Goal: Task Accomplishment & Management: Use online tool/utility

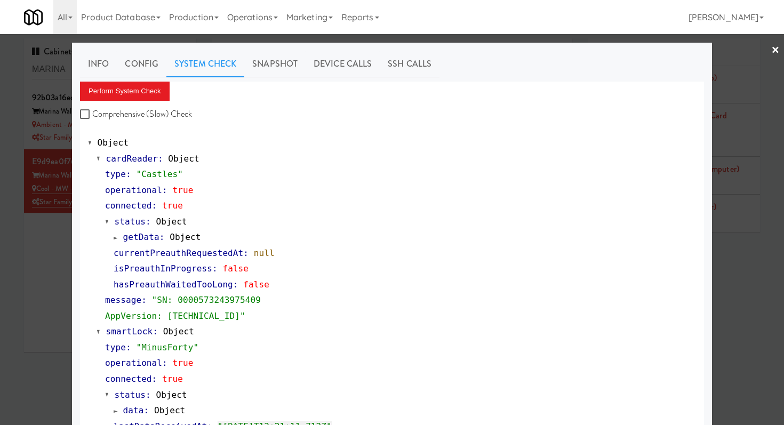
scroll to position [150, 0]
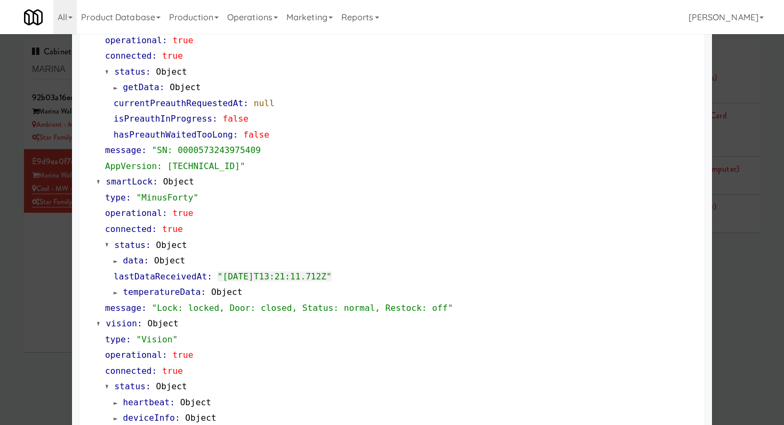
click at [86, 66] on div "Object cardReader : Object type : "Castles" operational : true connected : true…" at bounding box center [392, 331] width 624 height 709
click at [56, 76] on div at bounding box center [392, 212] width 784 height 425
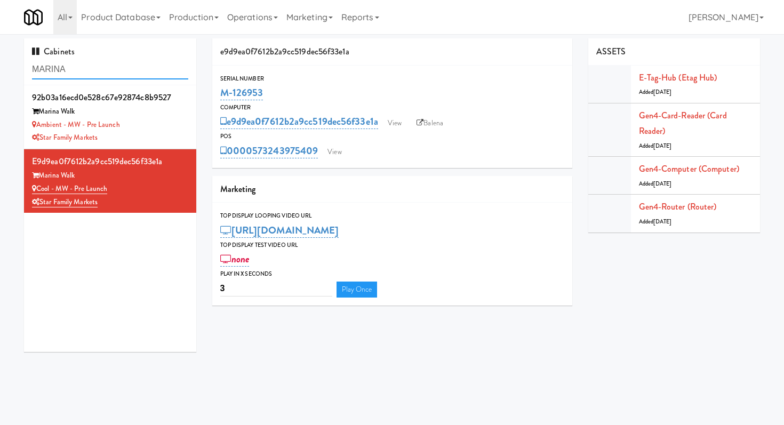
click at [70, 69] on input "MARINA" at bounding box center [110, 70] width 156 height 20
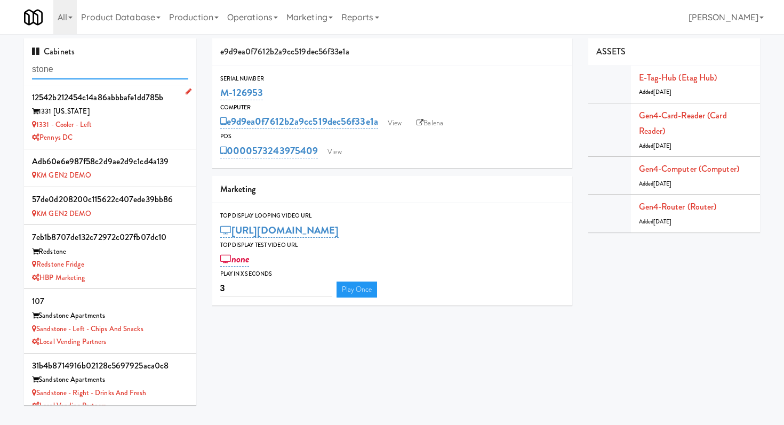
type input "stone"
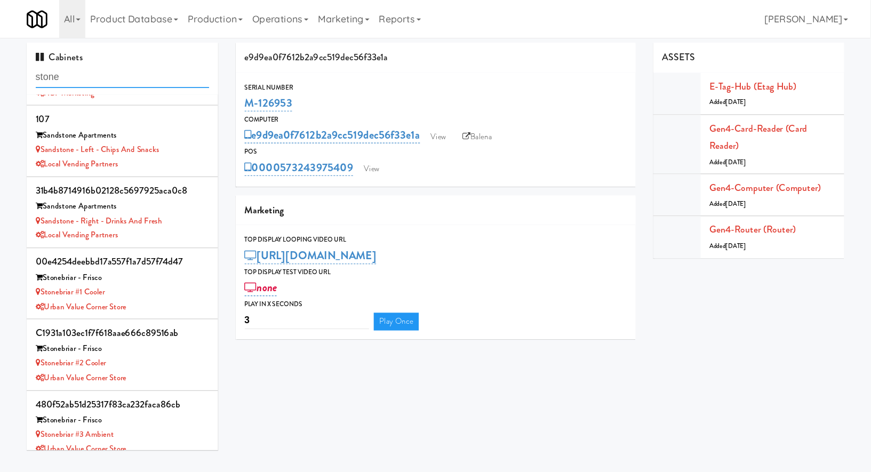
scroll to position [205, 0]
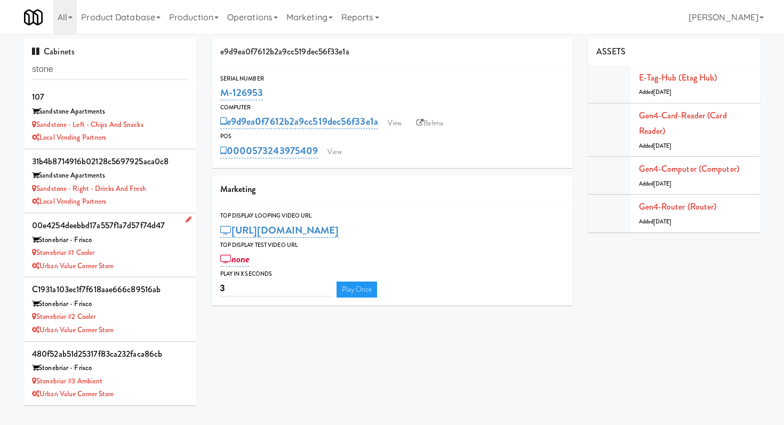
click at [158, 250] on div "Stonebriar #1 Cooler" at bounding box center [110, 253] width 156 height 13
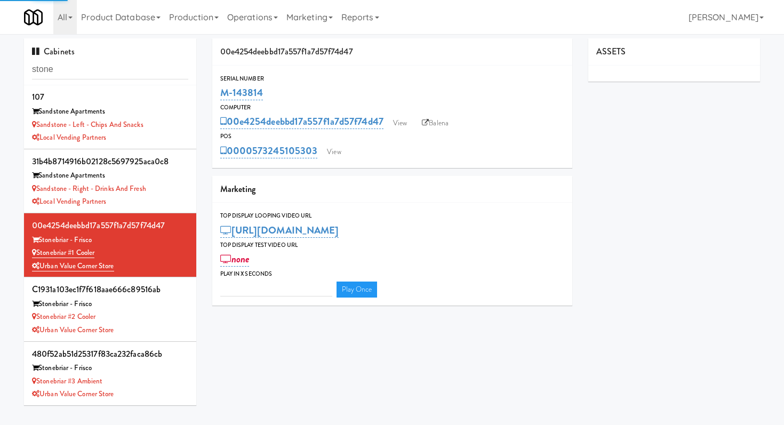
type input "3"
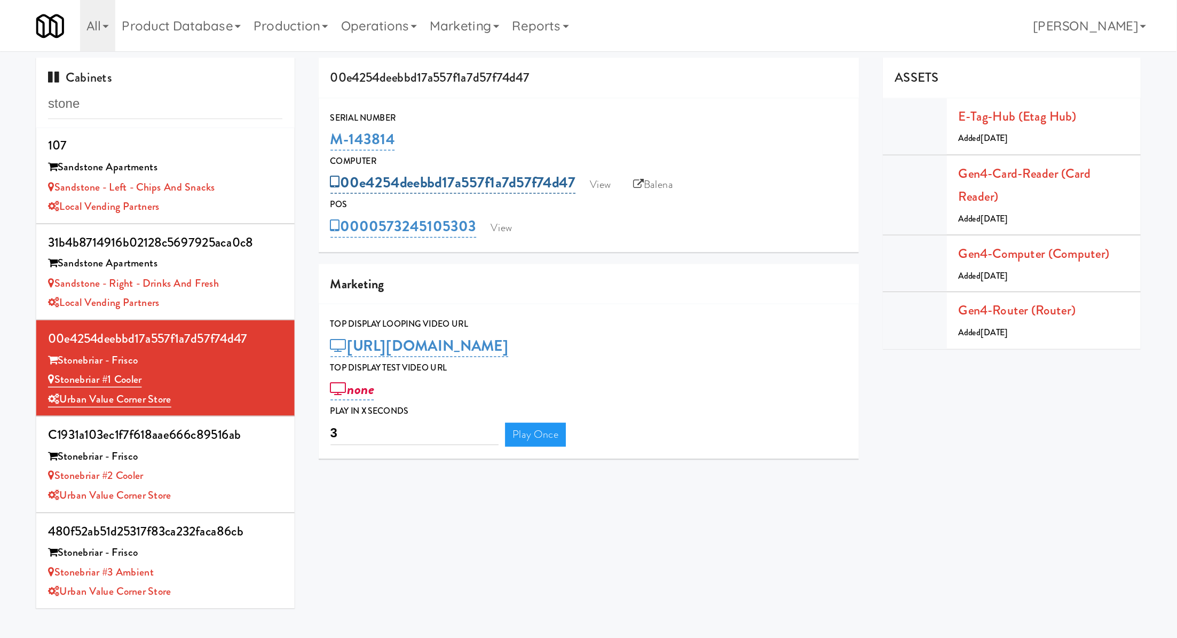
scroll to position [203, 0]
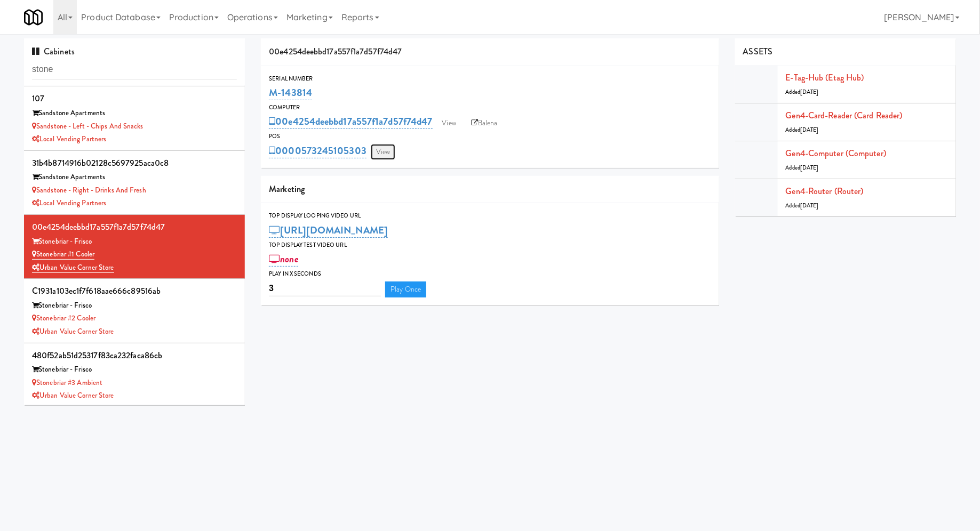
click at [391, 147] on link "View" at bounding box center [383, 152] width 25 height 16
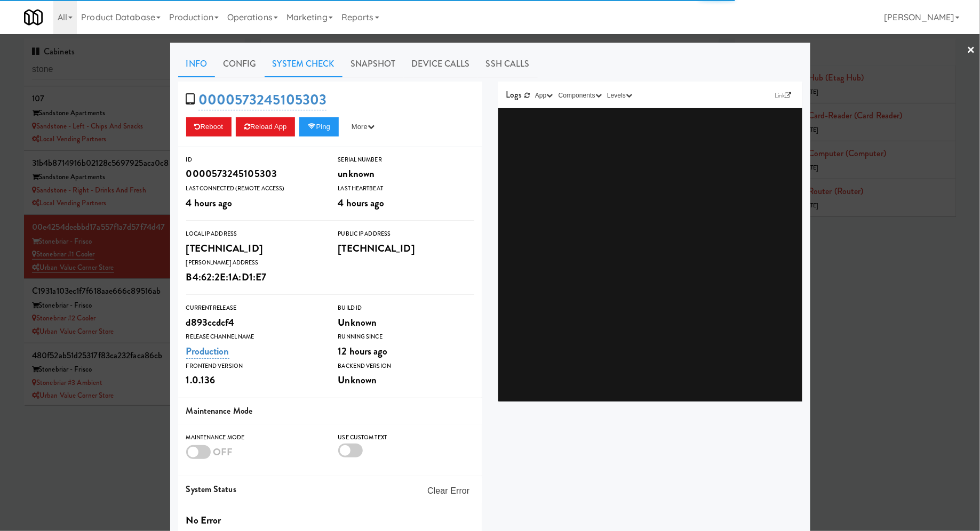
click at [314, 68] on link "System Check" at bounding box center [304, 64] width 78 height 27
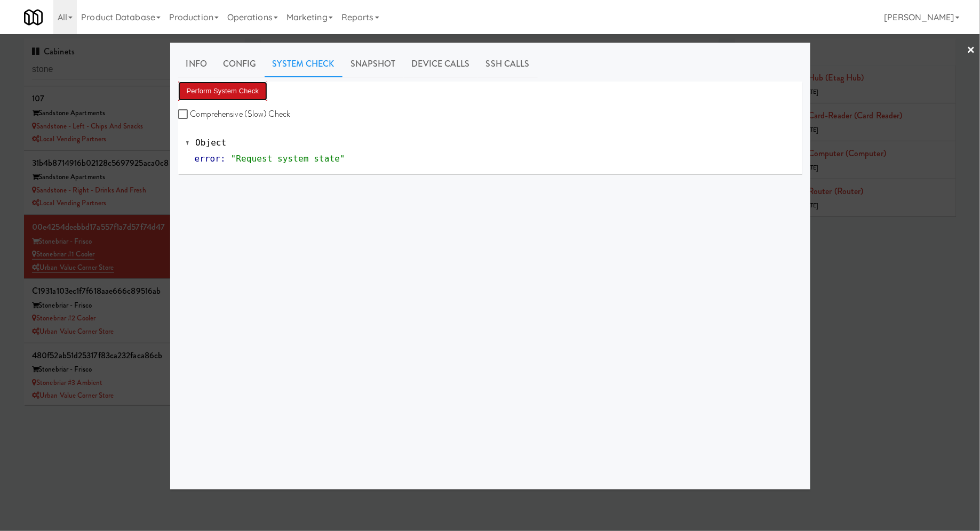
click at [247, 90] on button "Perform System Check" at bounding box center [223, 91] width 90 height 19
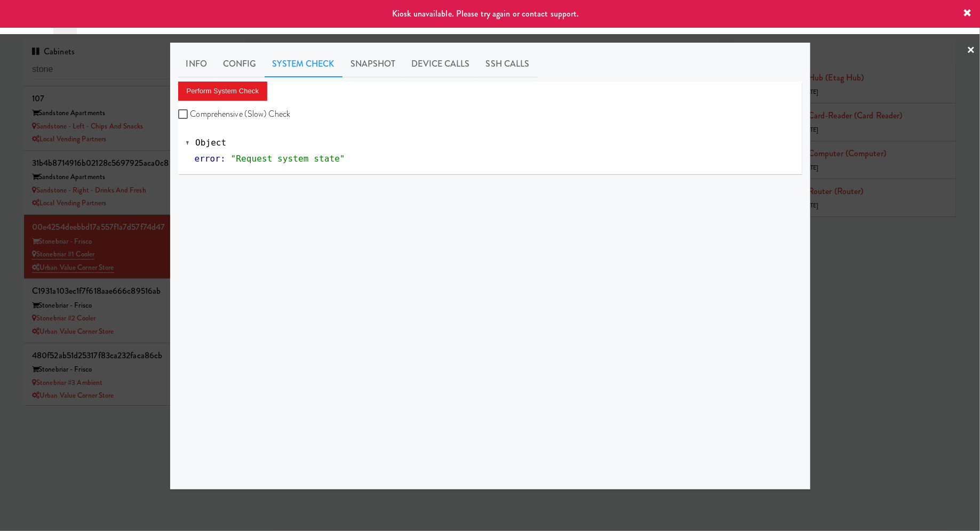
click at [156, 242] on div at bounding box center [490, 265] width 980 height 531
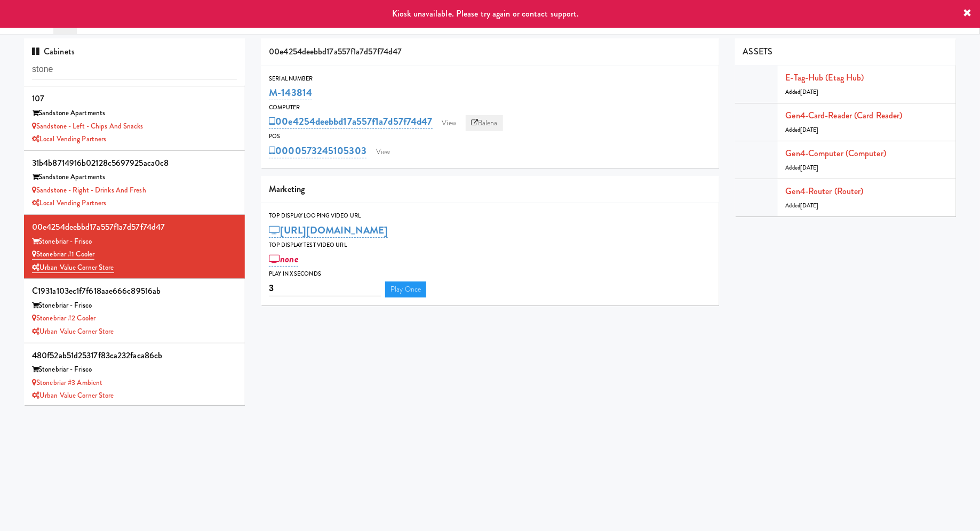
click at [491, 119] on link "Balena" at bounding box center [484, 123] width 37 height 16
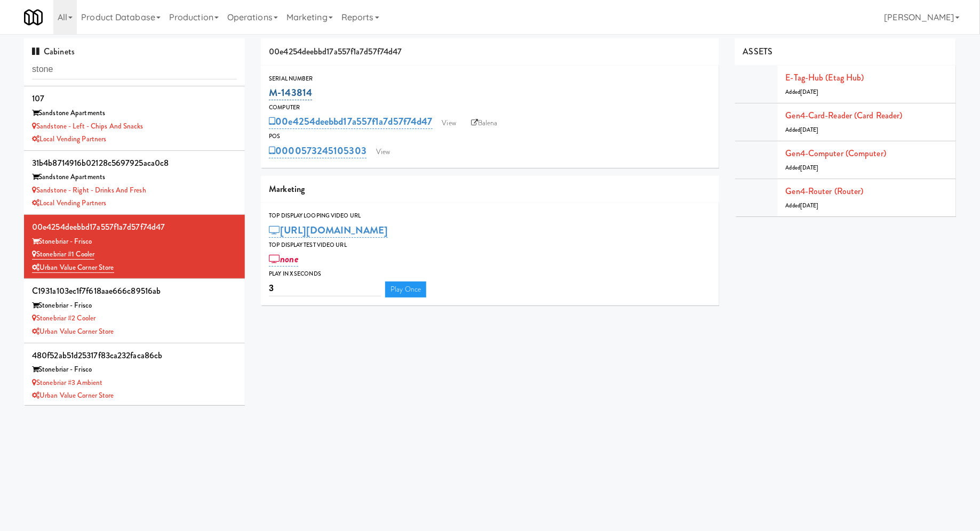
drag, startPoint x: 323, startPoint y: 94, endPoint x: 272, endPoint y: 93, distance: 51.8
click at [271, 93] on div "M-143814" at bounding box center [490, 93] width 442 height 18
copy link "M-143814"
click at [376, 147] on link "View" at bounding box center [383, 152] width 25 height 16
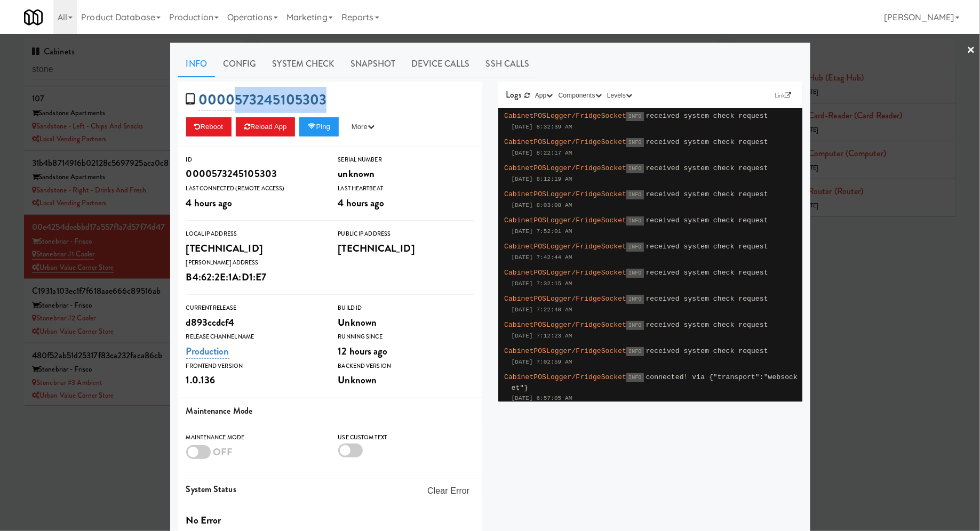
drag, startPoint x: 340, startPoint y: 102, endPoint x: 233, endPoint y: 96, distance: 107.5
click at [233, 96] on div "0000573245105303 Reboot Reload App Ping More Ping Server Restart Server Force R…" at bounding box center [330, 114] width 304 height 65
copy link "573245105303"
click at [157, 249] on div at bounding box center [490, 265] width 980 height 531
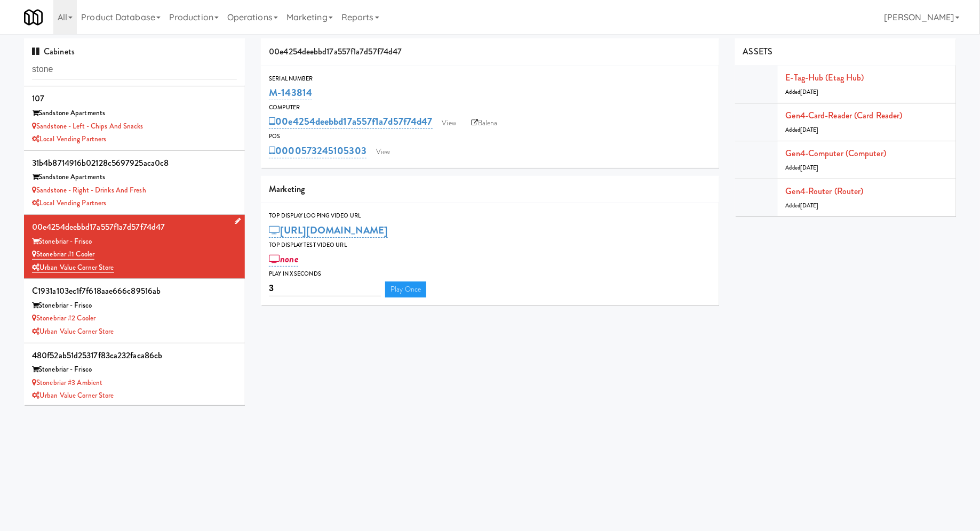
drag, startPoint x: 117, startPoint y: 247, endPoint x: 38, endPoint y: 254, distance: 78.7
click at [38, 254] on div "Stonebriar #1 Cooler" at bounding box center [134, 254] width 205 height 13
copy link "Stonebriar #1 Cooler"
drag, startPoint x: 320, startPoint y: 92, endPoint x: 269, endPoint y: 91, distance: 50.7
click at [269, 92] on div "M-143814" at bounding box center [490, 93] width 442 height 18
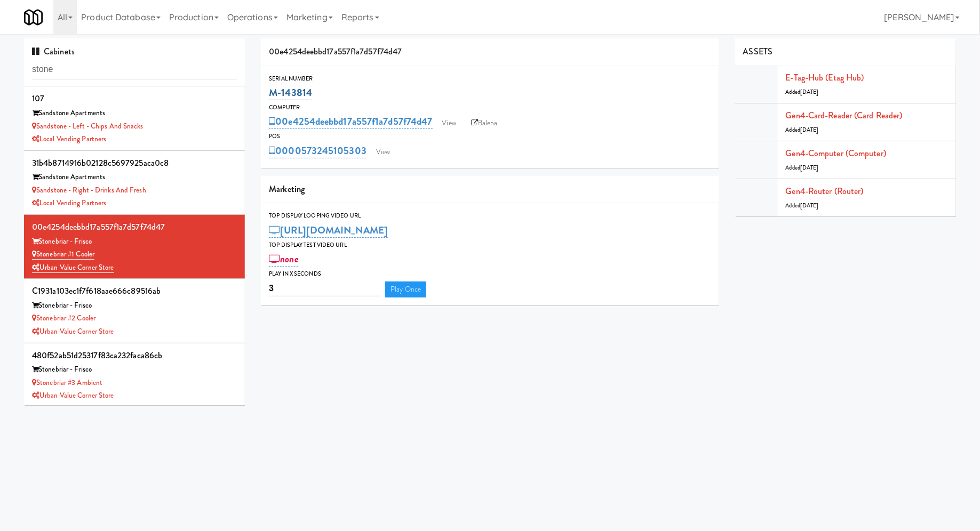
copy link "M-143814"
click at [197, 326] on div "Urban Value Corner Store" at bounding box center [134, 331] width 205 height 13
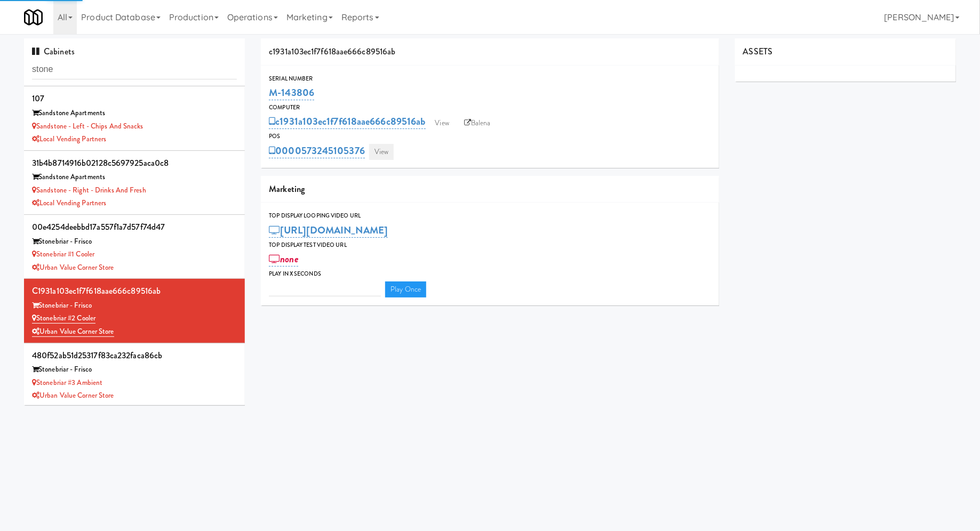
type input "3"
click at [383, 160] on link "View" at bounding box center [381, 152] width 25 height 16
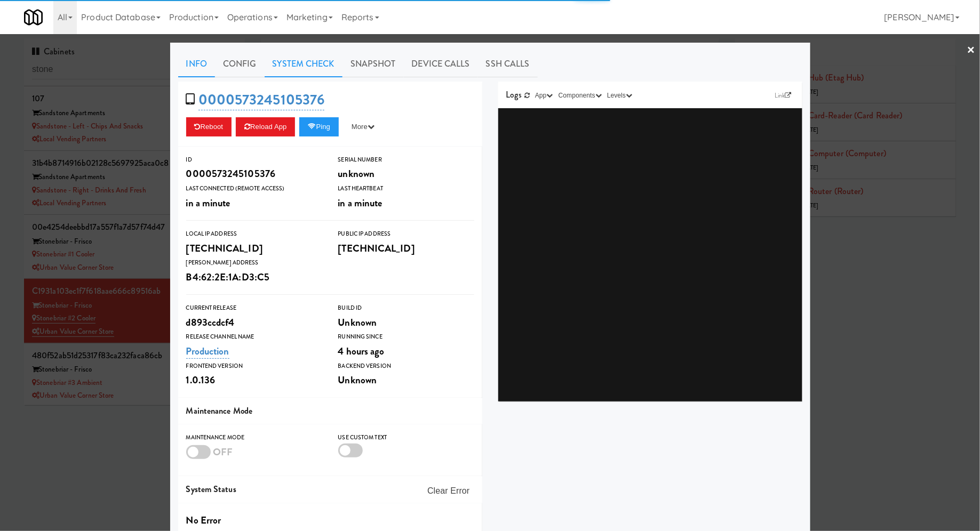
click at [322, 68] on link "System Check" at bounding box center [304, 64] width 78 height 27
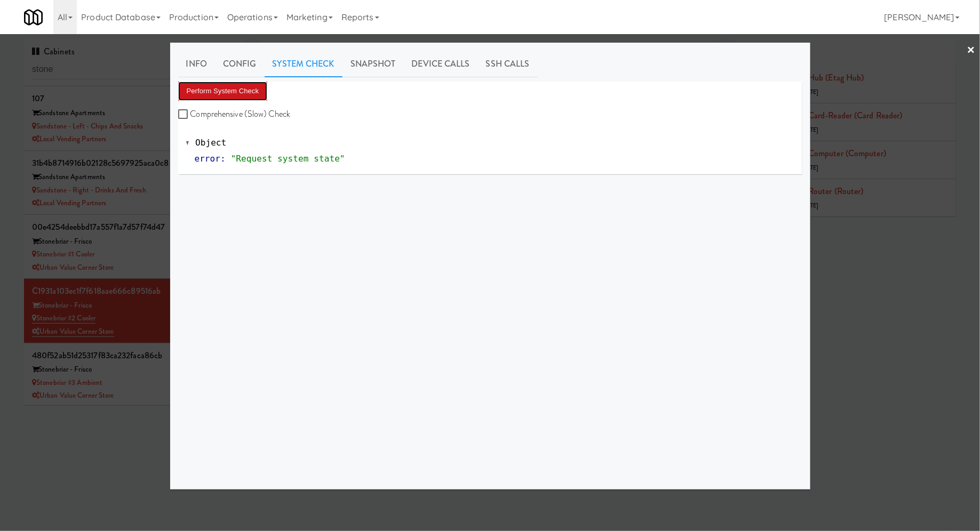
click at [258, 94] on button "Perform System Check" at bounding box center [223, 91] width 90 height 19
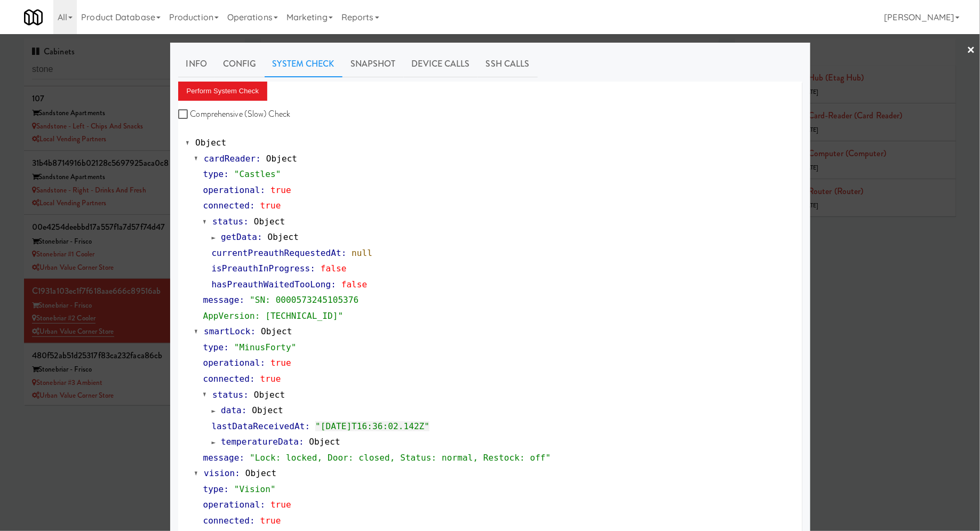
click at [152, 248] on div at bounding box center [490, 265] width 980 height 531
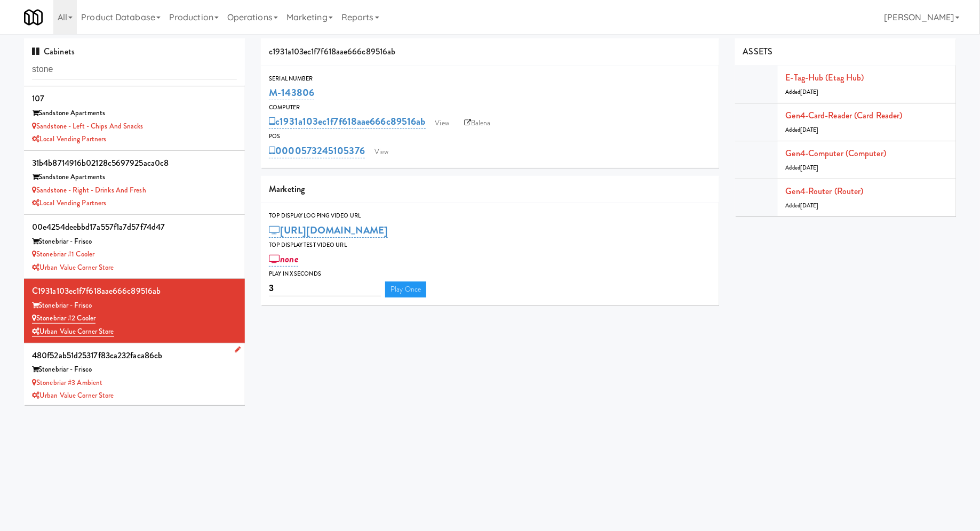
click at [173, 372] on div "Stonebriar - Frisco" at bounding box center [134, 369] width 205 height 13
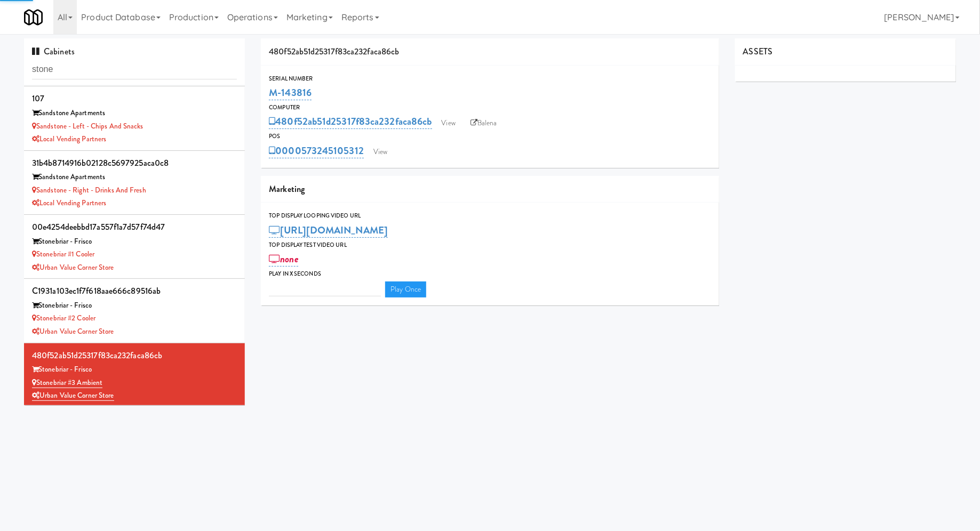
type input "3"
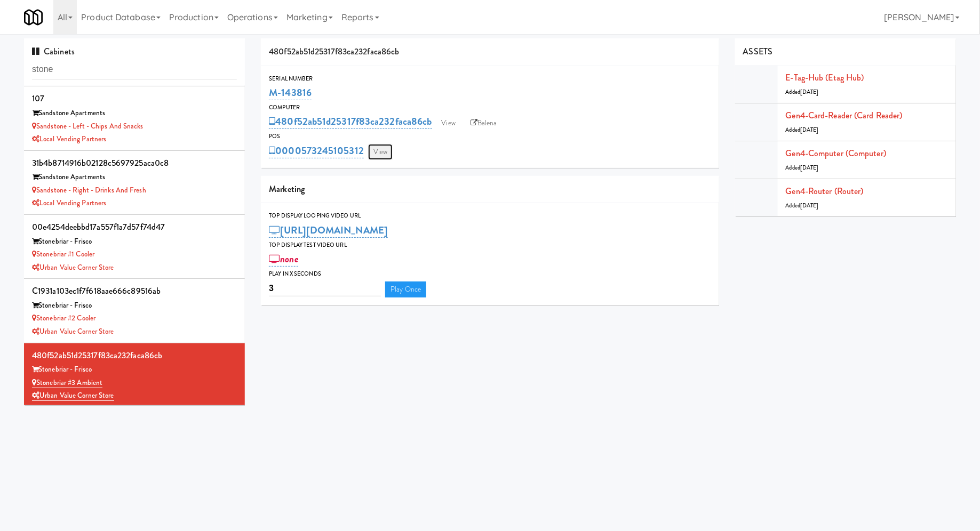
click at [377, 157] on link "View" at bounding box center [380, 152] width 25 height 16
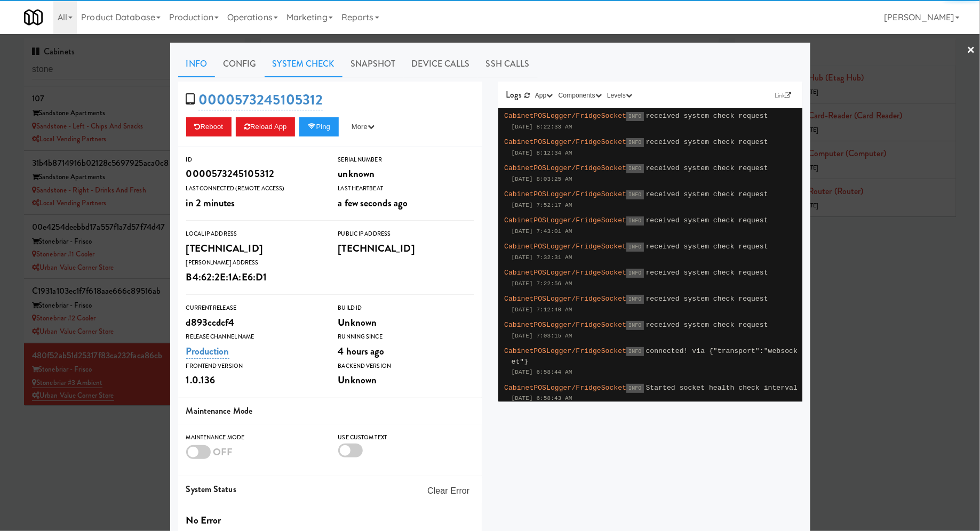
click at [313, 63] on link "System Check" at bounding box center [304, 64] width 78 height 27
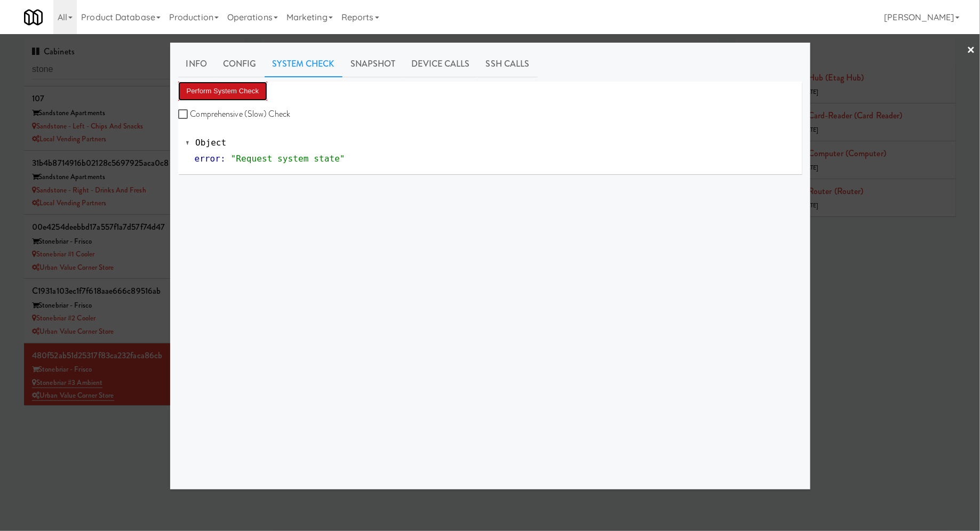
click at [240, 88] on button "Perform System Check" at bounding box center [223, 91] width 90 height 19
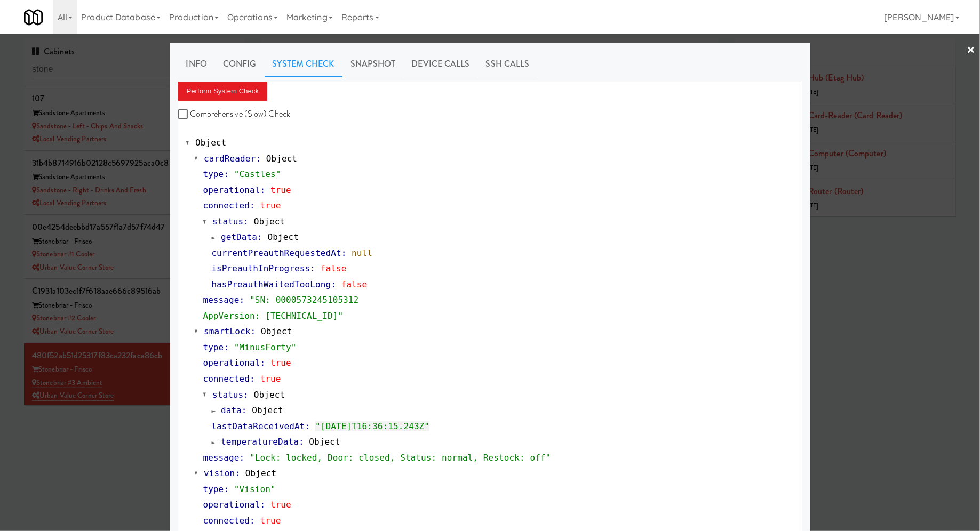
click at [147, 319] on div at bounding box center [490, 265] width 980 height 531
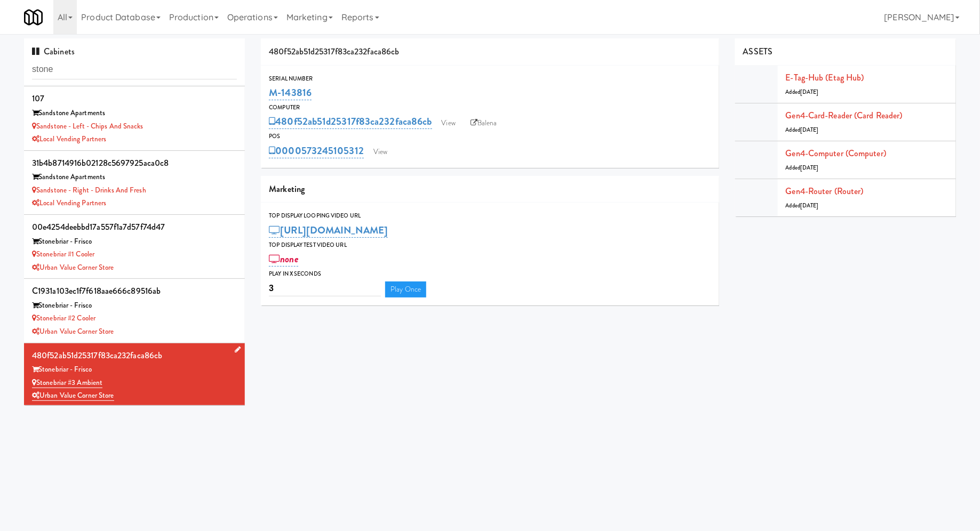
click at [187, 390] on div "Urban Value Corner Store" at bounding box center [134, 396] width 205 height 13
click at [178, 326] on div "Urban Value Corner Store" at bounding box center [134, 331] width 205 height 13
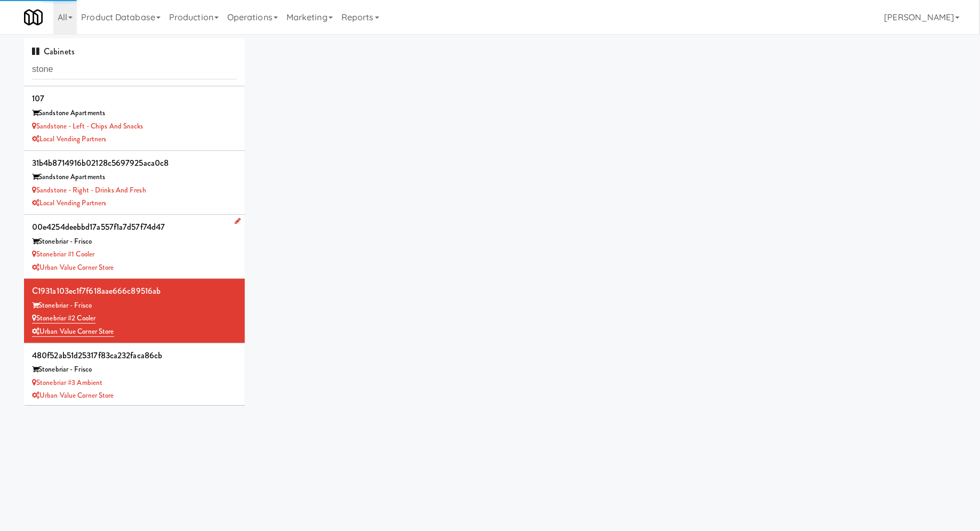
click at [181, 258] on div "Stonebriar #1 Cooler" at bounding box center [134, 254] width 205 height 13
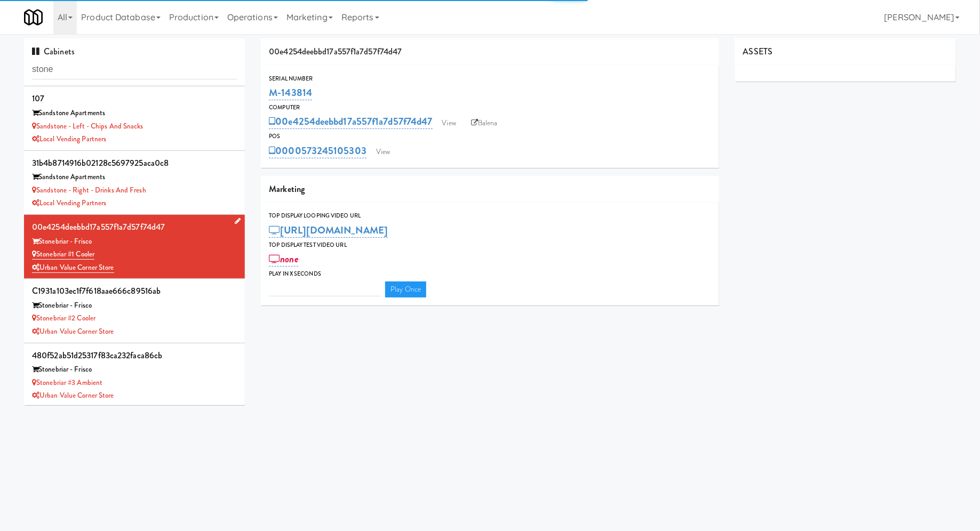
type input "3"
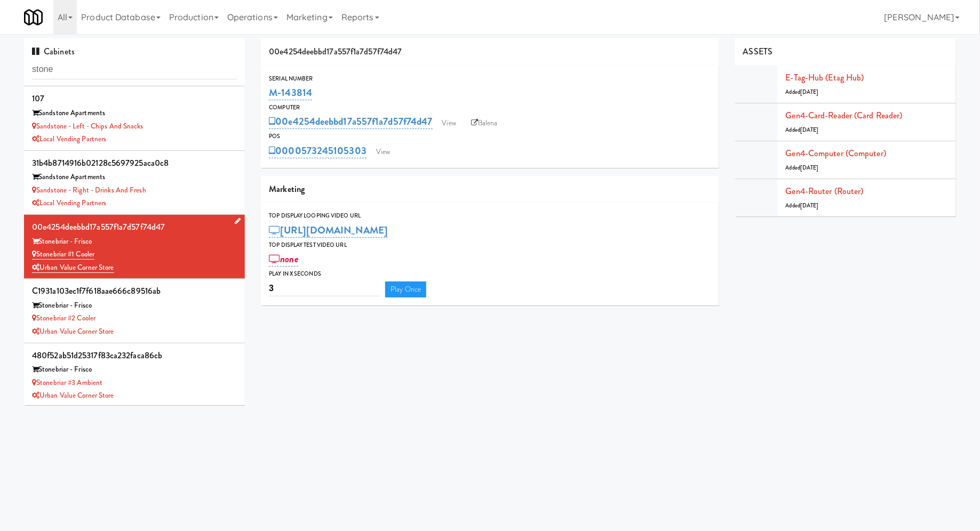
drag, startPoint x: 116, startPoint y: 250, endPoint x: 38, endPoint y: 252, distance: 78.5
click at [38, 252] on div "Stonebriar #1 Cooler" at bounding box center [134, 254] width 205 height 13
click at [380, 147] on link "View" at bounding box center [383, 152] width 25 height 16
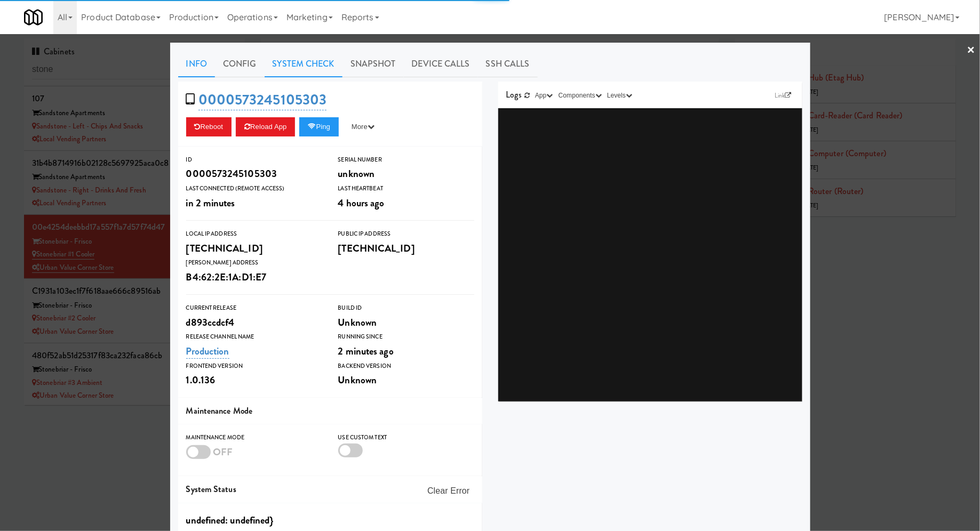
click at [280, 70] on link "System Check" at bounding box center [304, 64] width 78 height 27
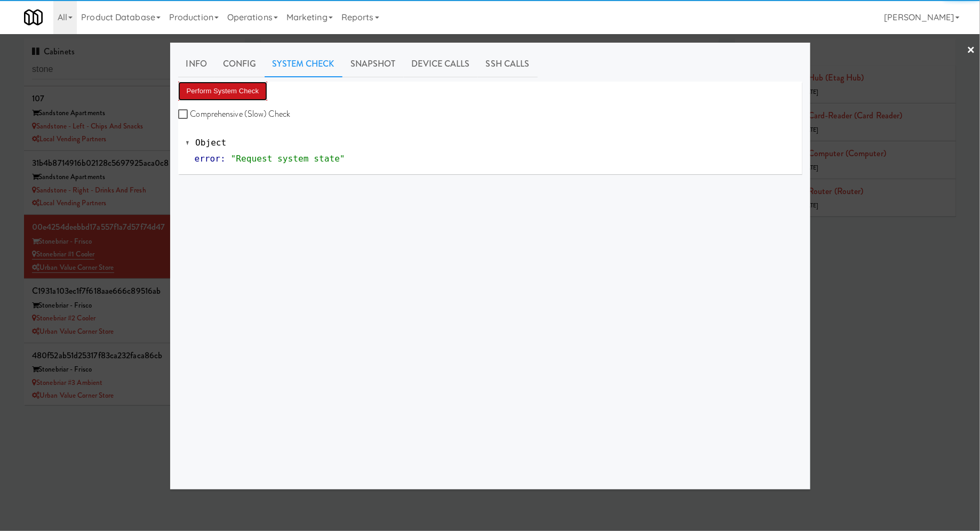
click at [254, 91] on button "Perform System Check" at bounding box center [223, 91] width 90 height 19
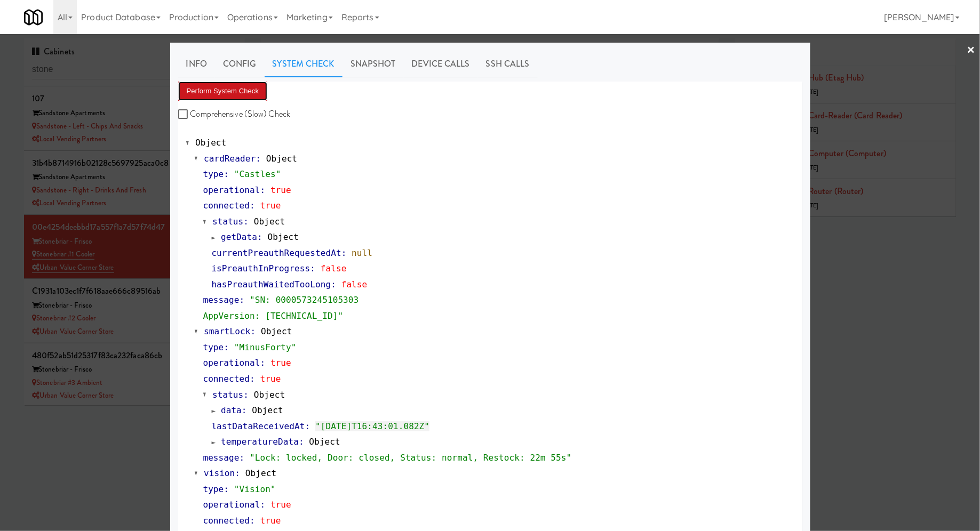
click at [199, 92] on button "Perform System Check" at bounding box center [223, 91] width 90 height 19
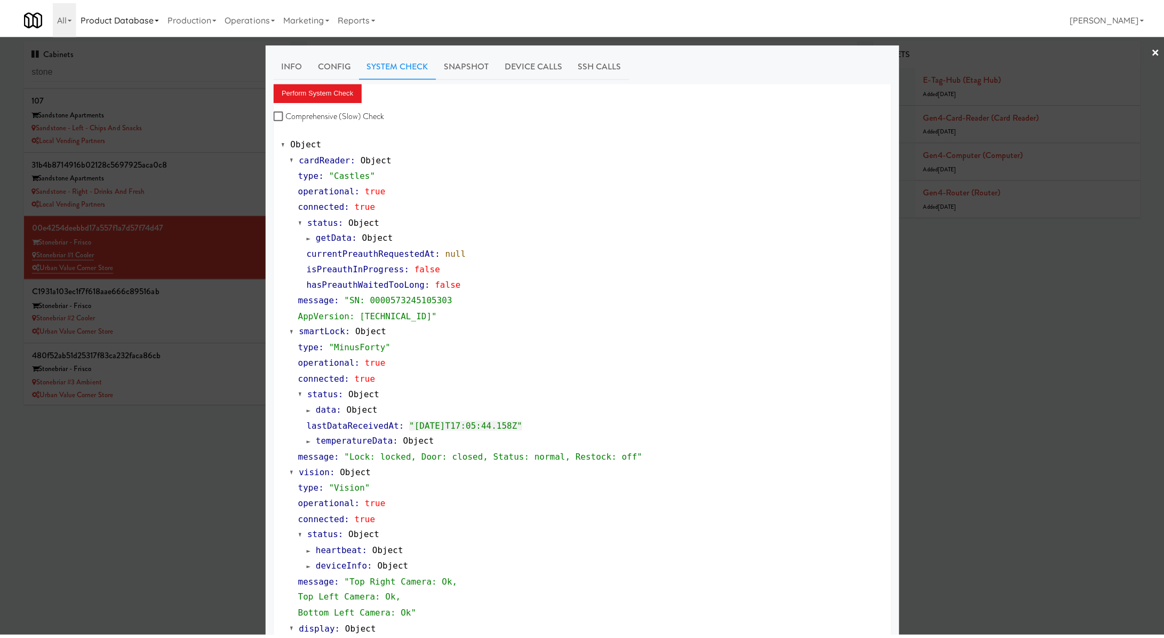
scroll to position [203, 0]
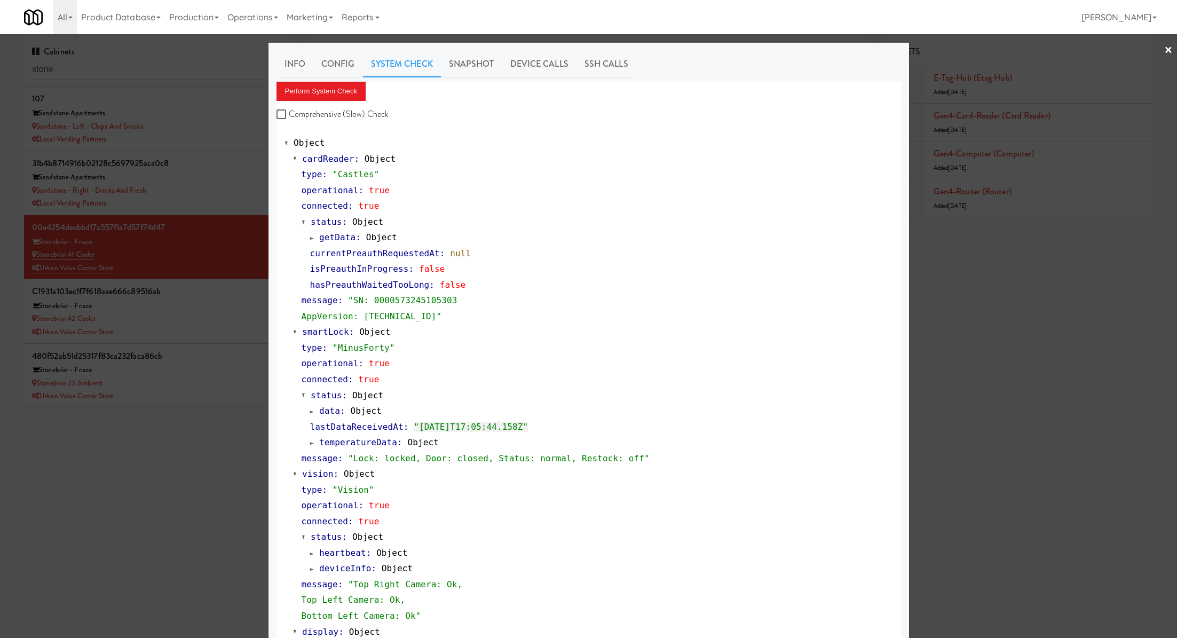
click at [176, 83] on div at bounding box center [588, 319] width 1177 height 638
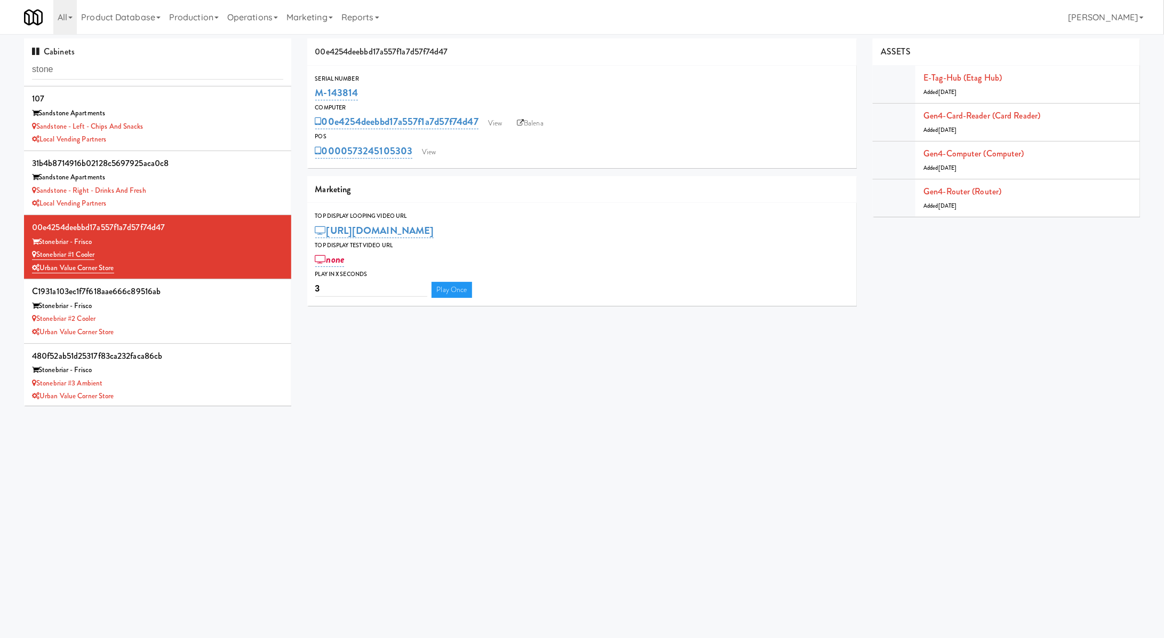
click at [175, 83] on div "Cabinets stone" at bounding box center [157, 61] width 267 height 47
click at [175, 80] on div "Cabinets stone" at bounding box center [157, 61] width 267 height 47
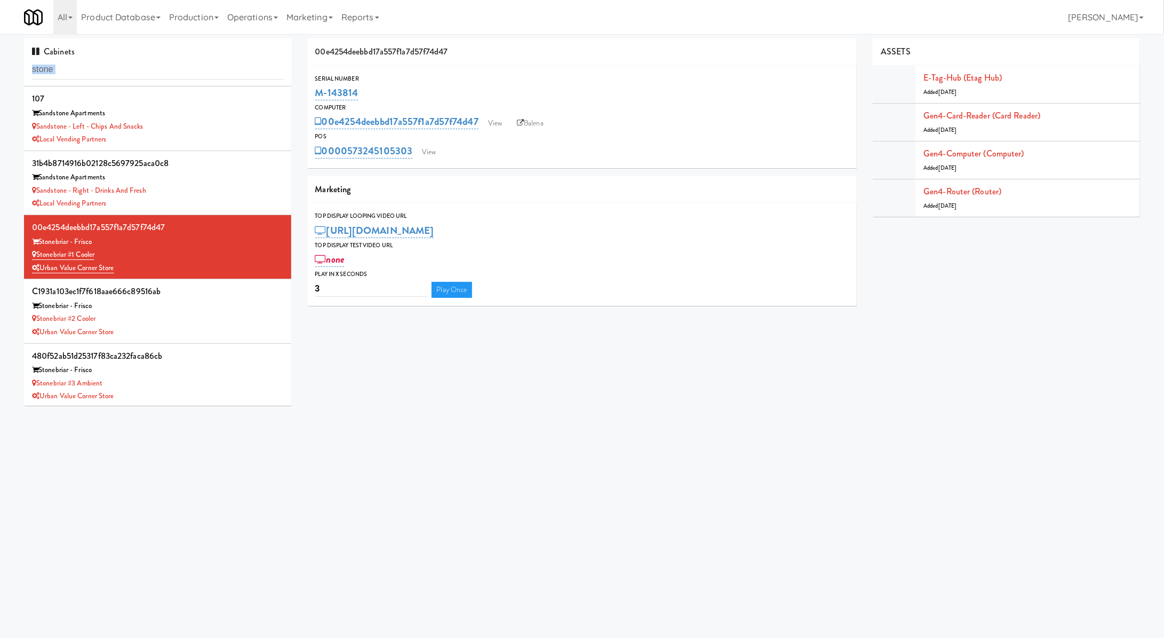
click at [175, 80] on div "Cabinets stone" at bounding box center [157, 61] width 267 height 47
click at [174, 72] on input "stone" at bounding box center [157, 70] width 251 height 20
paste input "elaris Co-Working Fridg"
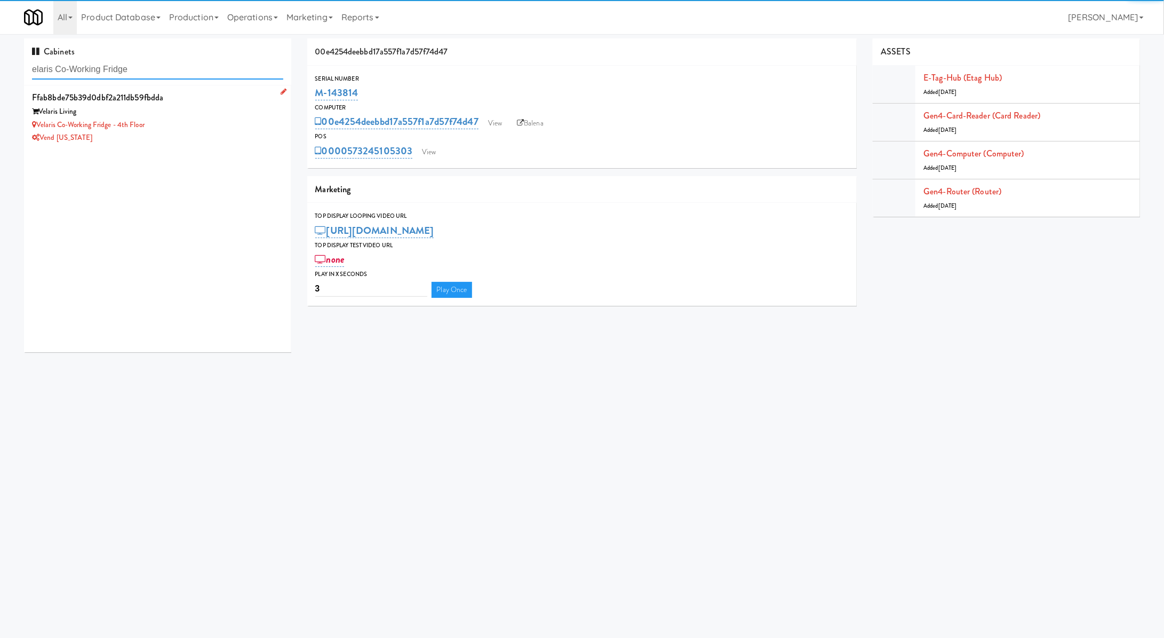
type input "elaris Co-Working Fridge"
click at [185, 130] on div "Velaris Co-Working Fridge - 4th Floor" at bounding box center [157, 124] width 251 height 13
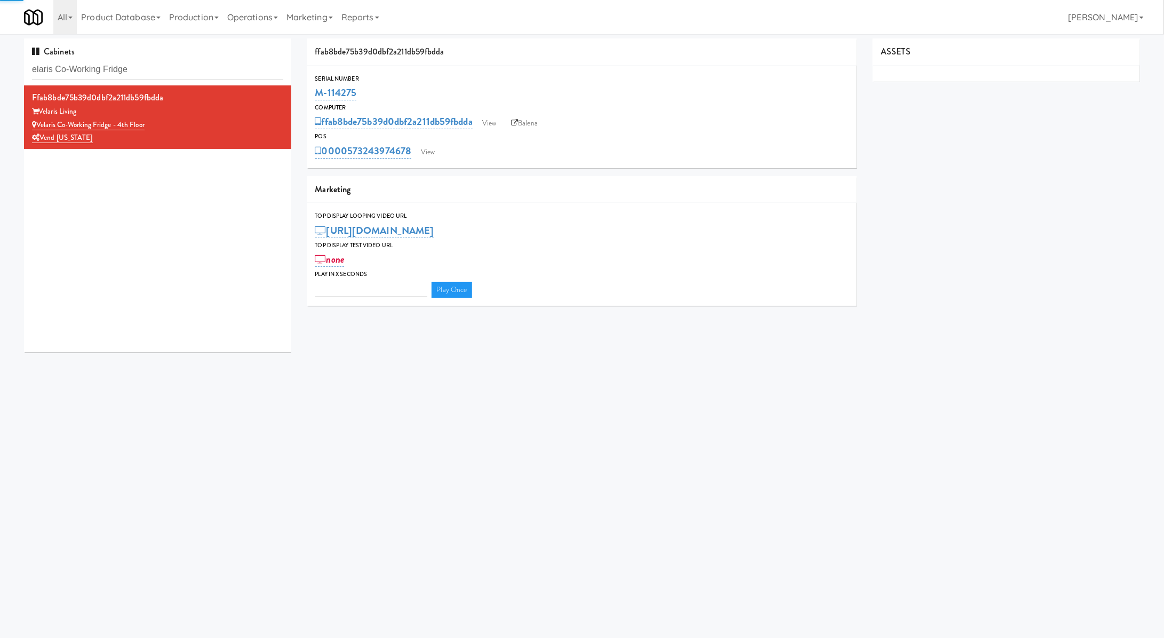
type input "3"
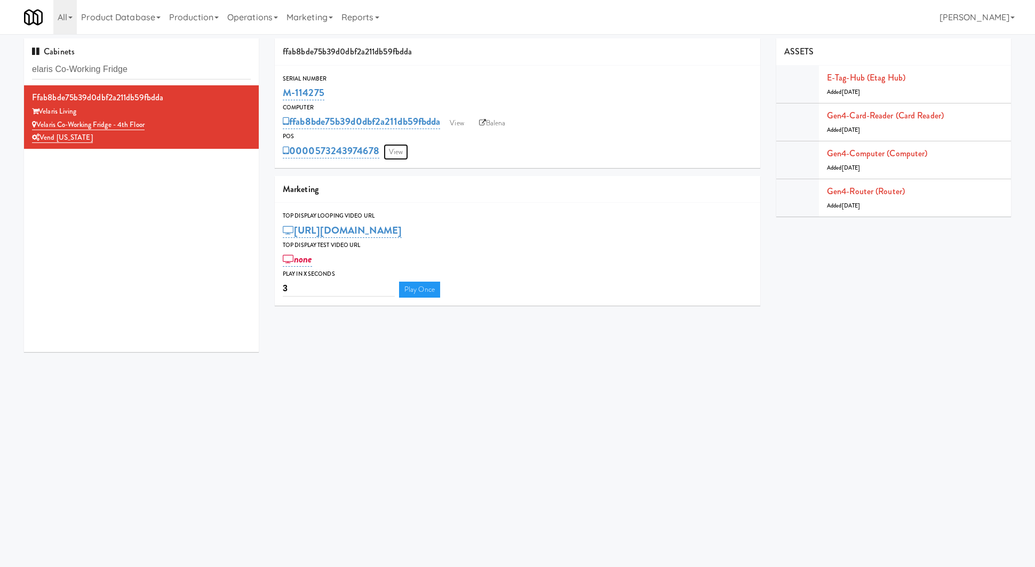
click at [385, 149] on link "View" at bounding box center [396, 152] width 25 height 16
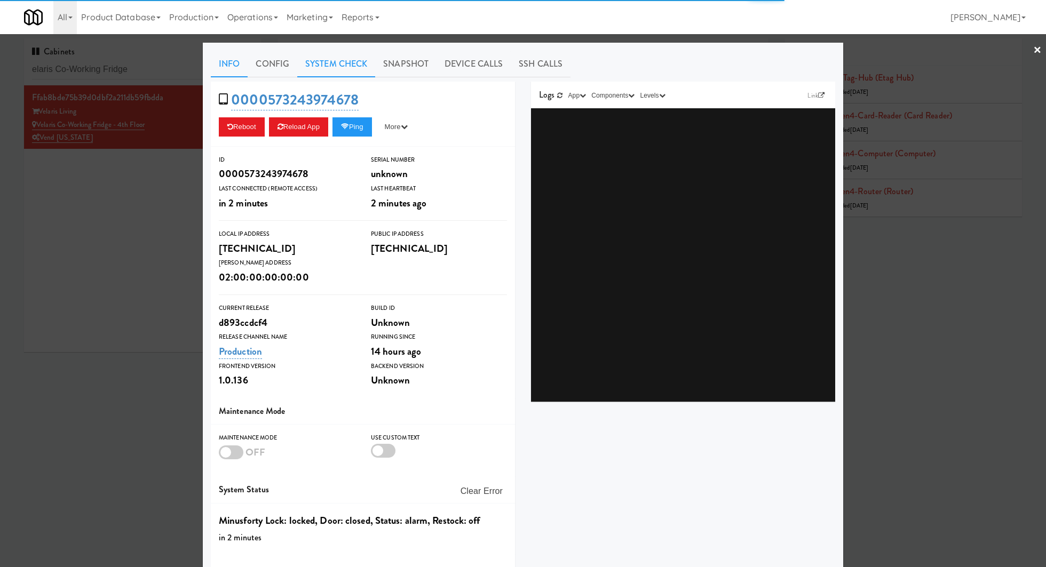
click at [348, 73] on link "System Check" at bounding box center [336, 64] width 78 height 27
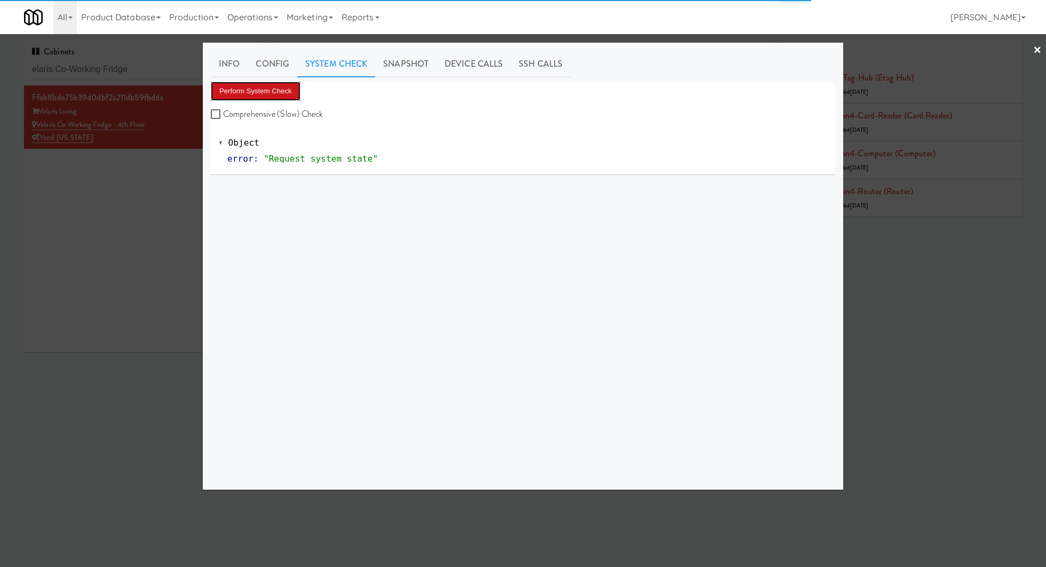
click at [281, 88] on button "Perform System Check" at bounding box center [256, 91] width 90 height 19
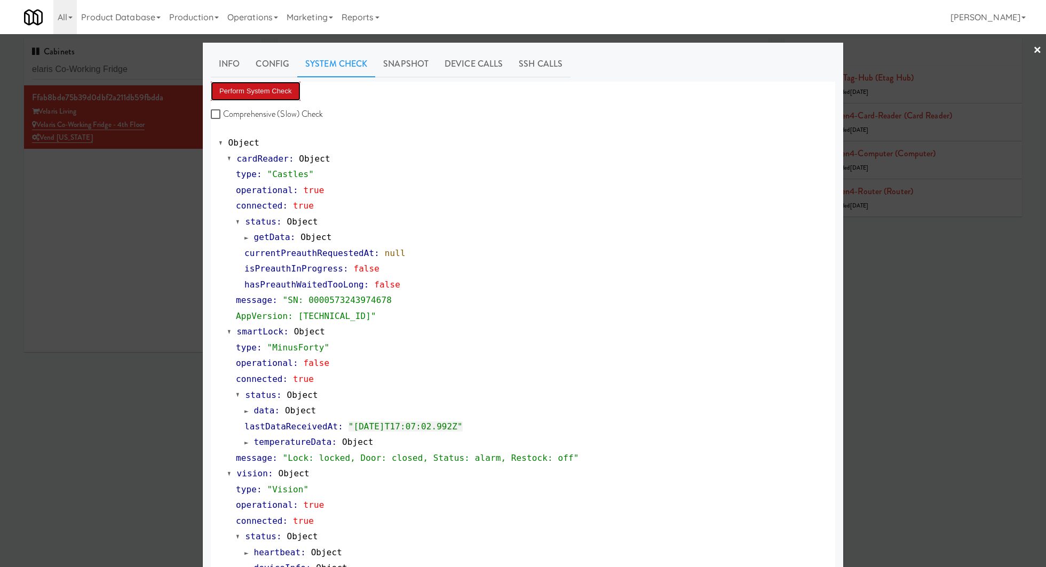
click at [280, 97] on button "Perform System Check" at bounding box center [256, 91] width 90 height 19
click at [279, 97] on button "Perform System Check" at bounding box center [256, 91] width 90 height 19
click at [178, 67] on div at bounding box center [523, 283] width 1046 height 567
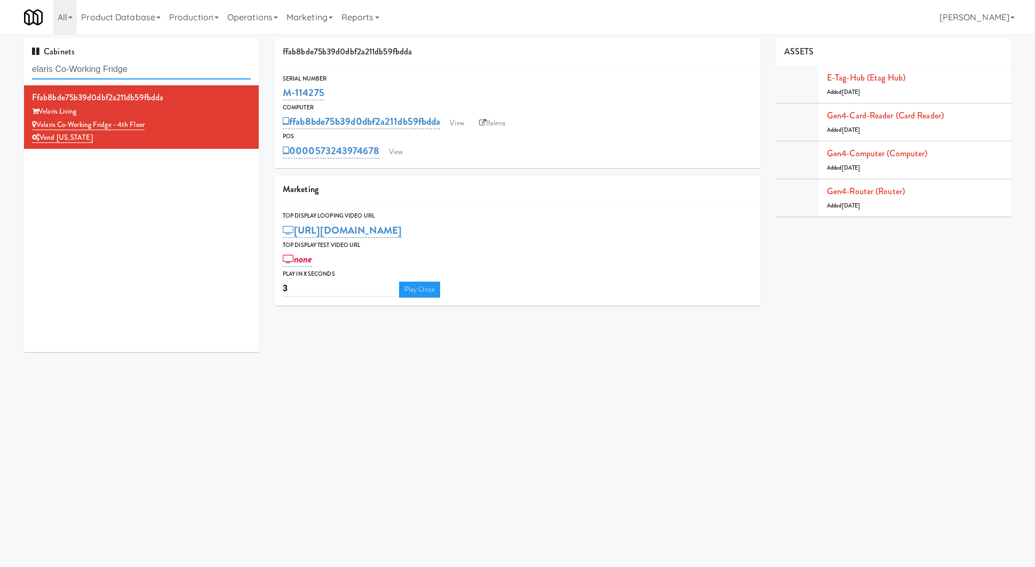
click at [178, 67] on input "elaris Co-Working Fridge" at bounding box center [141, 70] width 219 height 20
paste input "Baker - Cooler - Right"
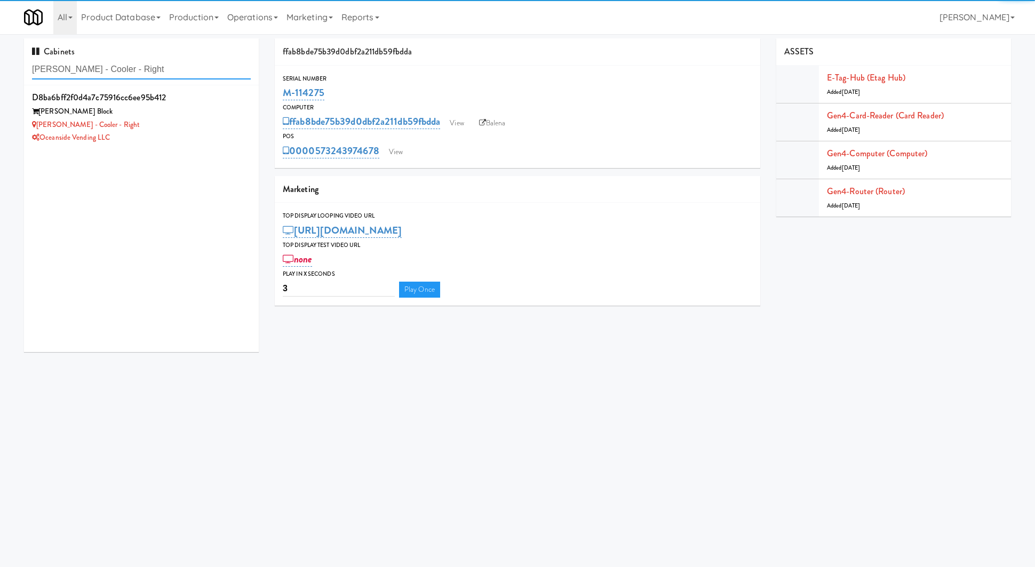
type input "Baker - Cooler - Right"
click at [168, 127] on div "Baker - Cooler - Right" at bounding box center [141, 124] width 219 height 13
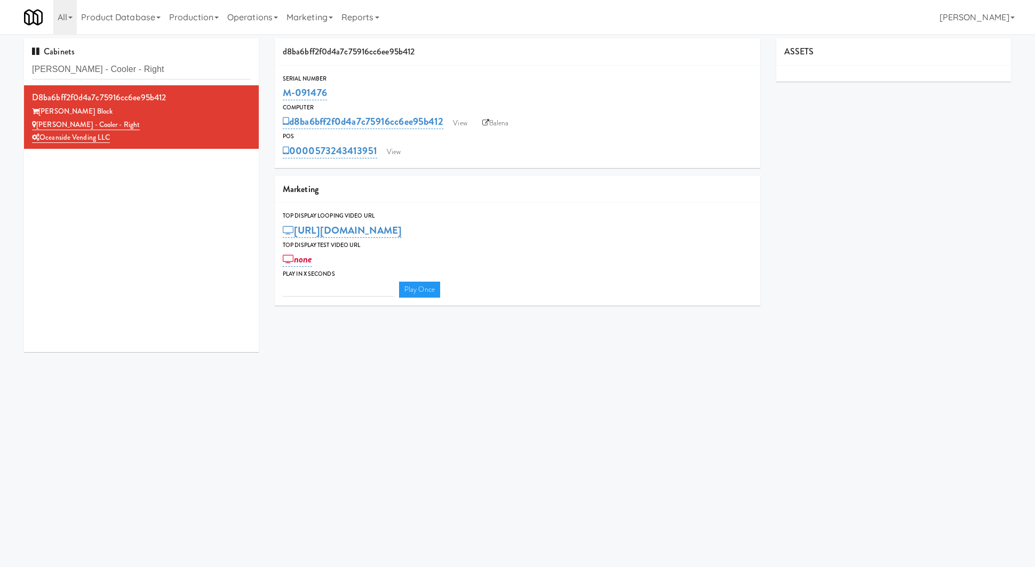
type input "3"
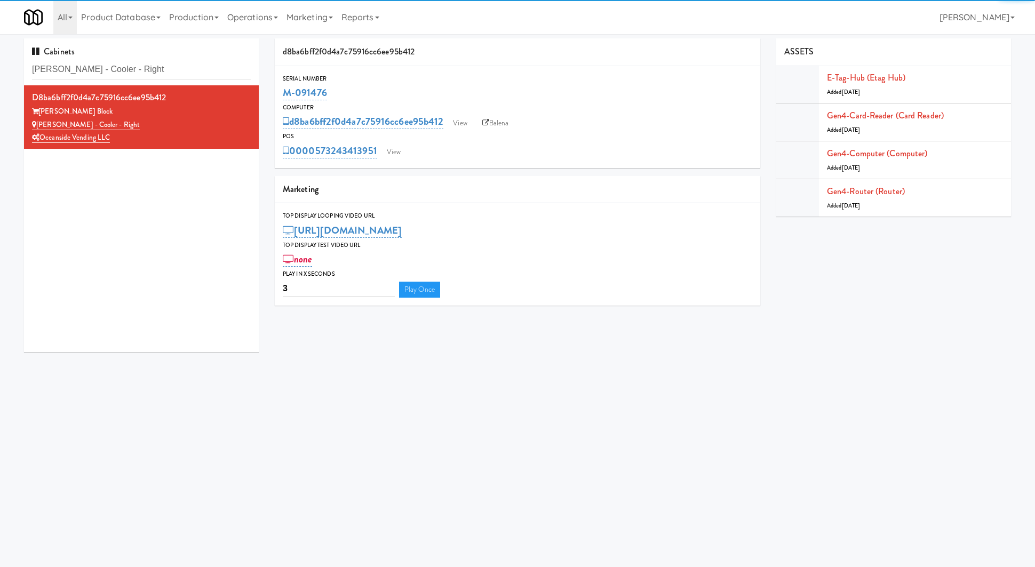
click at [409, 155] on div "0000573243413951 View" at bounding box center [518, 151] width 470 height 18
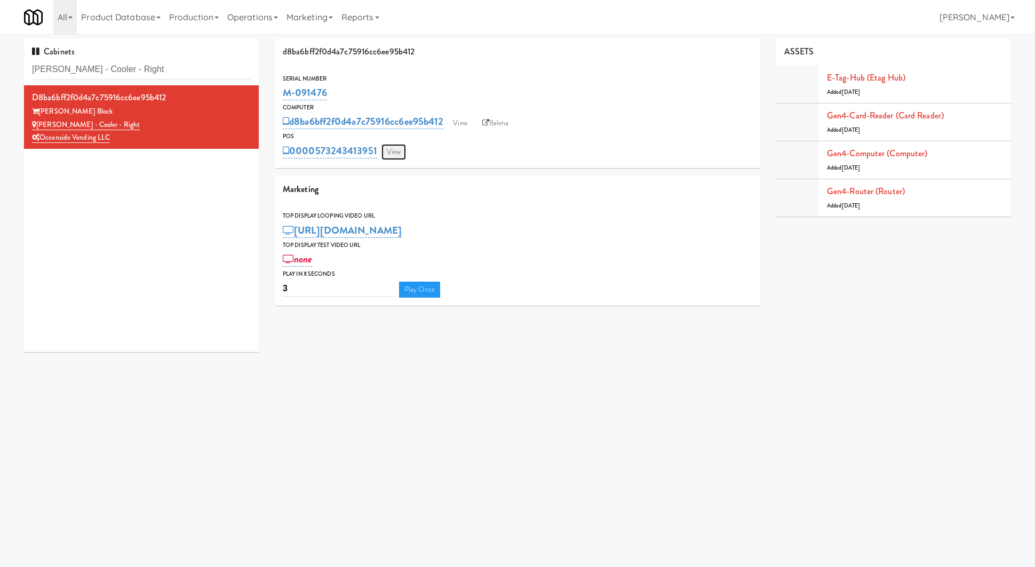
click at [403, 154] on link "View" at bounding box center [394, 152] width 25 height 16
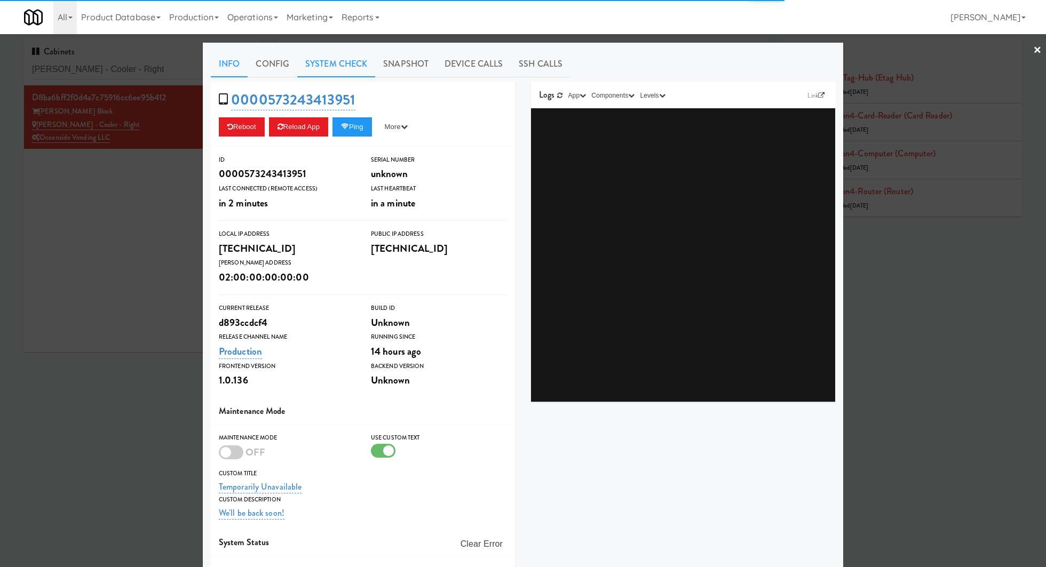
click at [311, 69] on link "System Check" at bounding box center [336, 64] width 78 height 27
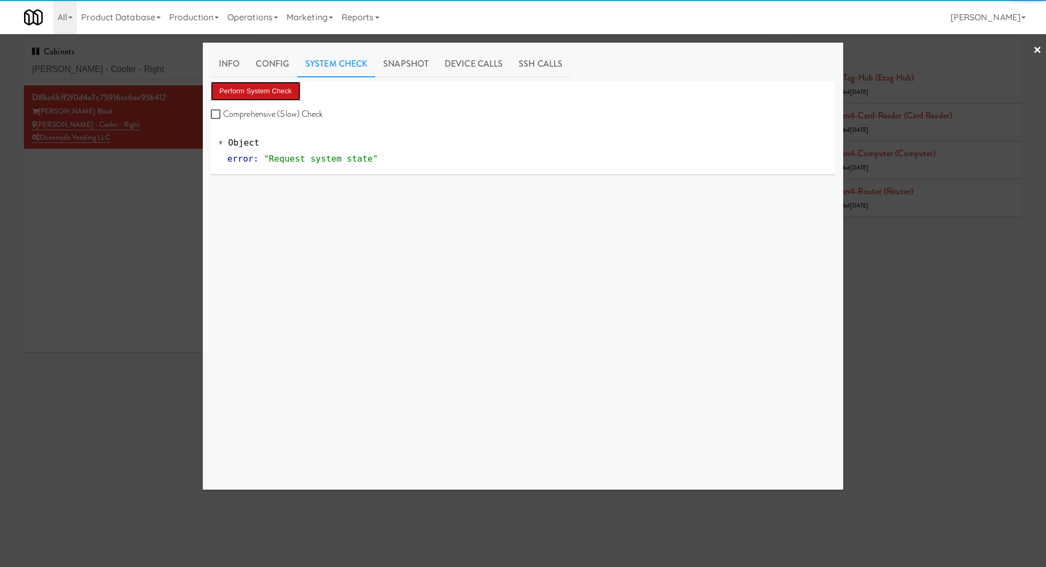
click at [288, 98] on button "Perform System Check" at bounding box center [256, 91] width 90 height 19
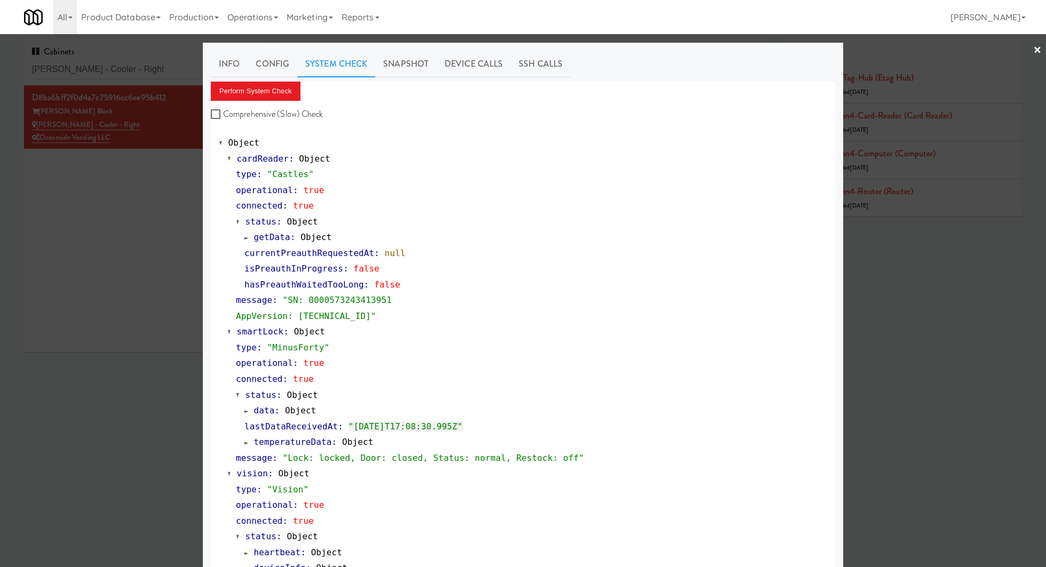
click at [130, 80] on div at bounding box center [523, 283] width 1046 height 567
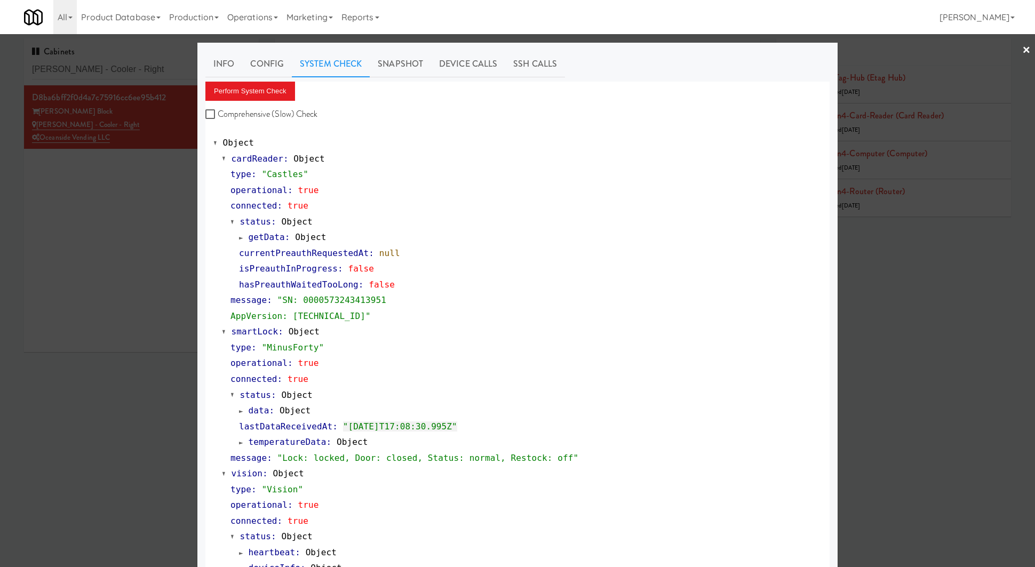
click at [130, 80] on div "Cabinets Baker - Cooler - Right" at bounding box center [141, 61] width 235 height 47
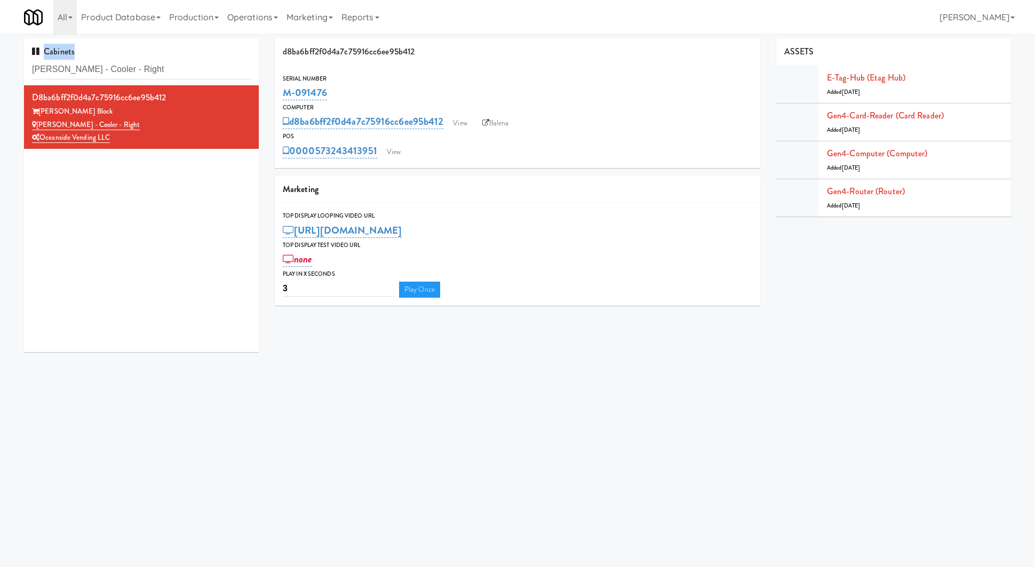
click at [130, 80] on div "Cabinets Baker - Cooler - Right" at bounding box center [141, 61] width 235 height 47
click at [133, 72] on input "Baker - Cooler - Right" at bounding box center [141, 70] width 219 height 20
paste input "Fridge - Gym"
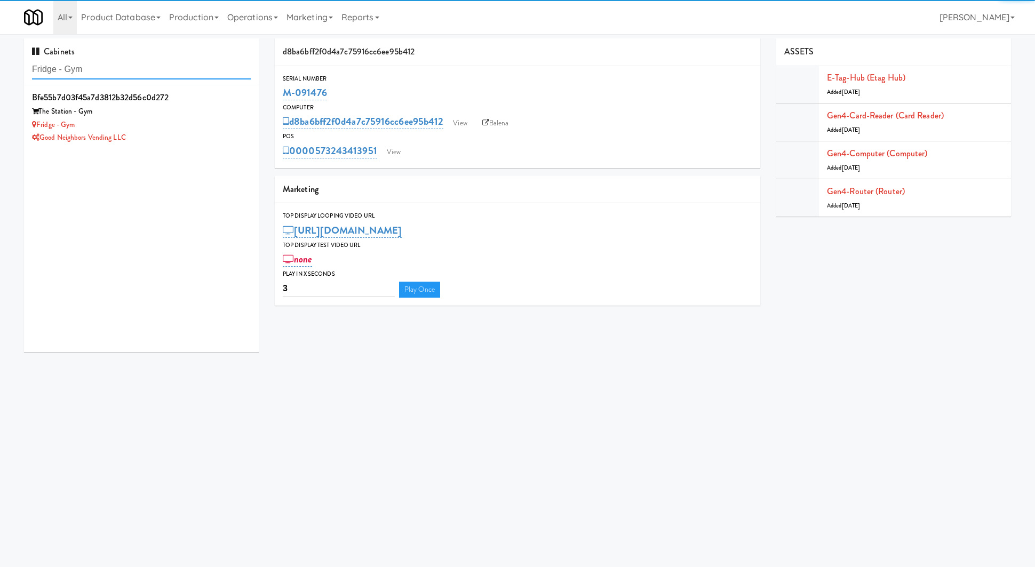
type input "Fridge - Gym"
click at [152, 126] on div "Fridge - Gym" at bounding box center [141, 124] width 219 height 13
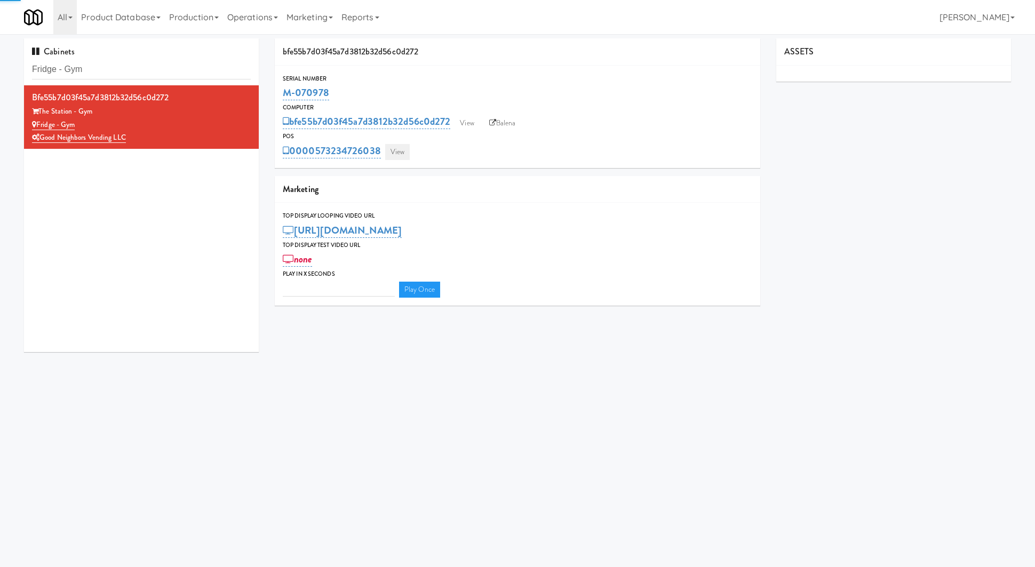
type input "3"
click at [403, 155] on link "View" at bounding box center [397, 152] width 25 height 16
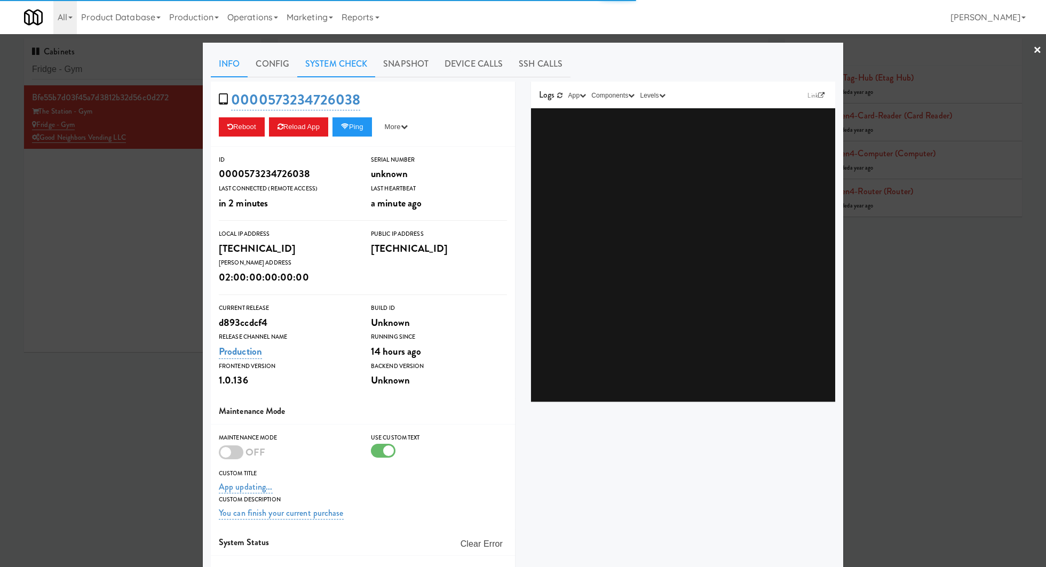
click at [345, 70] on link "System Check" at bounding box center [336, 64] width 78 height 27
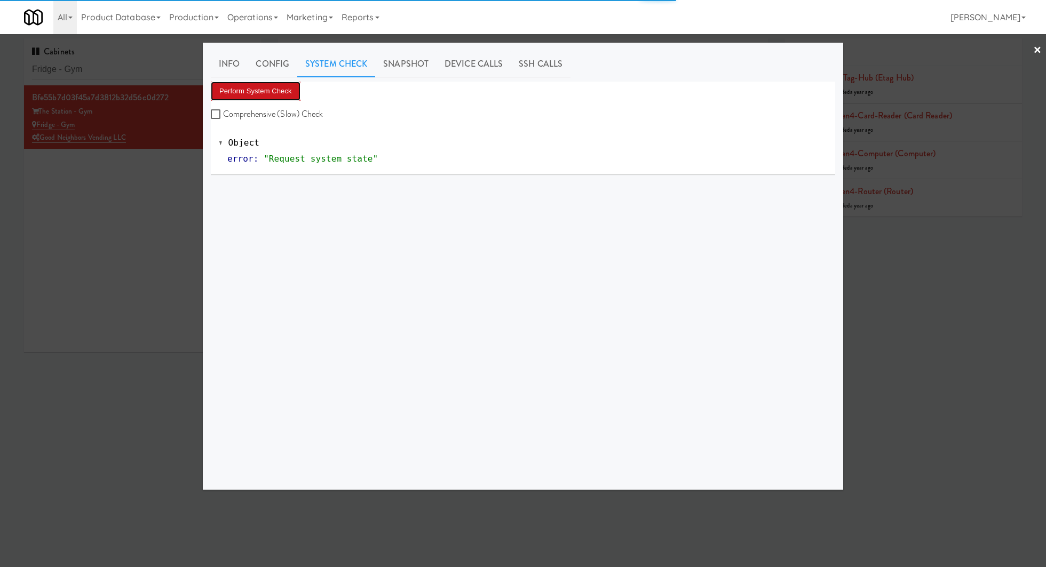
click at [296, 84] on button "Perform System Check" at bounding box center [256, 91] width 90 height 19
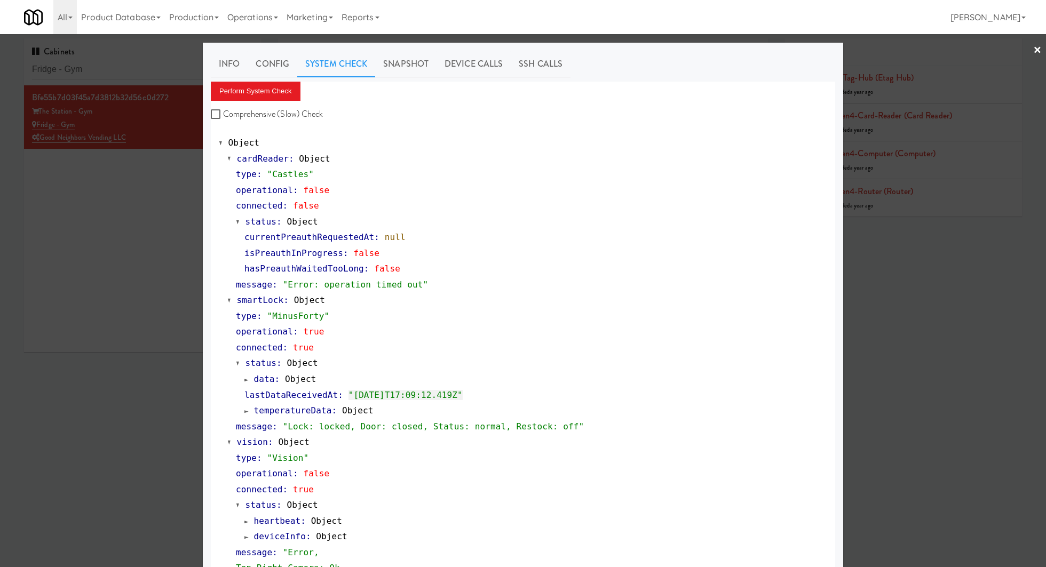
click at [74, 199] on div at bounding box center [523, 283] width 1046 height 567
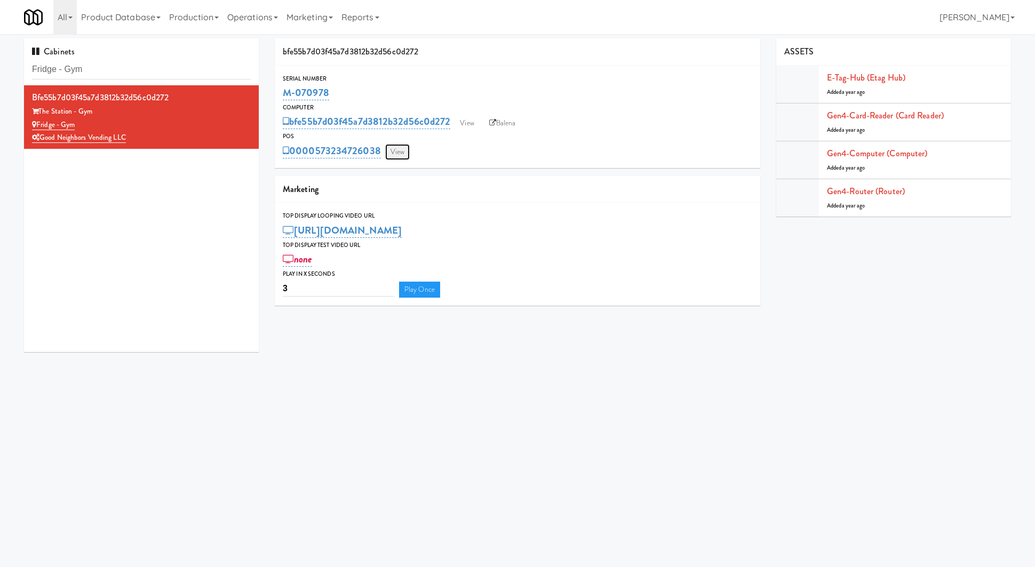
click at [393, 146] on link "View" at bounding box center [397, 152] width 25 height 16
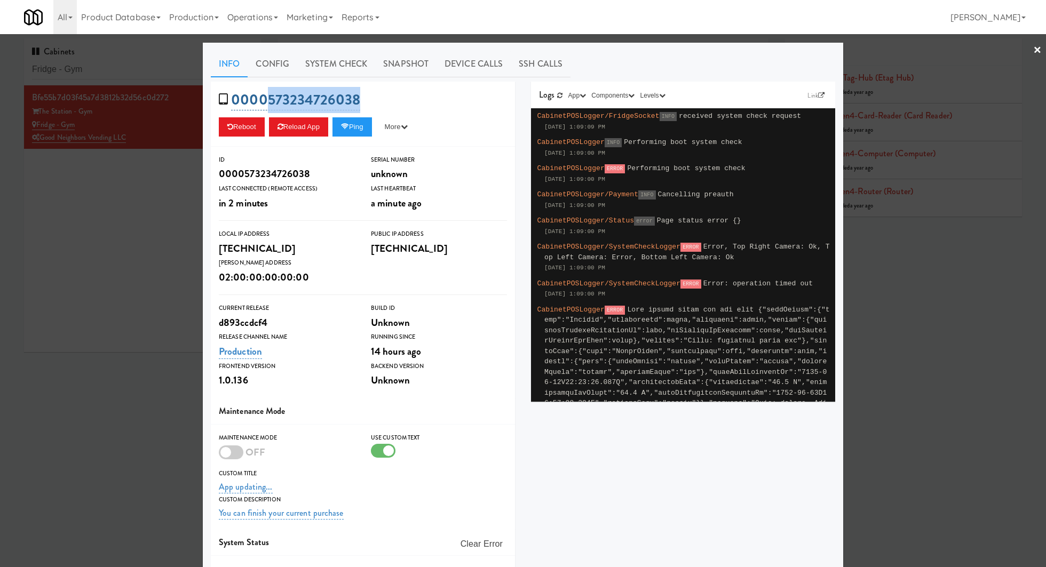
drag, startPoint x: 364, startPoint y: 94, endPoint x: 265, endPoint y: 93, distance: 99.2
click at [265, 93] on div "0000573234726038 Reboot Reload App Ping More Ping Server Restart Server Force R…" at bounding box center [363, 114] width 304 height 65
copy link "[CREDIT_CARD_NUMBER]"
click at [307, 70] on link "System Check" at bounding box center [336, 64] width 78 height 27
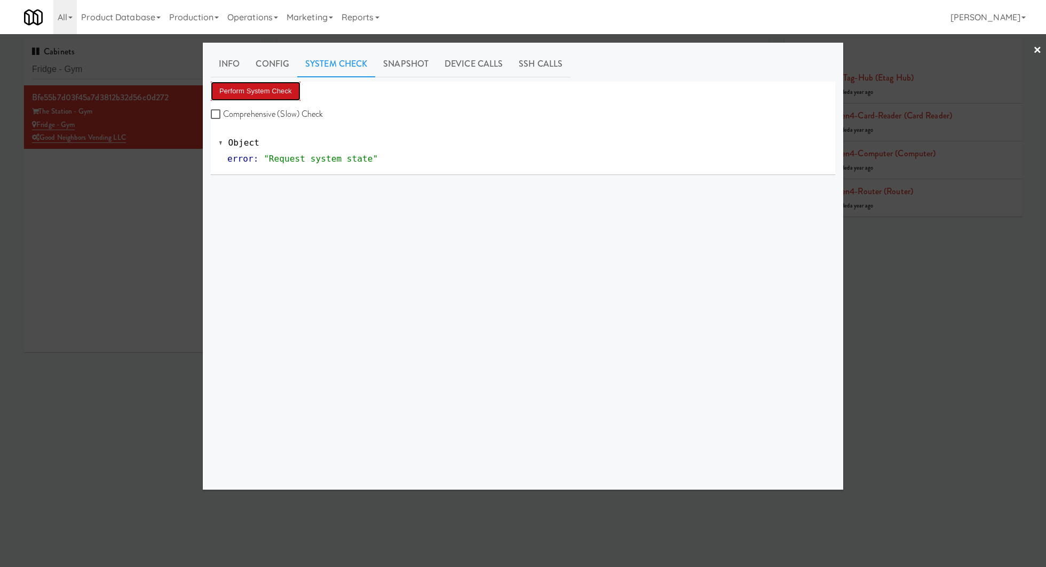
click at [261, 96] on button "Perform System Check" at bounding box center [256, 91] width 90 height 19
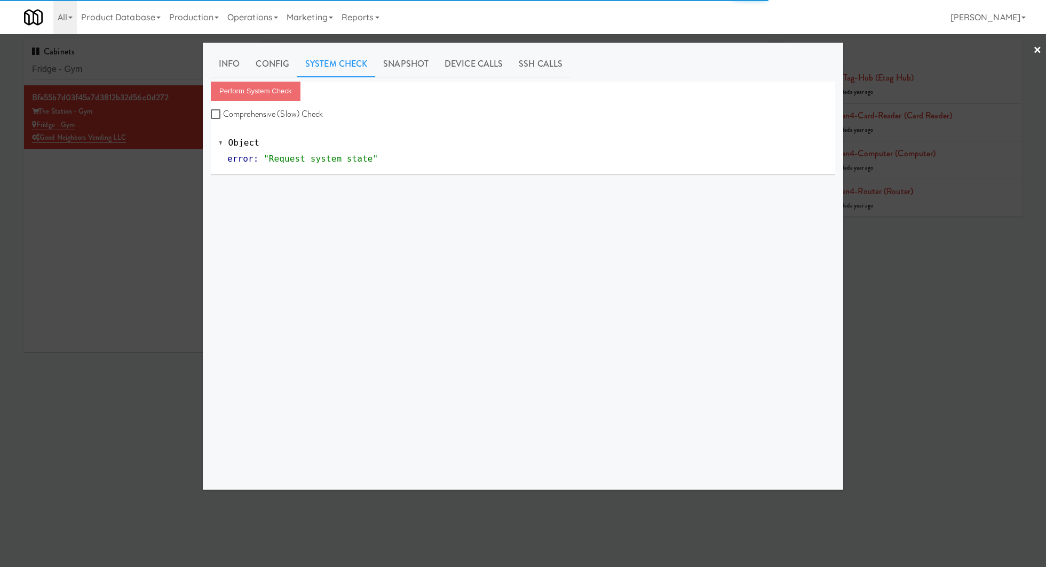
click at [146, 204] on div at bounding box center [523, 283] width 1046 height 567
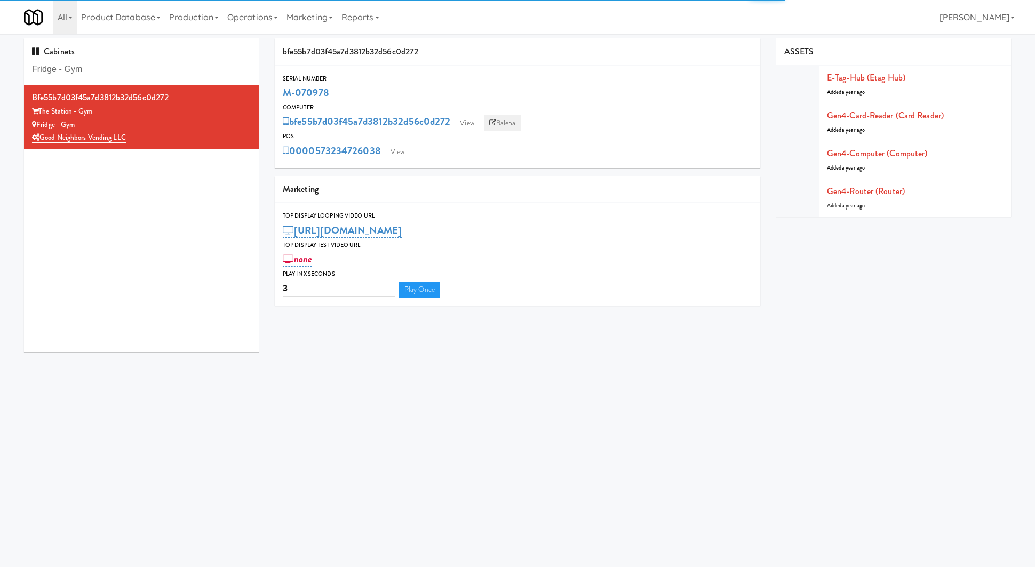
click at [492, 120] on icon at bounding box center [492, 123] width 7 height 7
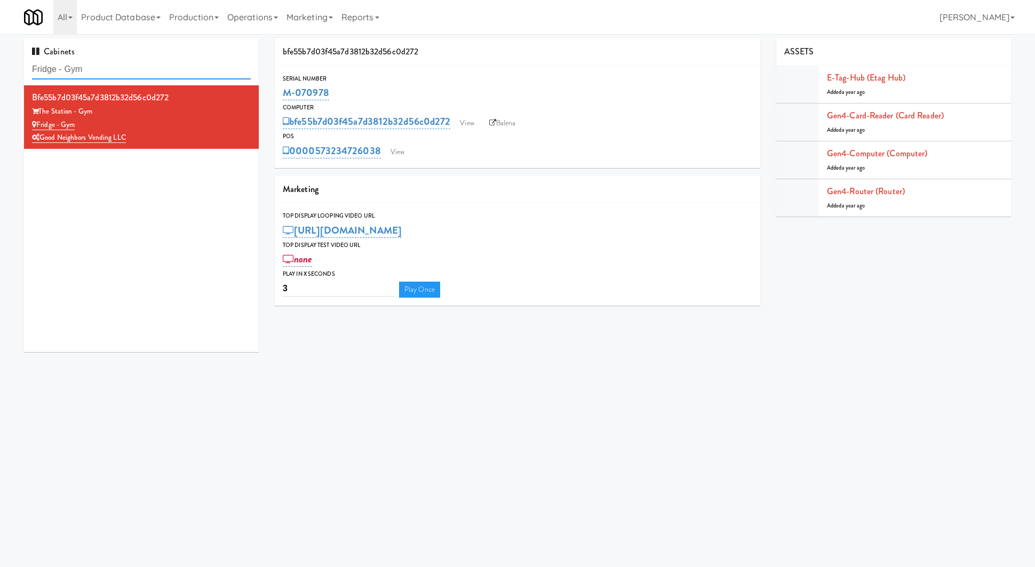
click at [157, 62] on input "Fridge - Gym" at bounding box center [141, 70] width 219 height 20
paste input "IFS Training - Cooler"
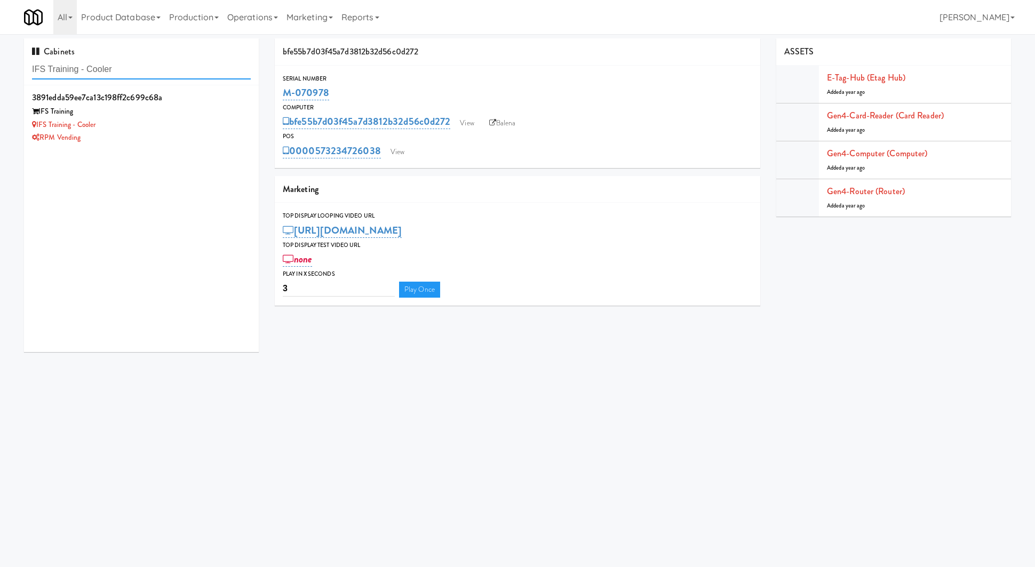
type input "IFS Training - Cooler"
click at [223, 130] on div "IFS Training - Cooler" at bounding box center [141, 124] width 219 height 13
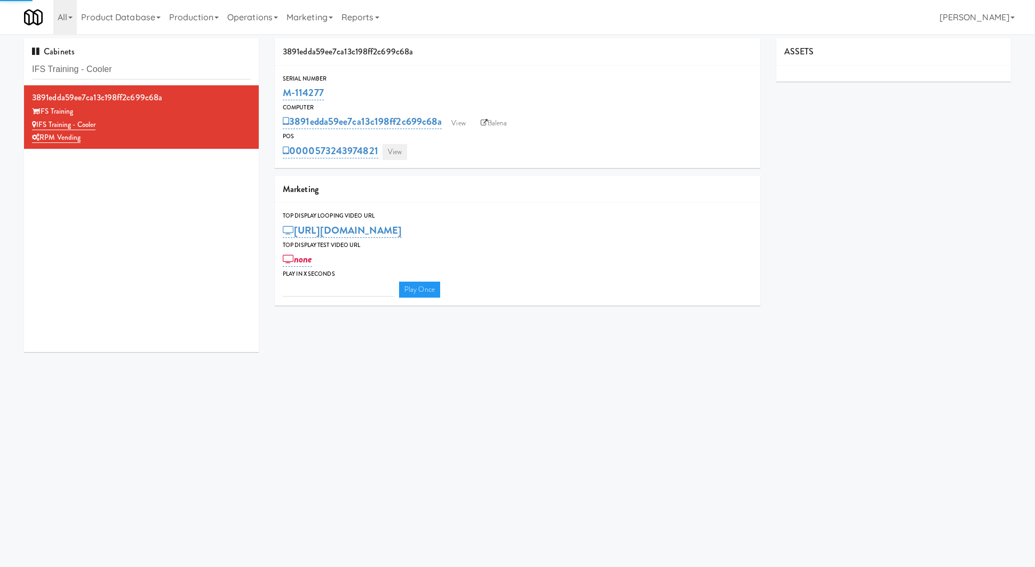
type input "3"
click at [405, 157] on link "View" at bounding box center [395, 152] width 25 height 16
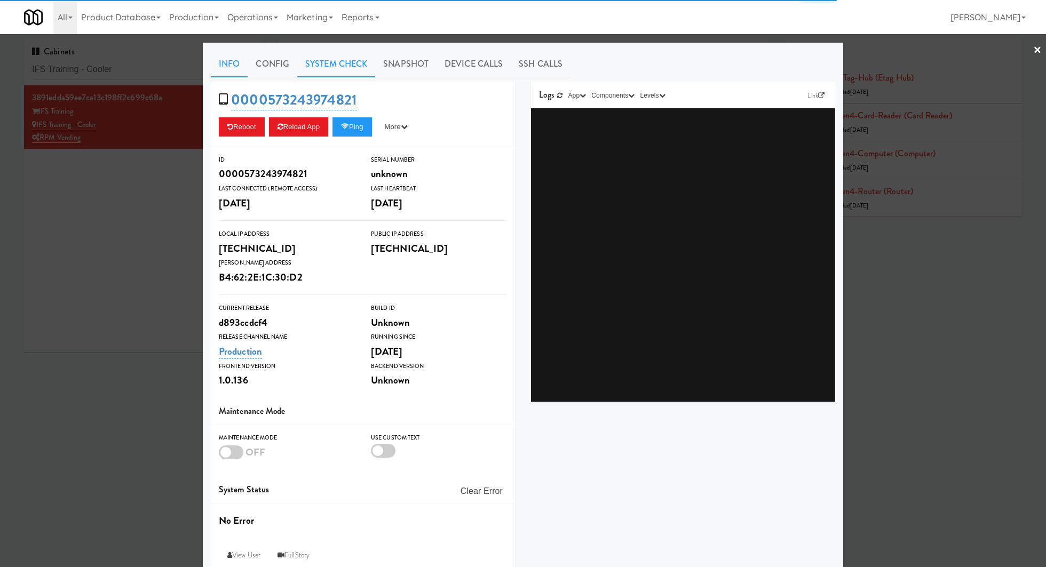
click at [320, 72] on link "System Check" at bounding box center [336, 64] width 78 height 27
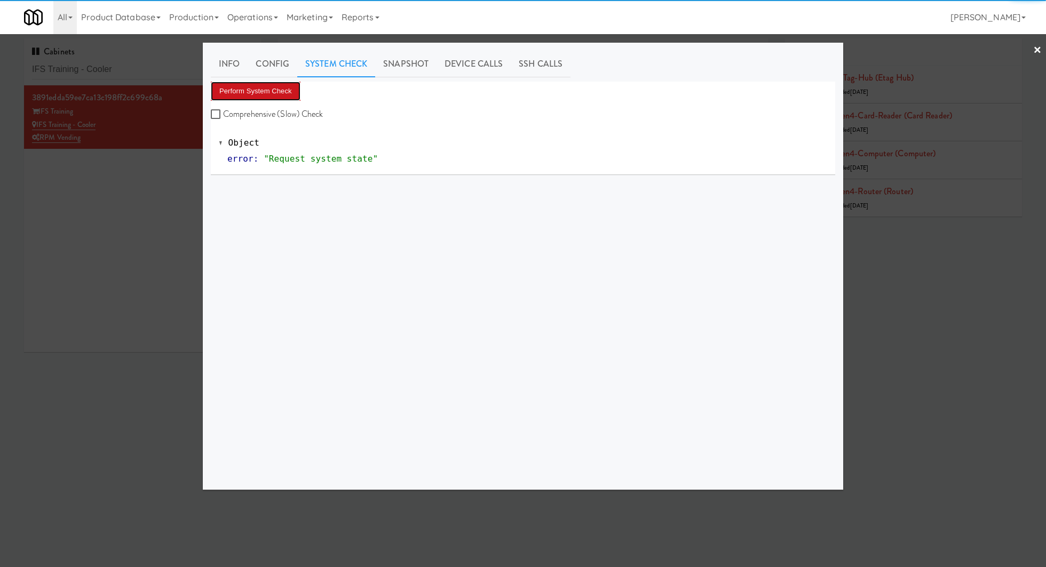
click at [271, 91] on button "Perform System Check" at bounding box center [256, 91] width 90 height 19
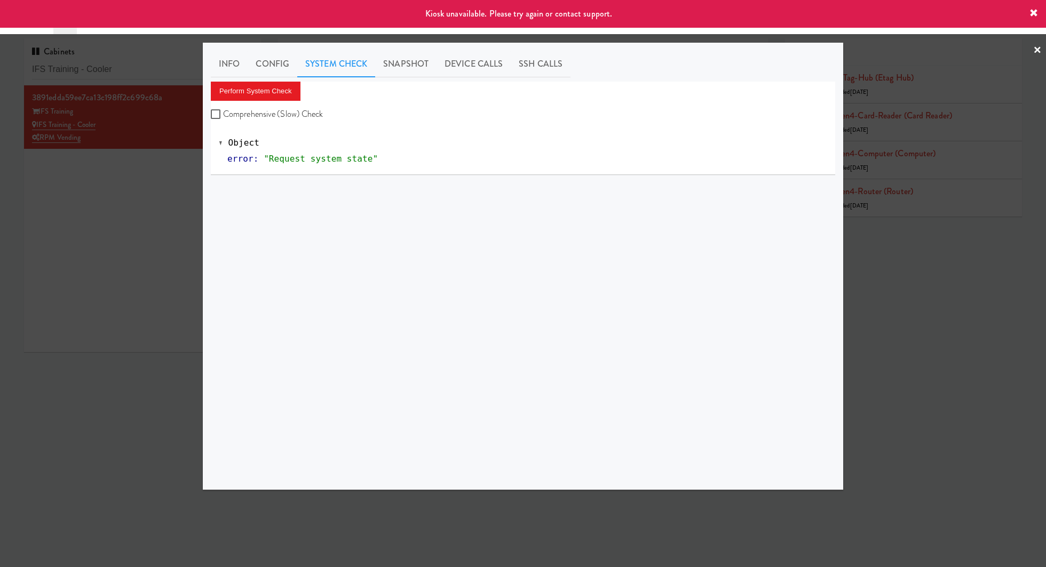
click at [160, 157] on div at bounding box center [523, 283] width 1046 height 567
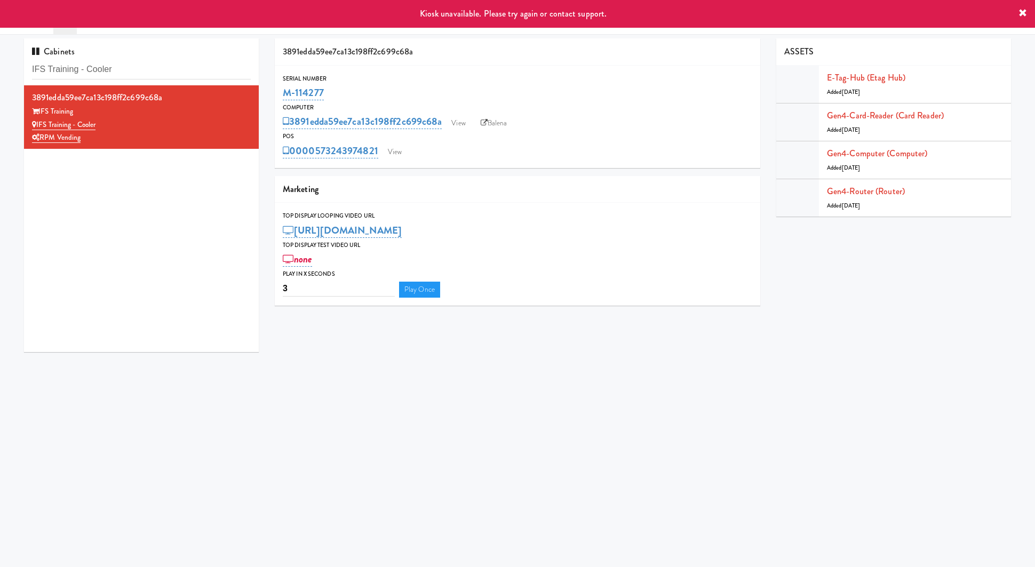
click at [410, 154] on div "0000573243974821 View" at bounding box center [518, 151] width 470 height 18
click at [400, 154] on link "View" at bounding box center [395, 152] width 25 height 16
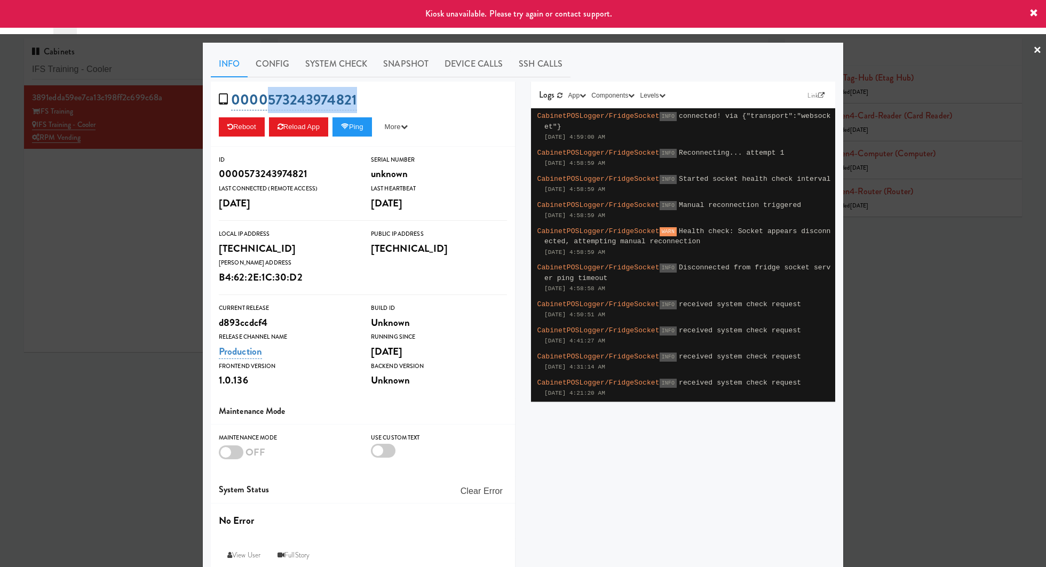
drag, startPoint x: 360, startPoint y: 108, endPoint x: 264, endPoint y: 105, distance: 96.6
click at [264, 105] on div "0000573243974821 Reboot Reload App Ping More Ping Server Restart Server Force R…" at bounding box center [363, 114] width 304 height 65
copy link "573243974821"
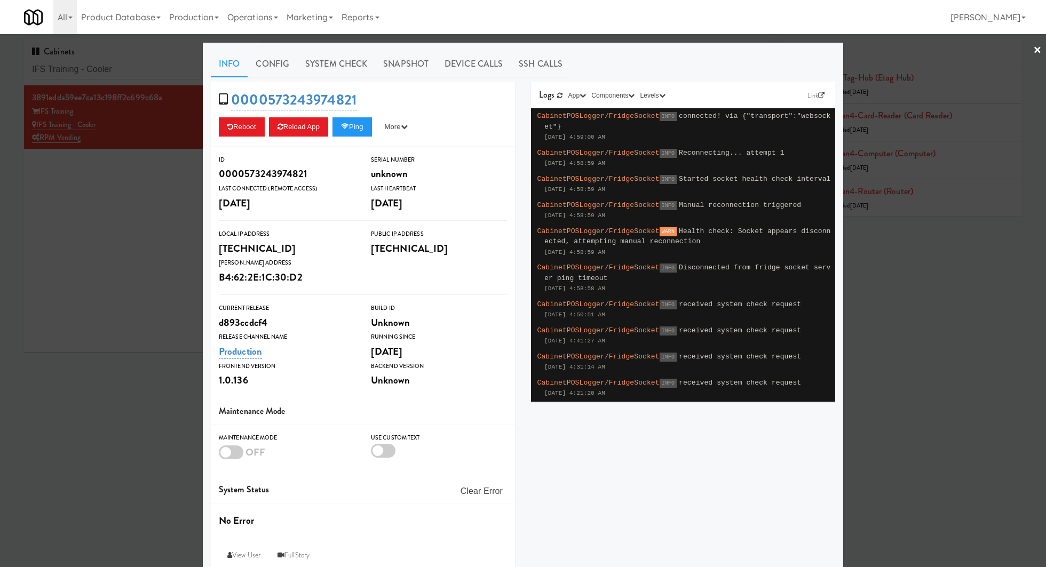
click at [196, 171] on div at bounding box center [523, 283] width 1046 height 567
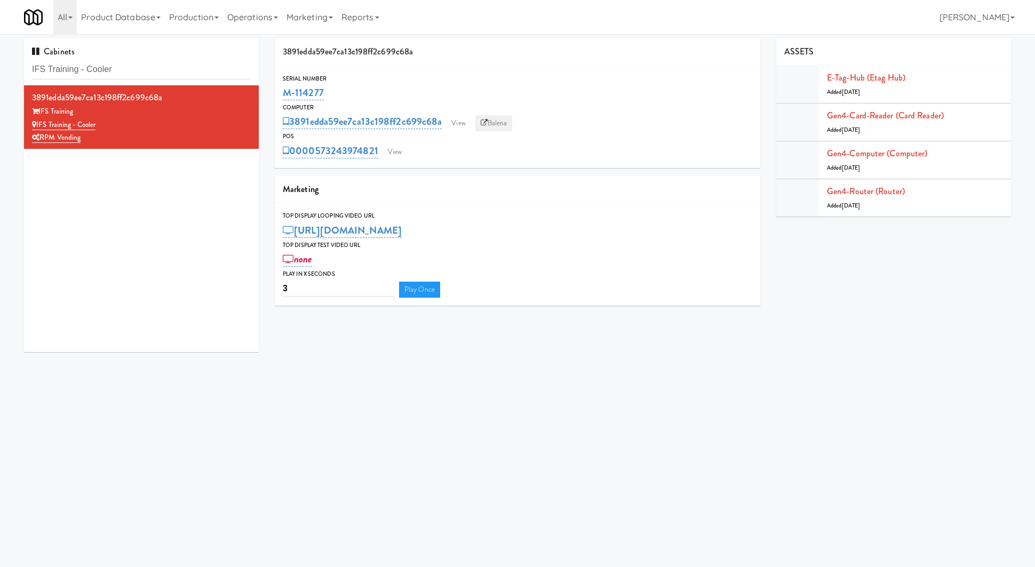
click at [495, 128] on link "Balena" at bounding box center [493, 123] width 37 height 16
drag, startPoint x: 354, startPoint y: 92, endPoint x: 267, endPoint y: 92, distance: 87.0
click at [267, 92] on div "3891edda59ee7ca13c198ff2c699c68a Serial Number M-114277 Computer 3891edda59ee7c…" at bounding box center [518, 175] width 502 height 275
copy link "M-114277"
click at [213, 57] on div "Cabinets IFS Training - Cooler" at bounding box center [141, 61] width 235 height 47
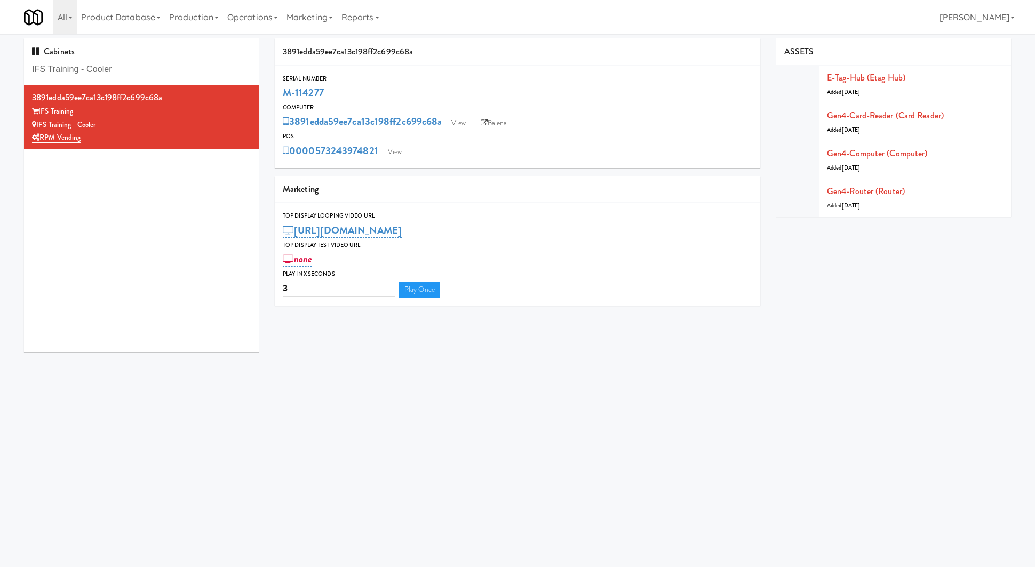
click at [213, 57] on div "Cabinets IFS Training - Cooler" at bounding box center [141, 61] width 235 height 47
click at [184, 78] on input "IFS Training - Cooler" at bounding box center [141, 70] width 219 height 20
click at [185, 73] on input "IFS Training - Cooler" at bounding box center [141, 70] width 219 height 20
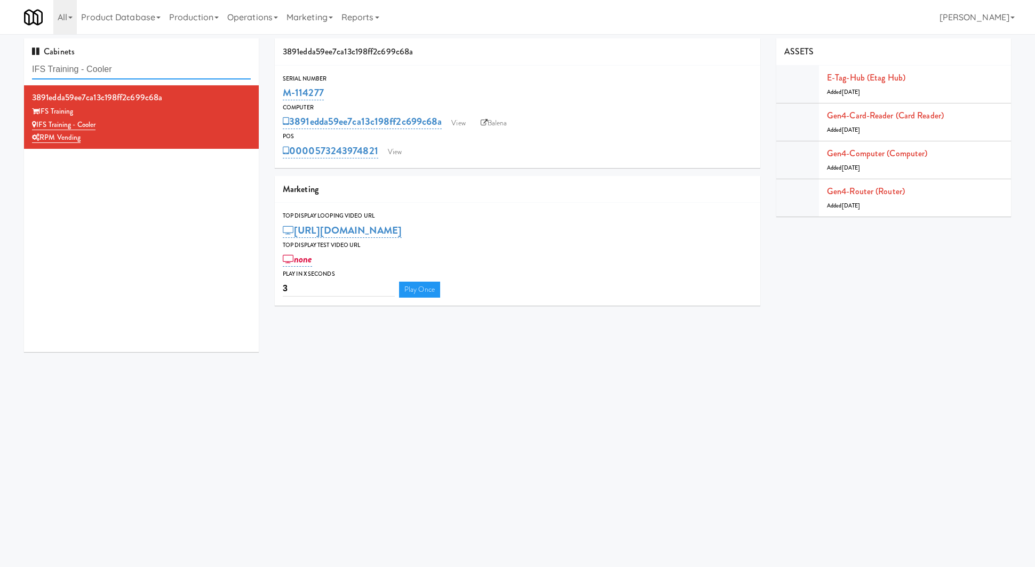
click at [185, 73] on input "IFS Training - Cooler" at bounding box center [141, 70] width 219 height 20
paste input "Parkside GYM"
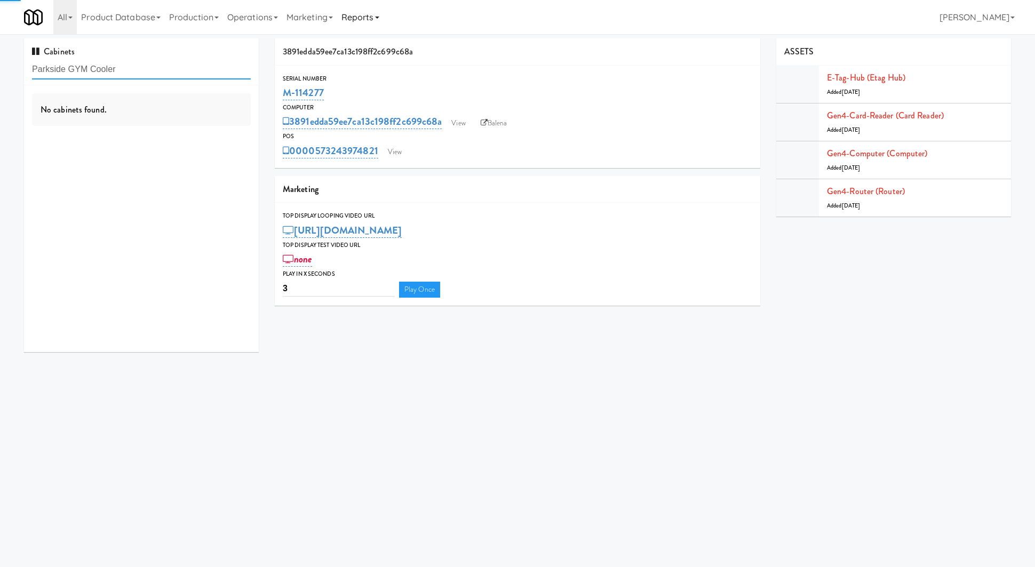
type input "Parkside GYM Cooler"
click at [221, 124] on div "Parkside GYM Cooler" at bounding box center [141, 124] width 219 height 13
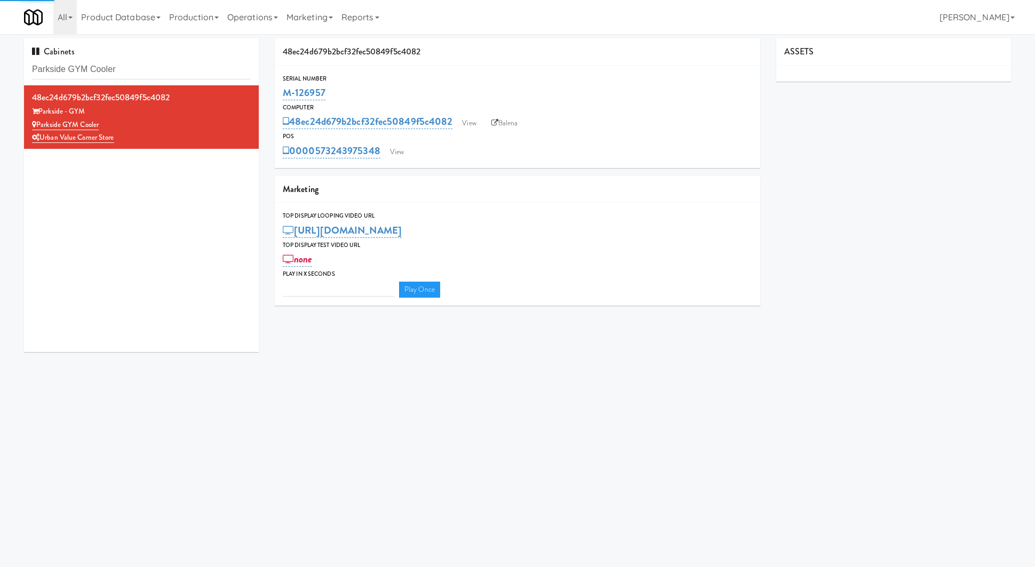
type input "3"
click at [395, 157] on link "View" at bounding box center [397, 152] width 25 height 16
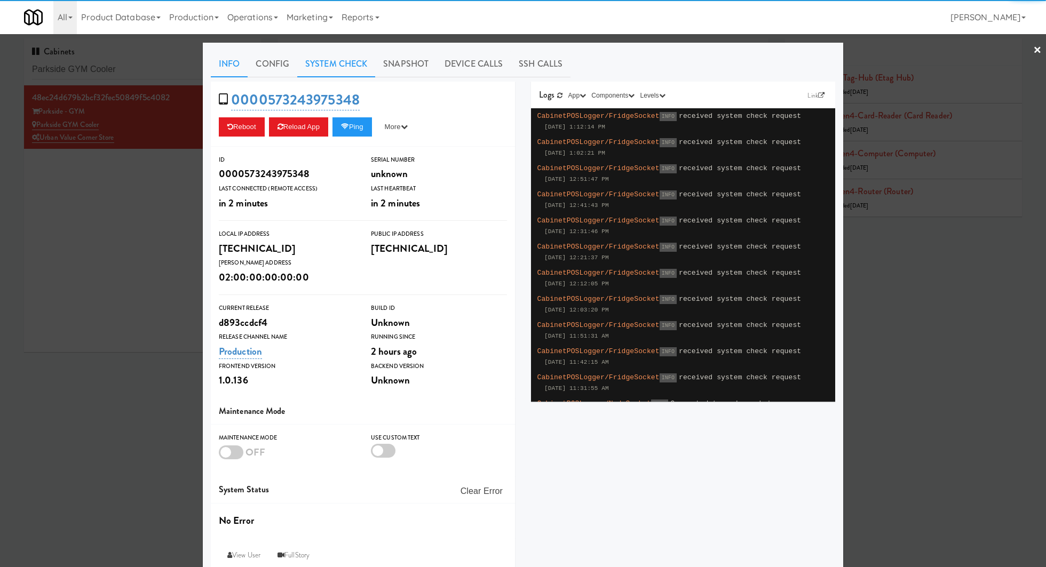
click at [354, 66] on link "System Check" at bounding box center [336, 64] width 78 height 27
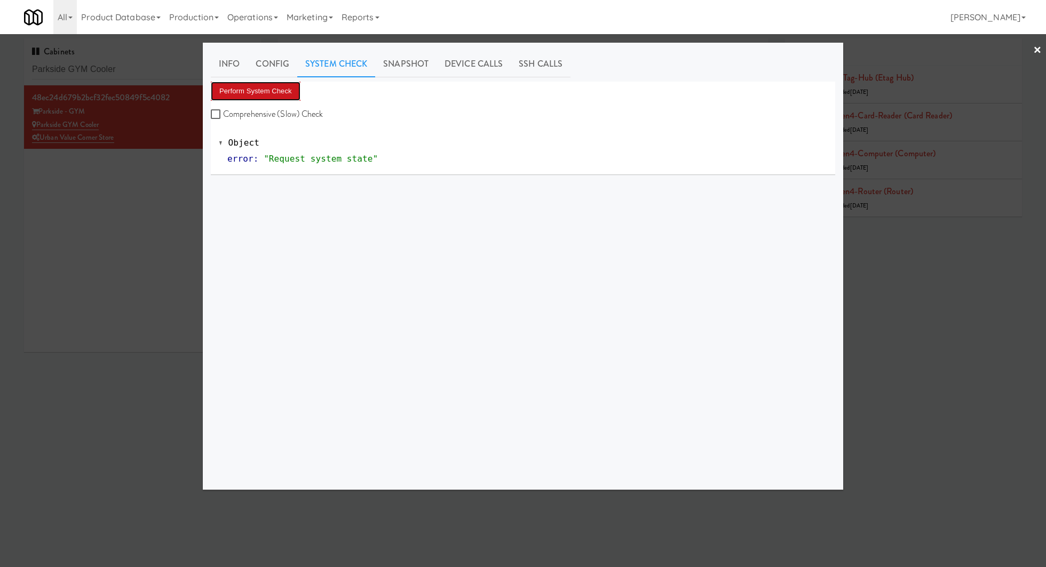
click at [277, 99] on button "Perform System Check" at bounding box center [256, 91] width 90 height 19
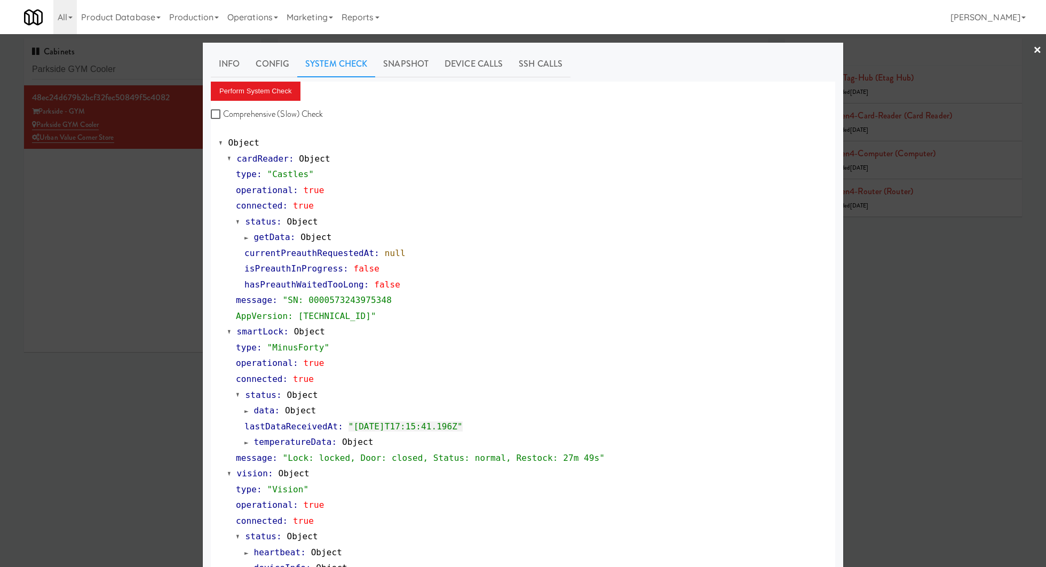
click at [123, 268] on div at bounding box center [523, 283] width 1046 height 567
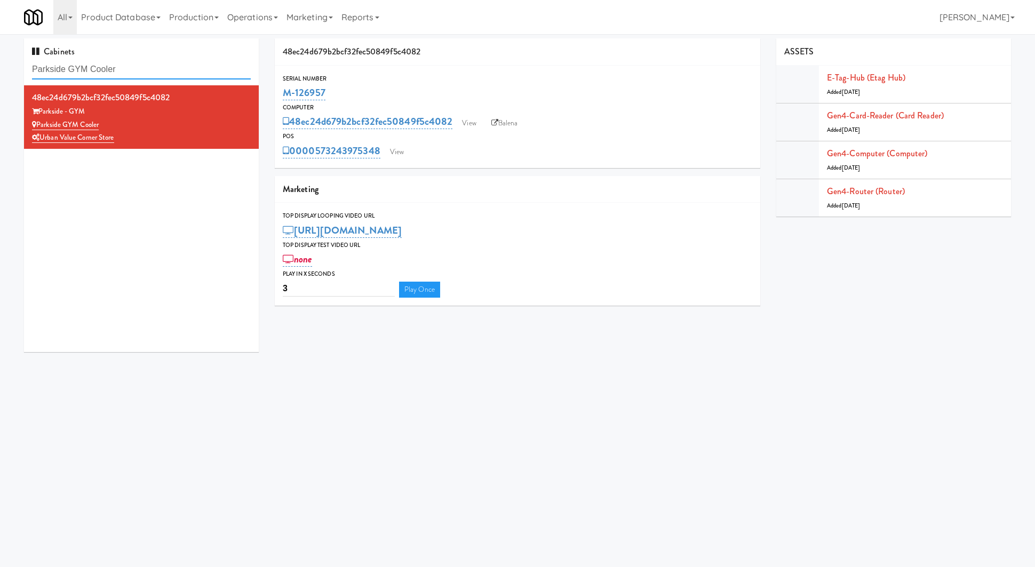
click at [174, 77] on input "Parkside GYM Cooler" at bounding box center [141, 70] width 219 height 20
paste input "Holiday Inn Time Square Cooler Combo B"
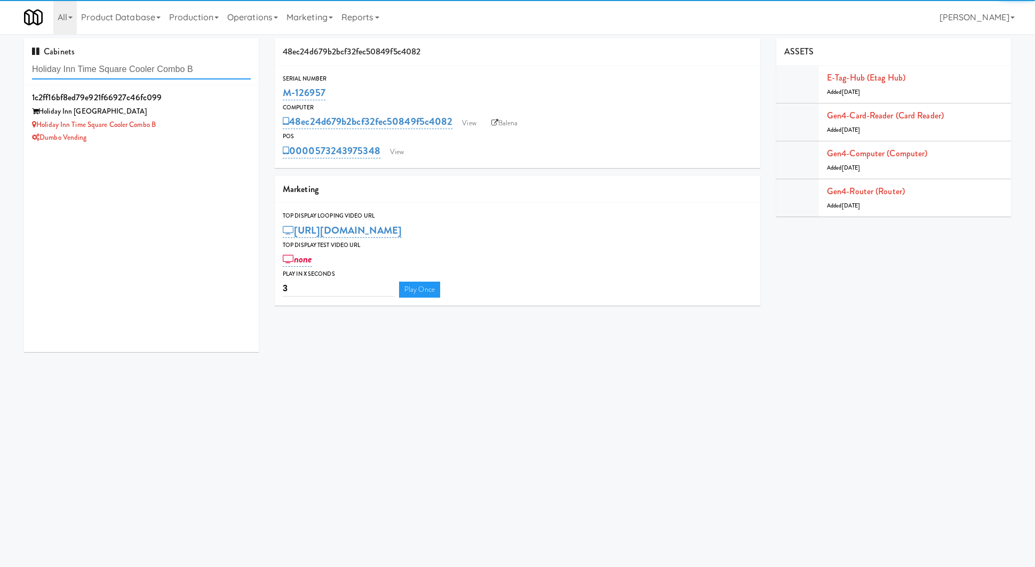
type input "Holiday Inn Time Square Cooler Combo B"
click at [184, 105] on div "Holiday Inn Time Square" at bounding box center [141, 111] width 219 height 13
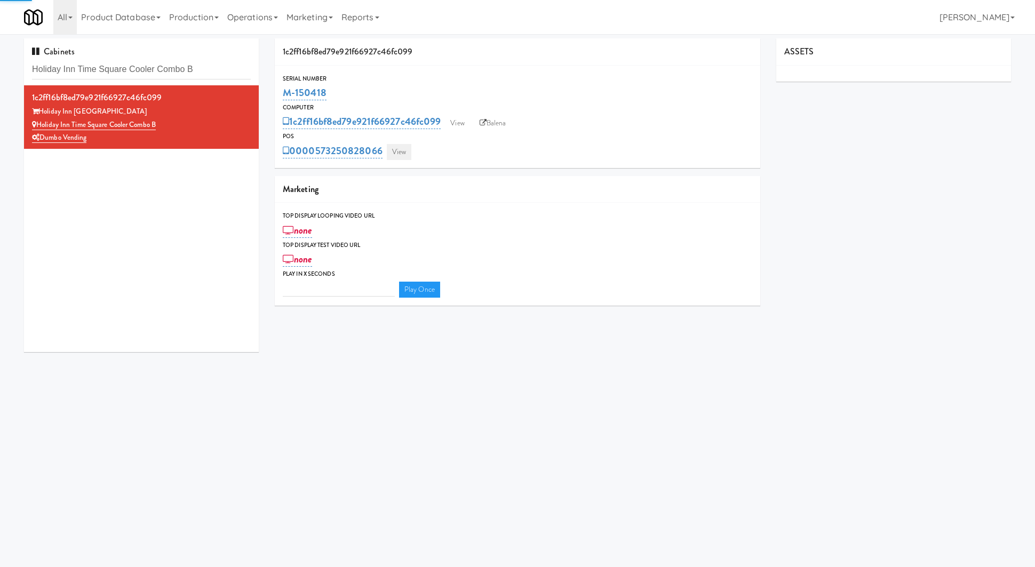
type input "3"
click at [410, 153] on link "View" at bounding box center [399, 152] width 25 height 16
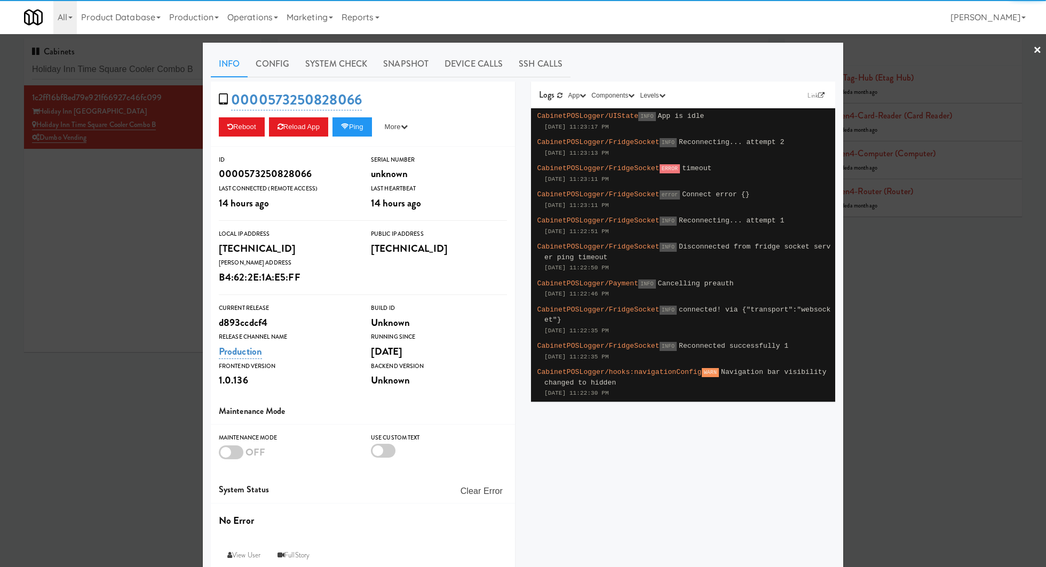
click at [309, 75] on link "System Check" at bounding box center [336, 64] width 78 height 27
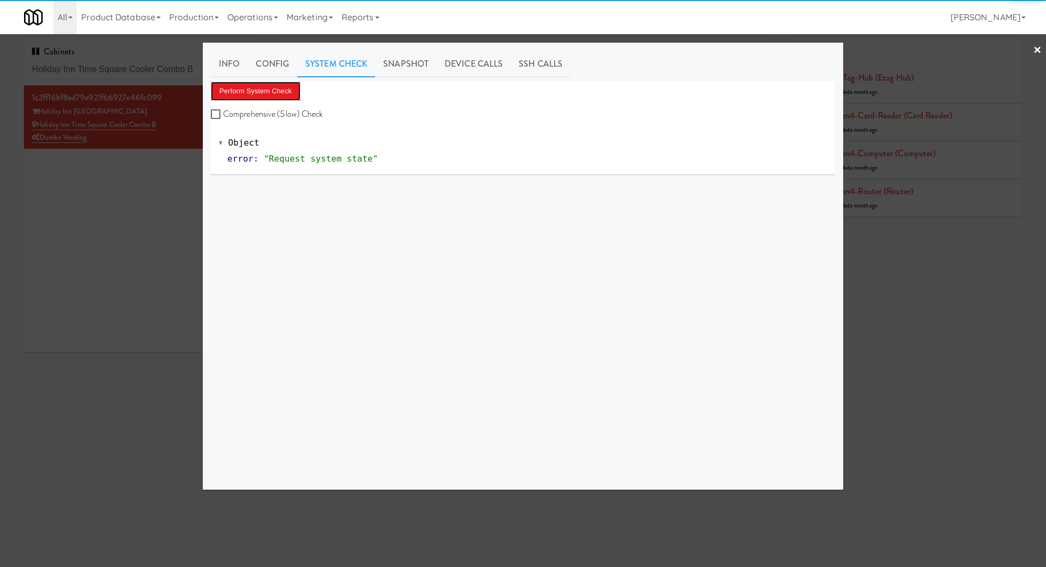
click at [263, 97] on button "Perform System Check" at bounding box center [256, 91] width 90 height 19
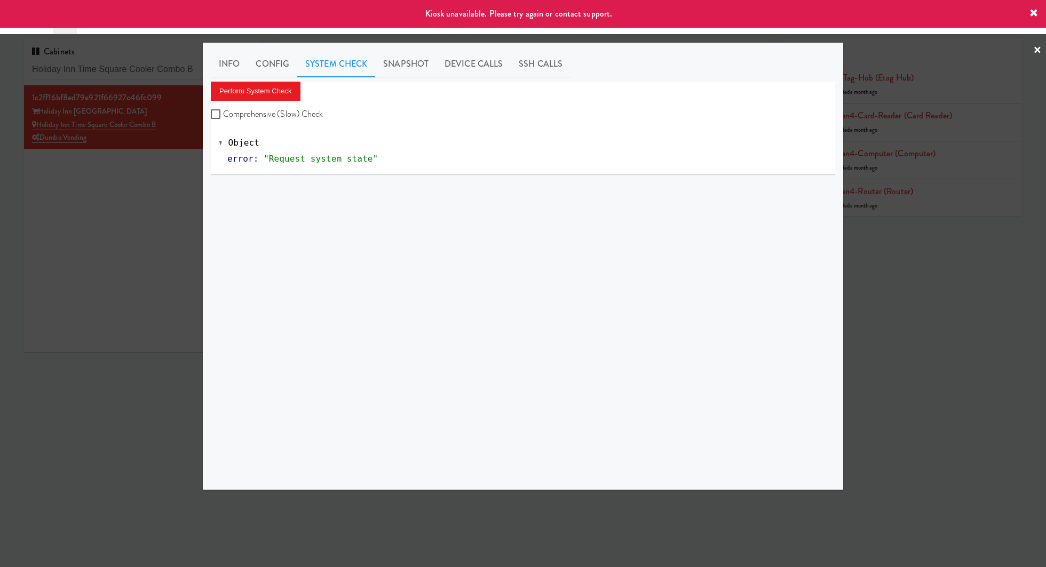
click at [180, 165] on div at bounding box center [523, 283] width 1046 height 567
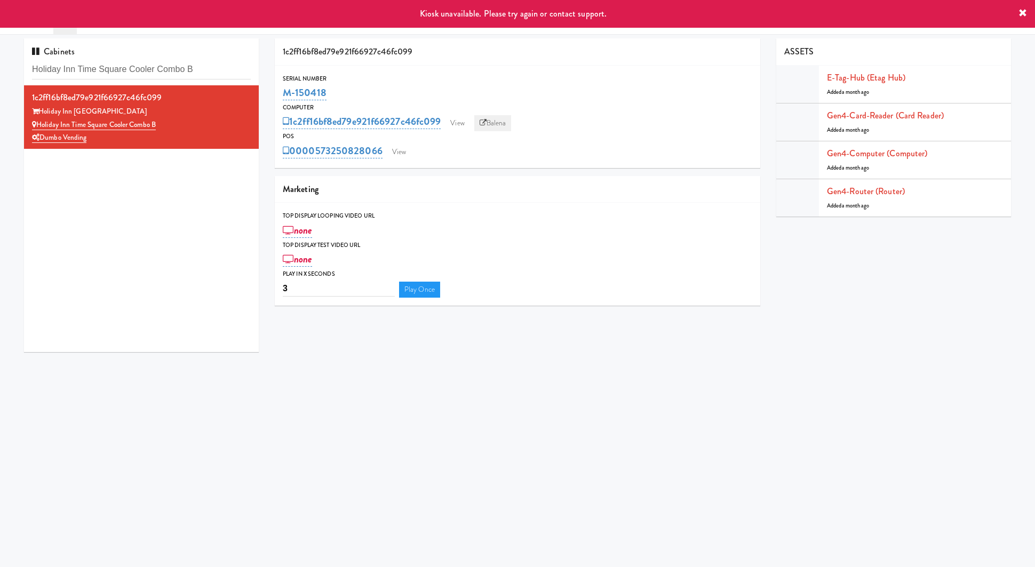
click at [494, 125] on link "Balena" at bounding box center [492, 123] width 37 height 16
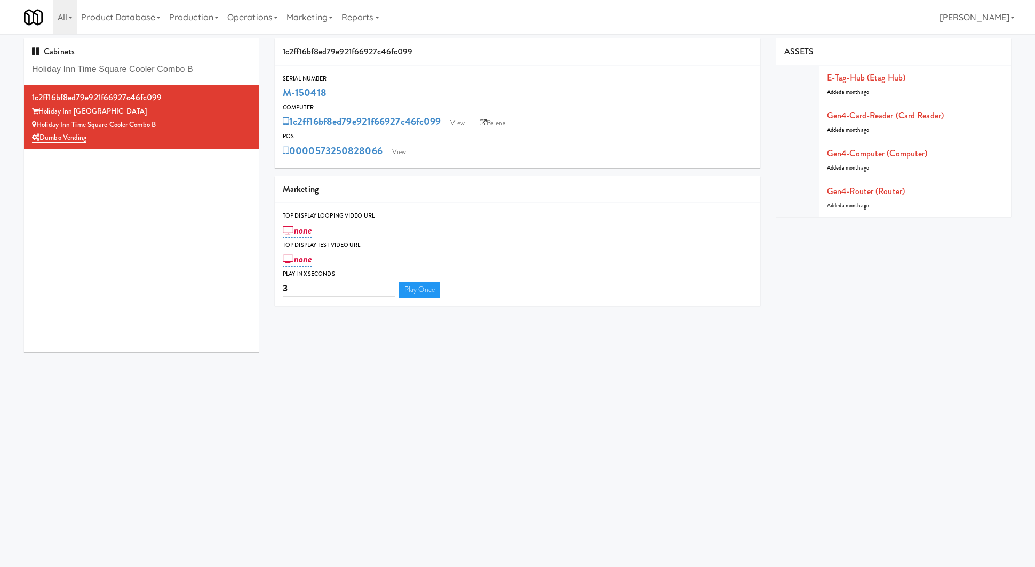
click at [391, 161] on div "Serial Number M-150418 Computer 1c2ff16bf8ed79e921f66927c46fc099 View Balena PO…" at bounding box center [518, 117] width 486 height 102
click at [404, 153] on link "View" at bounding box center [399, 152] width 25 height 16
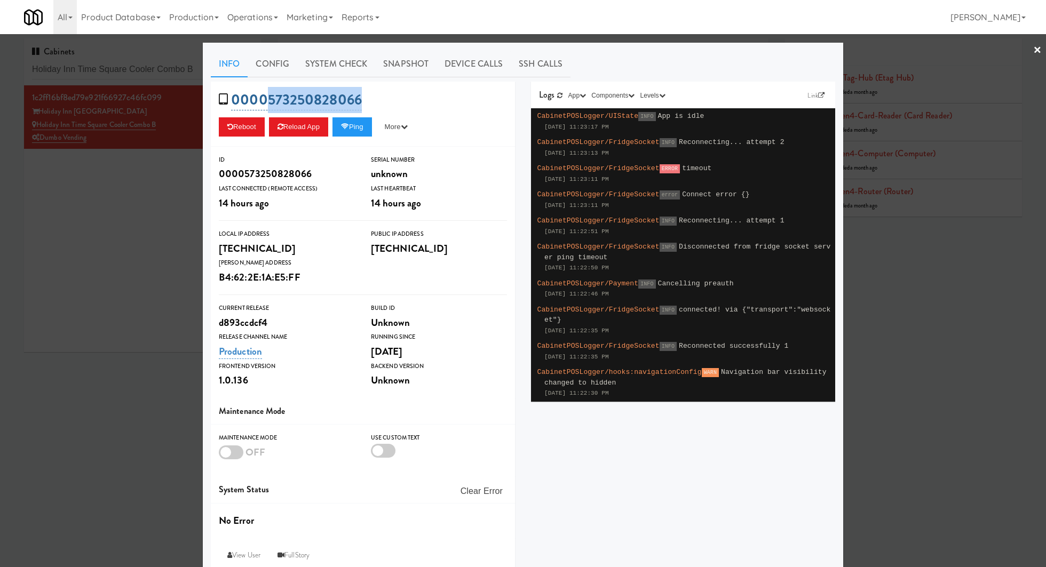
drag, startPoint x: 357, startPoint y: 103, endPoint x: 264, endPoint y: 102, distance: 93.4
click at [264, 102] on div "0000573250828066 Reboot Reload App Ping More Ping Server Restart Server Force R…" at bounding box center [363, 114] width 304 height 65
copy link "573250828066"
click at [154, 202] on div at bounding box center [523, 283] width 1046 height 567
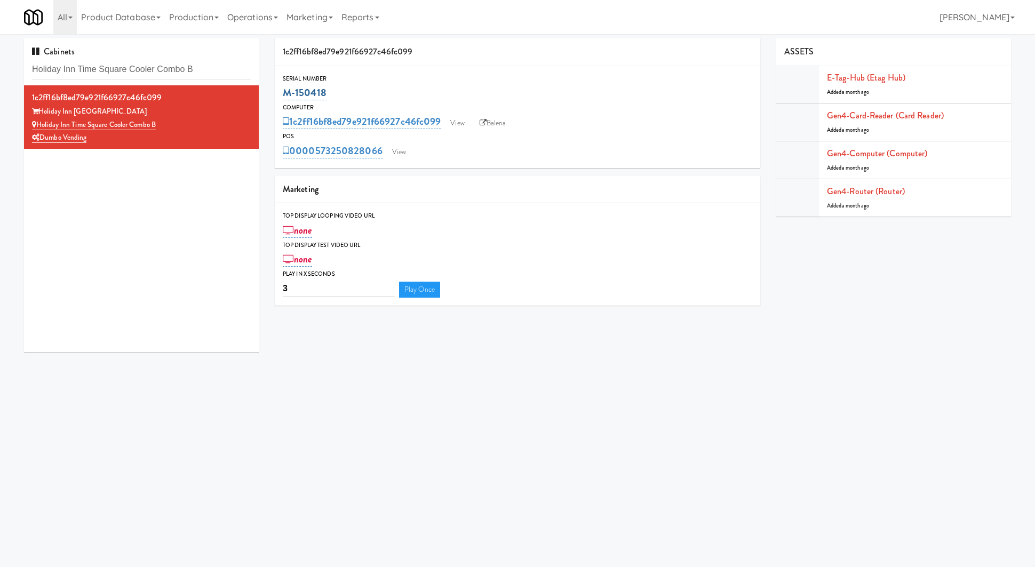
drag, startPoint x: 350, startPoint y: 94, endPoint x: 283, endPoint y: 96, distance: 67.2
click at [283, 96] on div "M-150418" at bounding box center [518, 93] width 470 height 18
copy link "M-150418"
click at [170, 66] on input "Holiday Inn Time Square Cooler Combo B" at bounding box center [141, 70] width 219 height 20
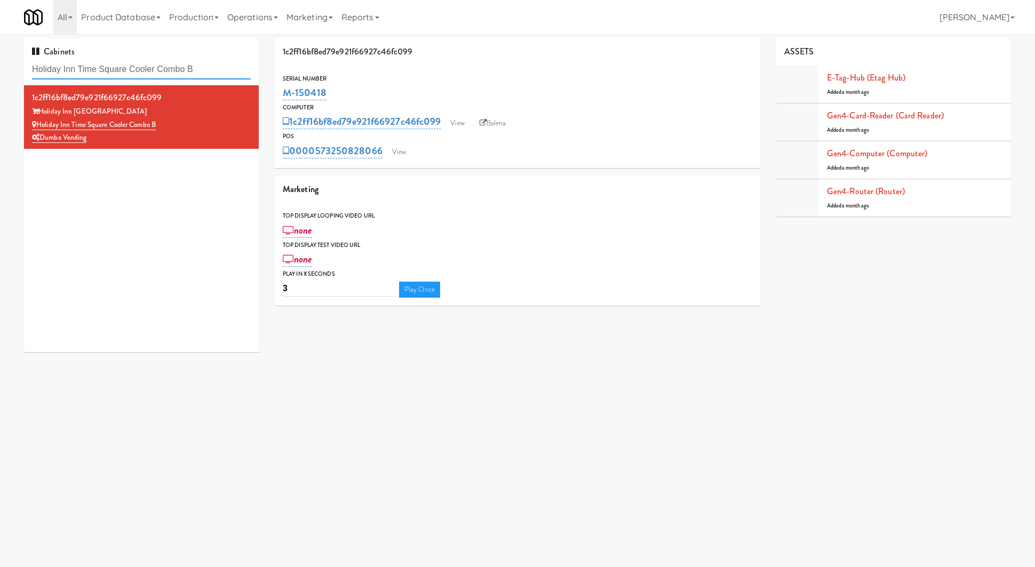
click at [170, 66] on input "Holiday Inn Time Square Cooler Combo B" at bounding box center [141, 70] width 219 height 20
paste input "Avant HP - Cooler - Left"
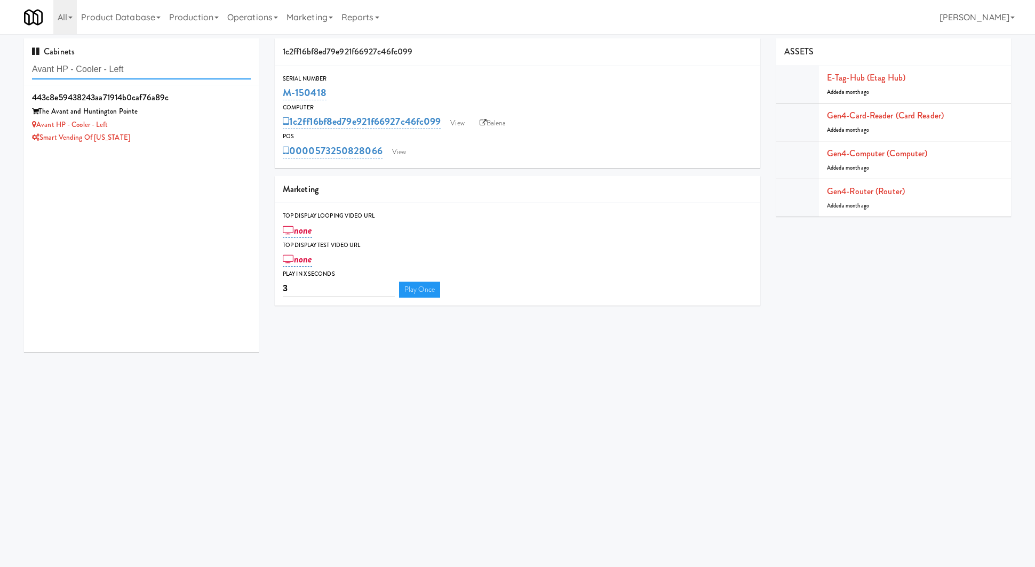
type input "Avant HP - Cooler - Left"
click at [185, 138] on div "Smart Vending of [US_STATE]" at bounding box center [141, 137] width 219 height 13
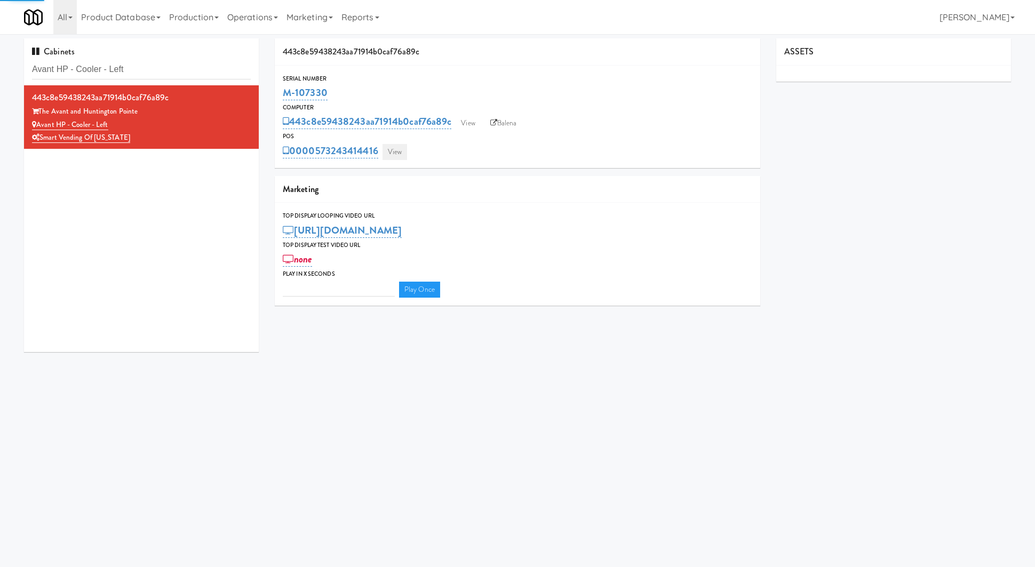
type input "3"
click at [393, 148] on link "View" at bounding box center [395, 152] width 25 height 16
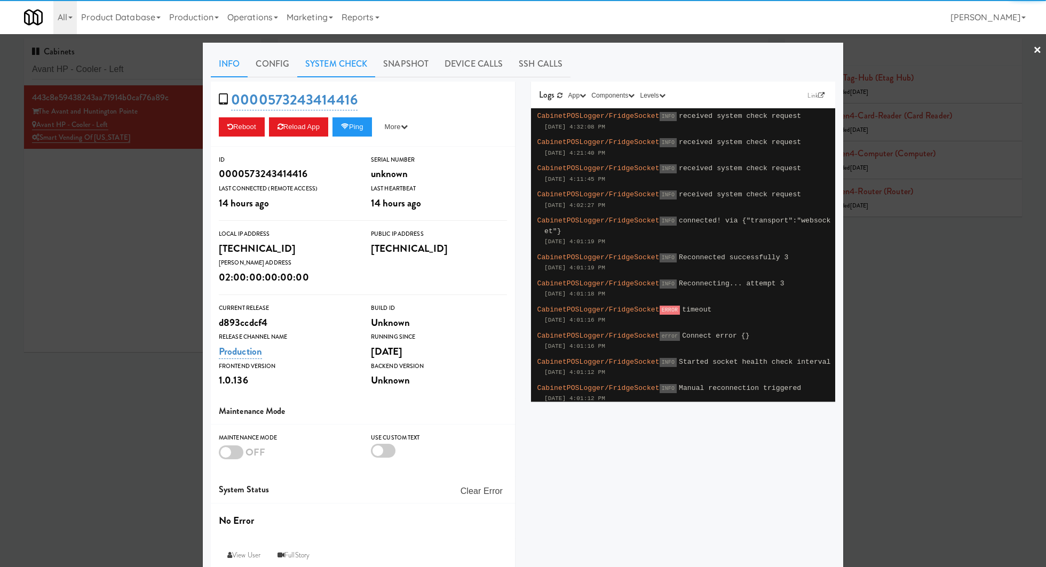
click at [314, 58] on link "System Check" at bounding box center [336, 64] width 78 height 27
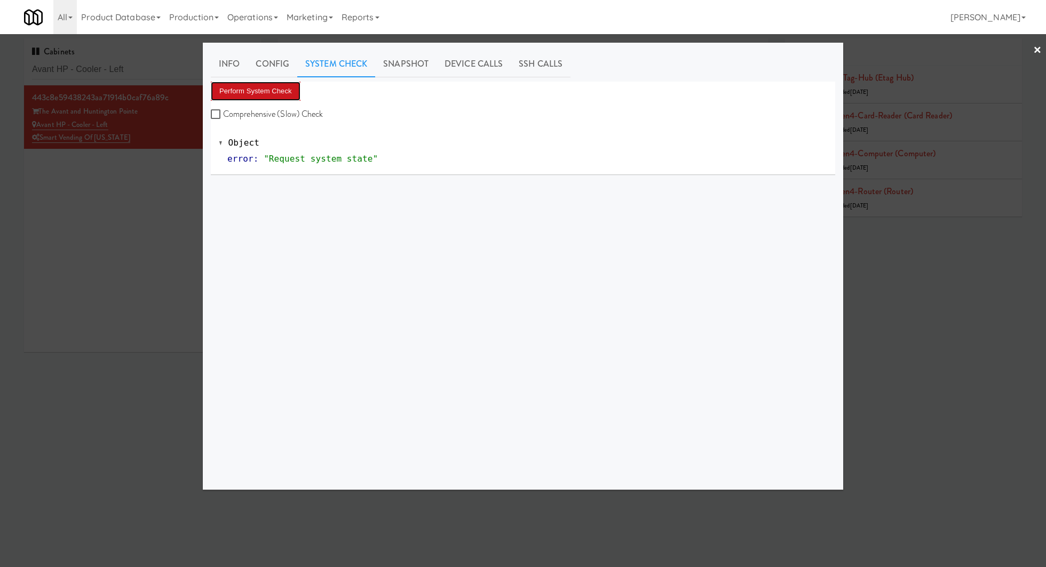
click at [297, 83] on button "Perform System Check" at bounding box center [256, 91] width 90 height 19
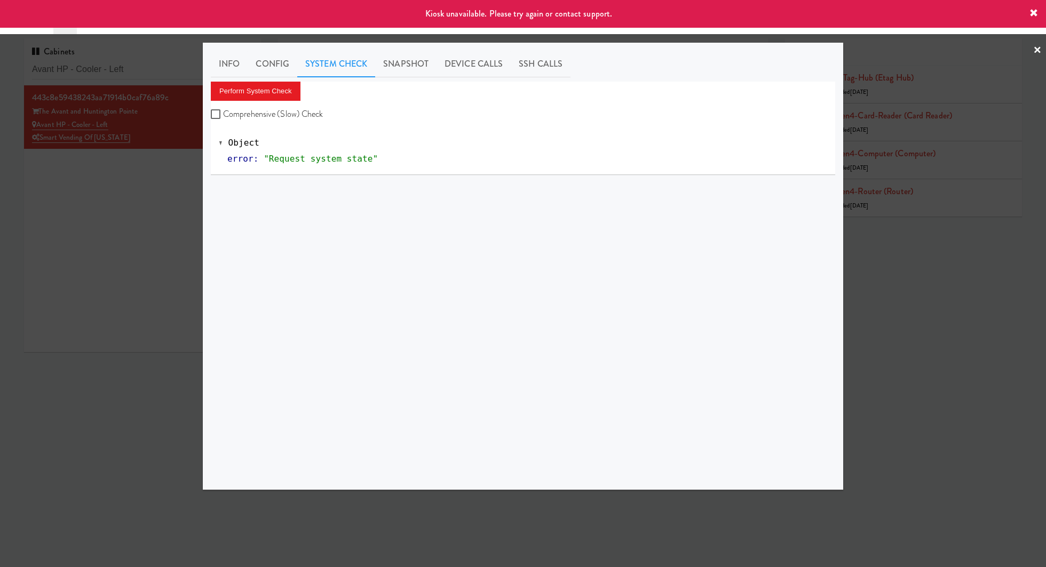
click at [135, 169] on div at bounding box center [523, 283] width 1046 height 567
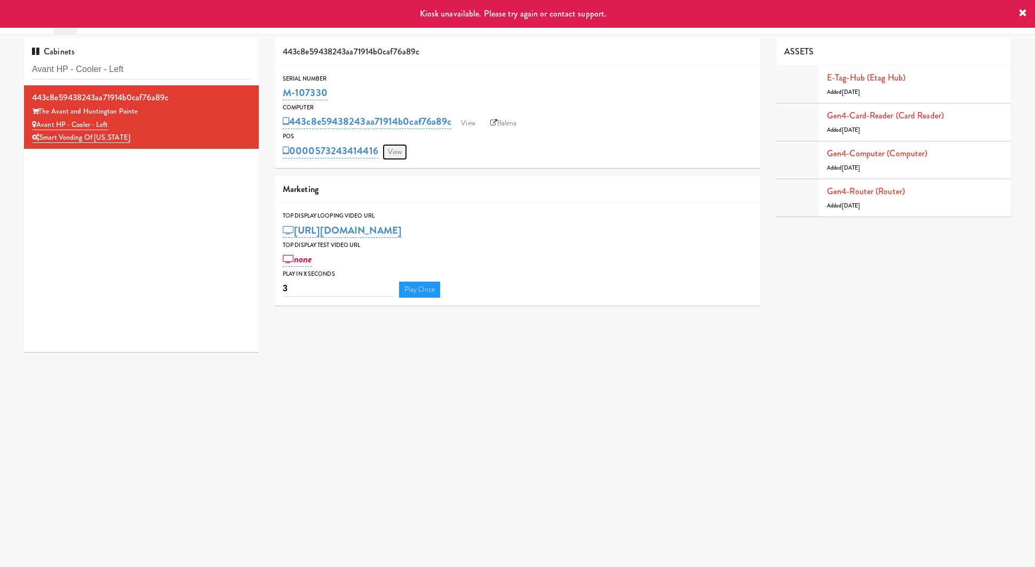
click at [401, 151] on link "View" at bounding box center [395, 152] width 25 height 16
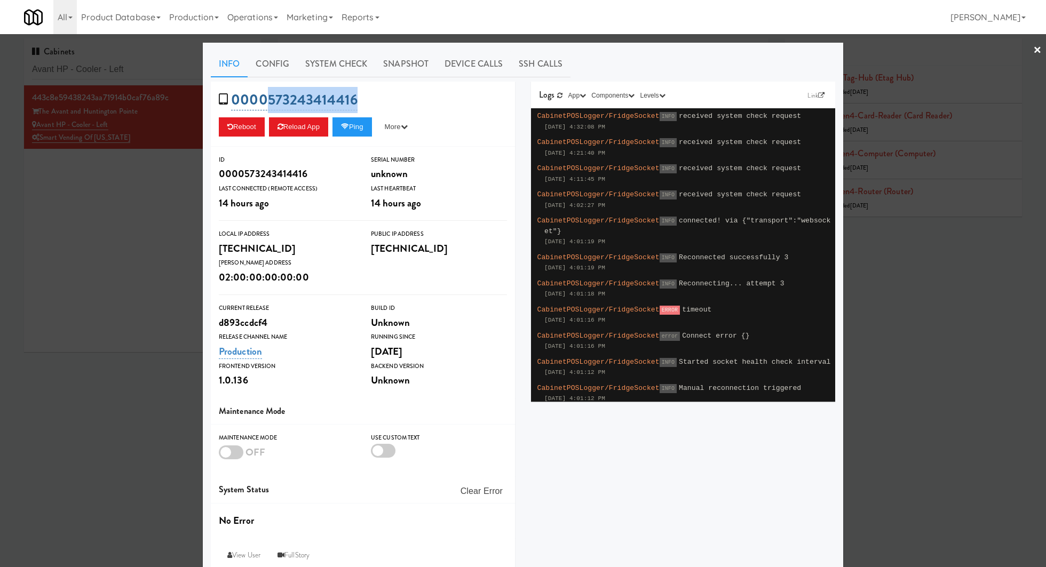
drag, startPoint x: 371, startPoint y: 101, endPoint x: 261, endPoint y: 101, distance: 109.4
click at [261, 101] on div "0000573243414416 Reboot Reload App Ping More Ping Server Restart Server Force R…" at bounding box center [363, 114] width 304 height 65
copy link "573243414416"
click at [329, 67] on link "System Check" at bounding box center [336, 64] width 78 height 27
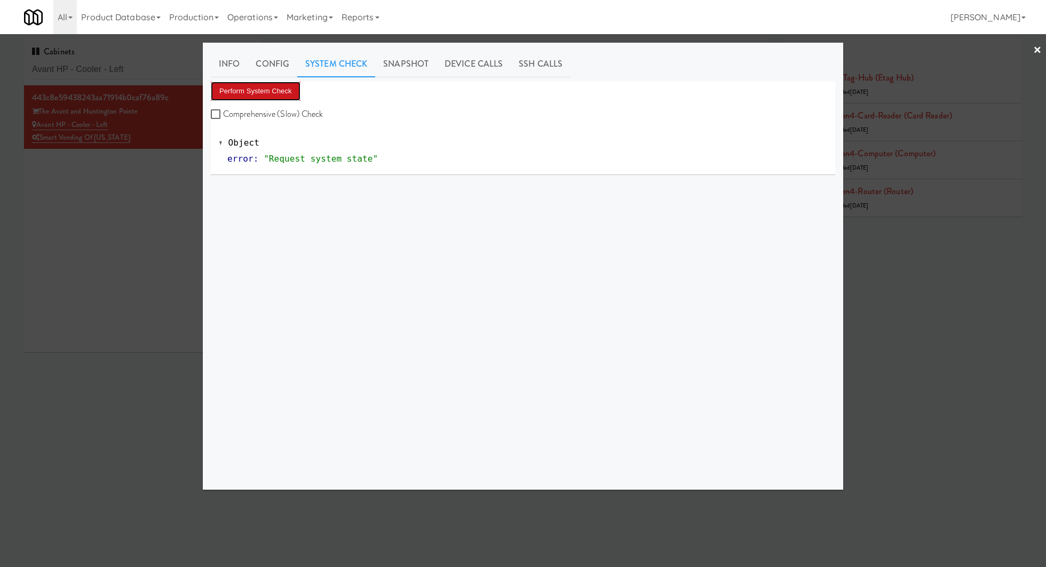
click at [257, 94] on button "Perform System Check" at bounding box center [256, 91] width 90 height 19
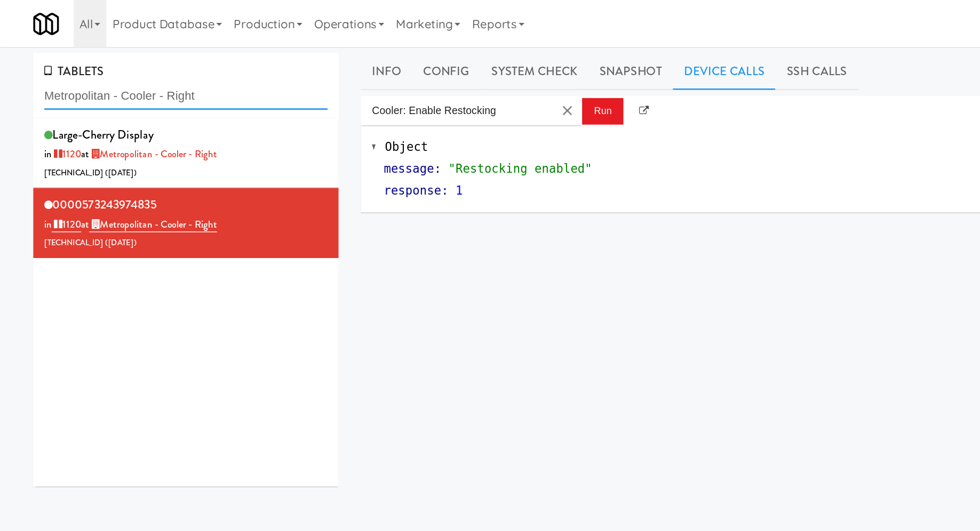
click at [75, 66] on input "Metropolitan - Cooler - Right" at bounding box center [134, 70] width 205 height 20
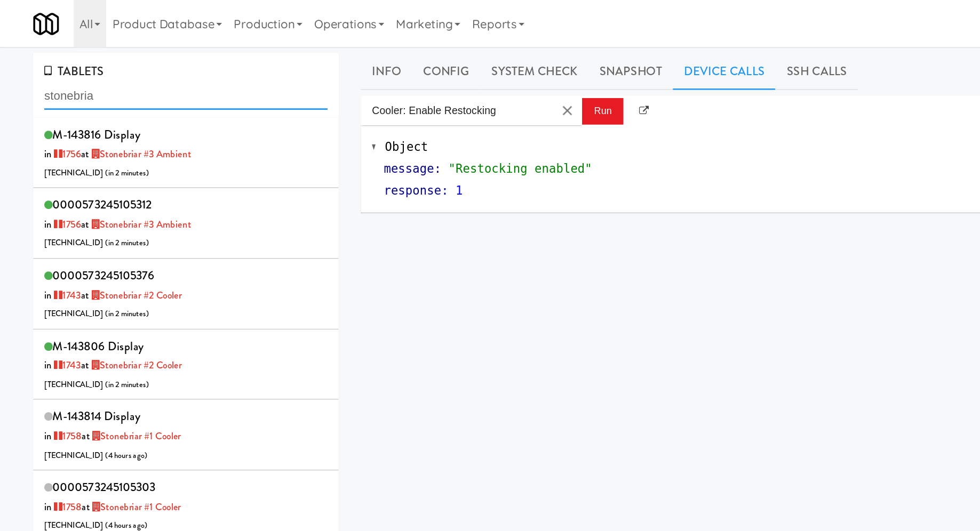
click at [81, 70] on input "stonebria" at bounding box center [134, 70] width 205 height 20
paste input "Stonebriar #1 Cooler"
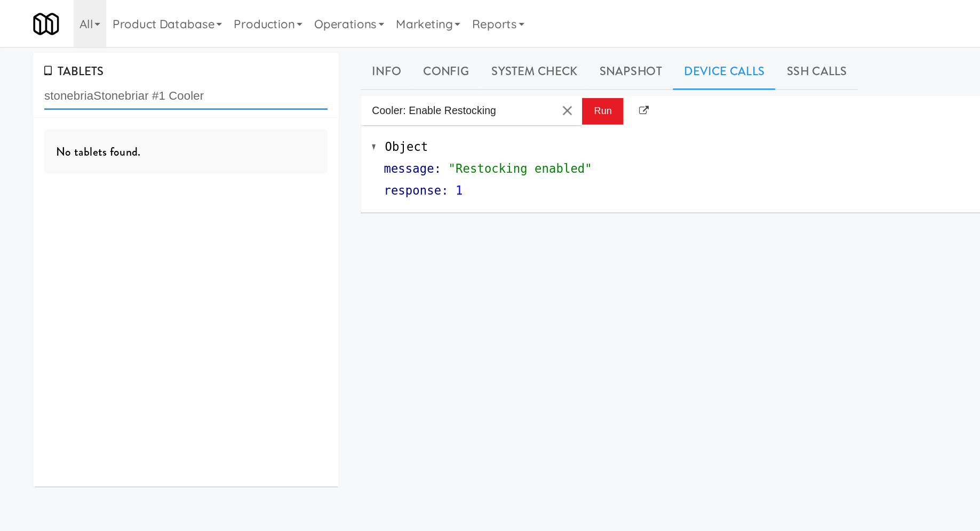
click at [81, 70] on input "stonebriaStonebriar #1 Cooler" at bounding box center [134, 70] width 205 height 20
paste input "text"
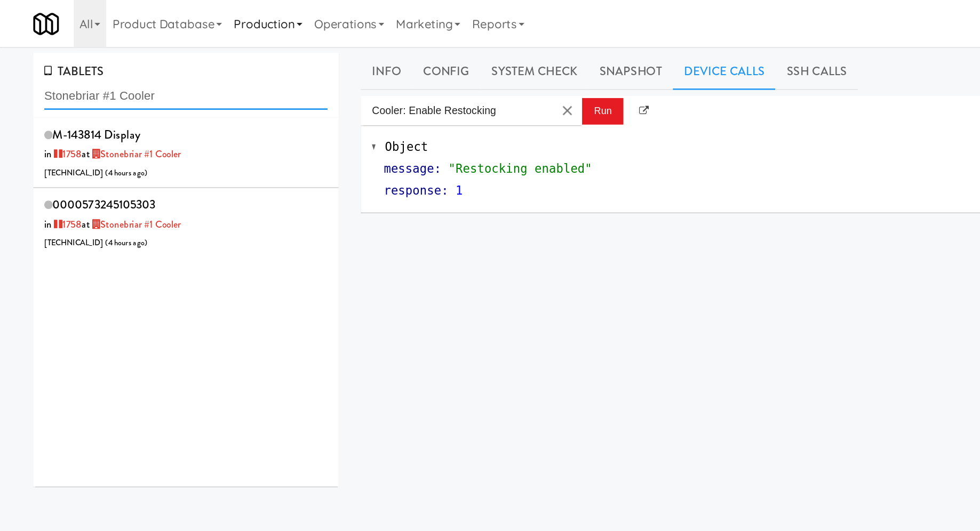
type input "Stonebriar #1 Cooler"
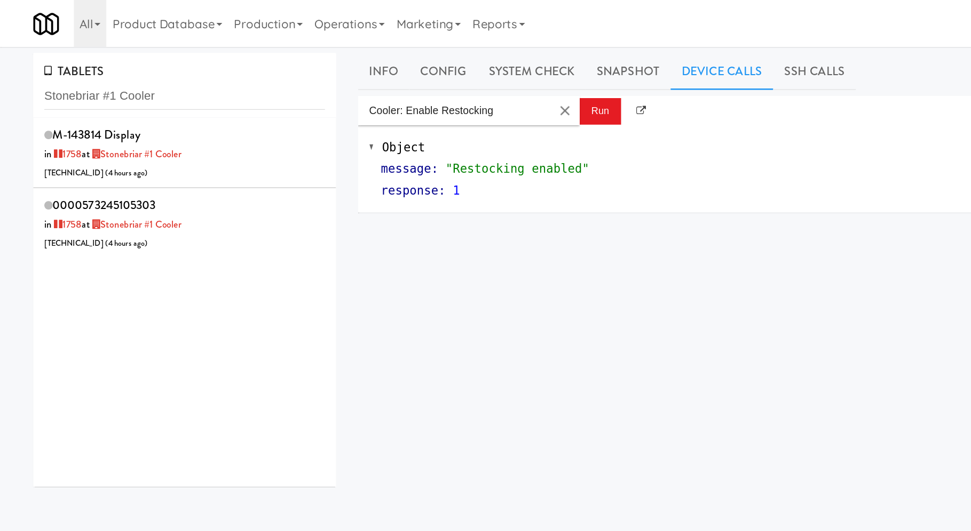
click at [78, 75] on input "Stonebriar #1 Cooler" at bounding box center [133, 70] width 203 height 20
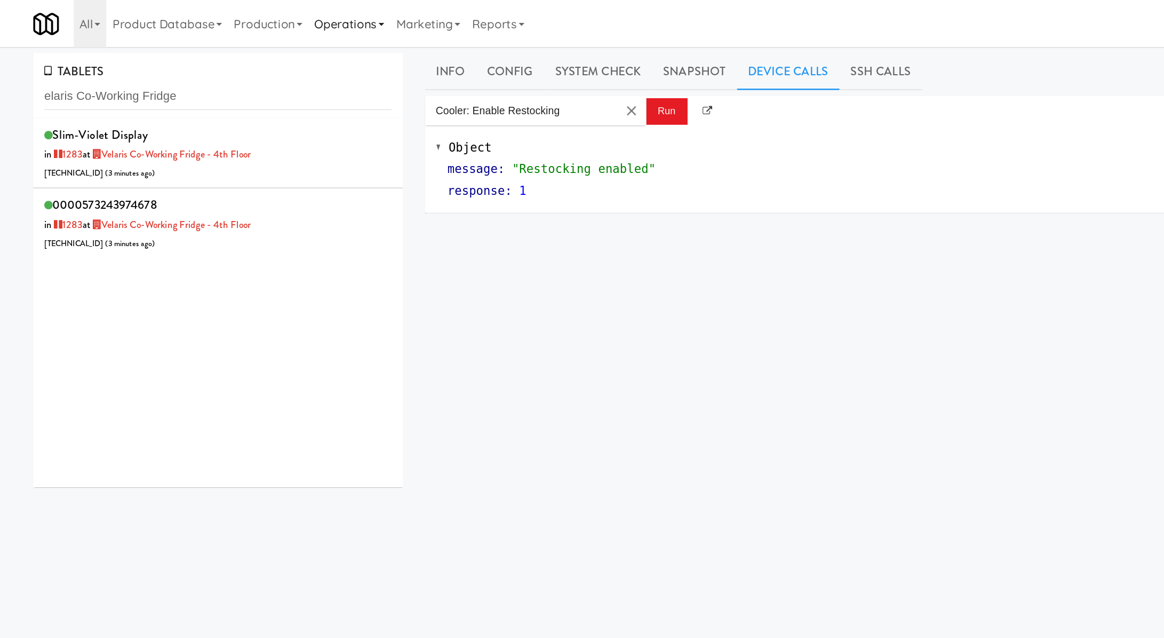
type input "elaris Co-Working Fridge"
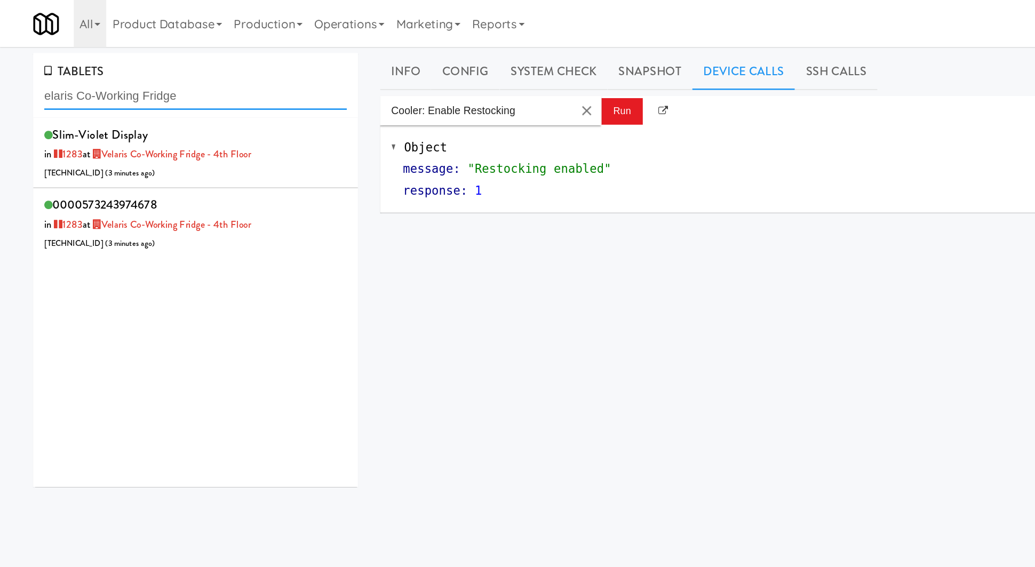
click at [212, 73] on input "elaris Co-Working Fridge" at bounding box center [141, 70] width 219 height 20
click at [210, 163] on div "0000573243974678 in [DATE] at Velaris Co-Working Fridge - 4th Floor [TECHNICAL_…" at bounding box center [141, 161] width 219 height 42
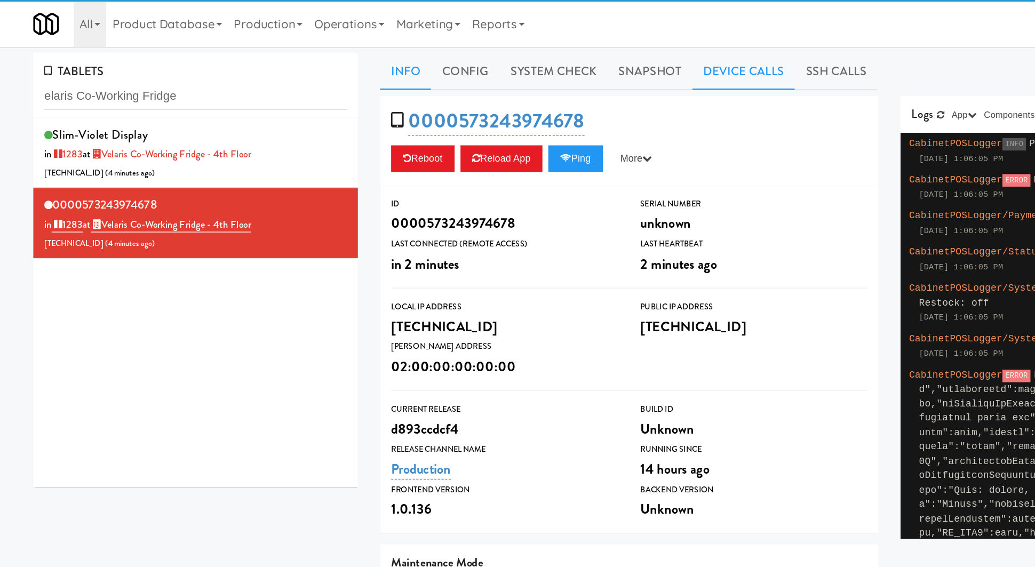
click at [510, 59] on link "Device Calls" at bounding box center [537, 51] width 74 height 27
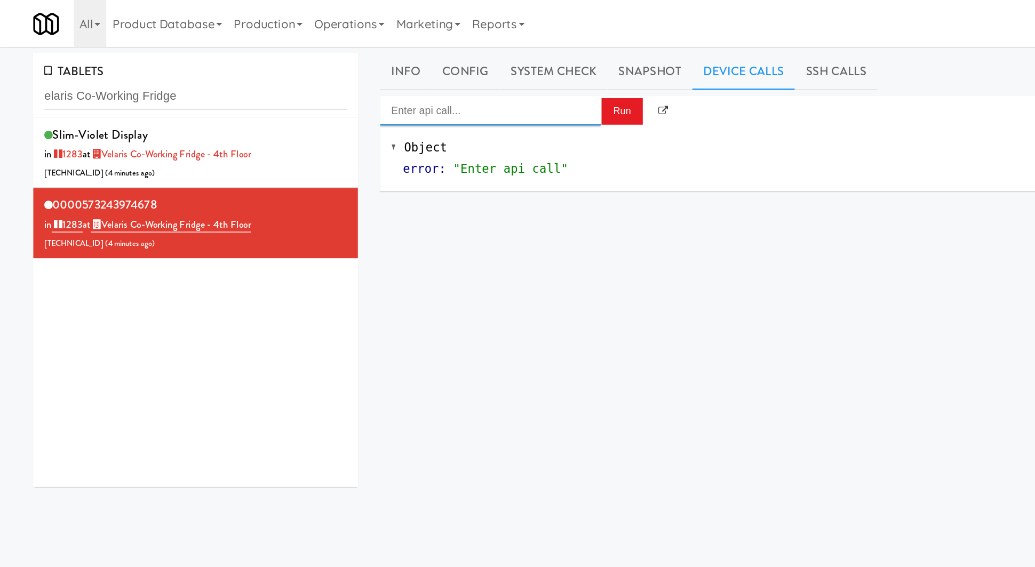
click at [380, 81] on input "Enter api call..." at bounding box center [355, 79] width 160 height 21
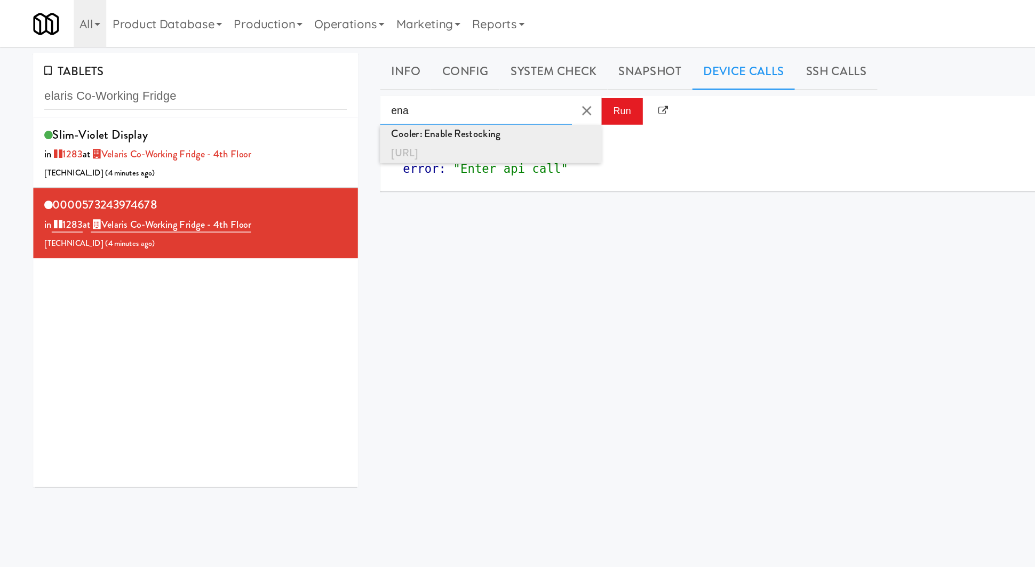
click at [378, 98] on div "Cooler: Enable Restocking" at bounding box center [355, 97] width 144 height 14
type input "Cooler: Enable Restocking"
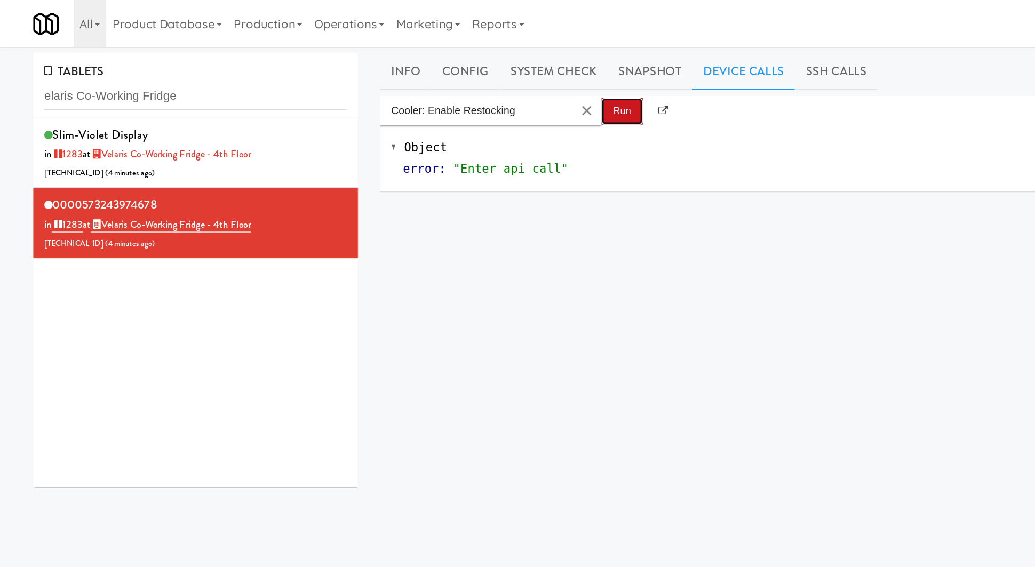
click at [462, 79] on button "Run" at bounding box center [450, 80] width 30 height 19
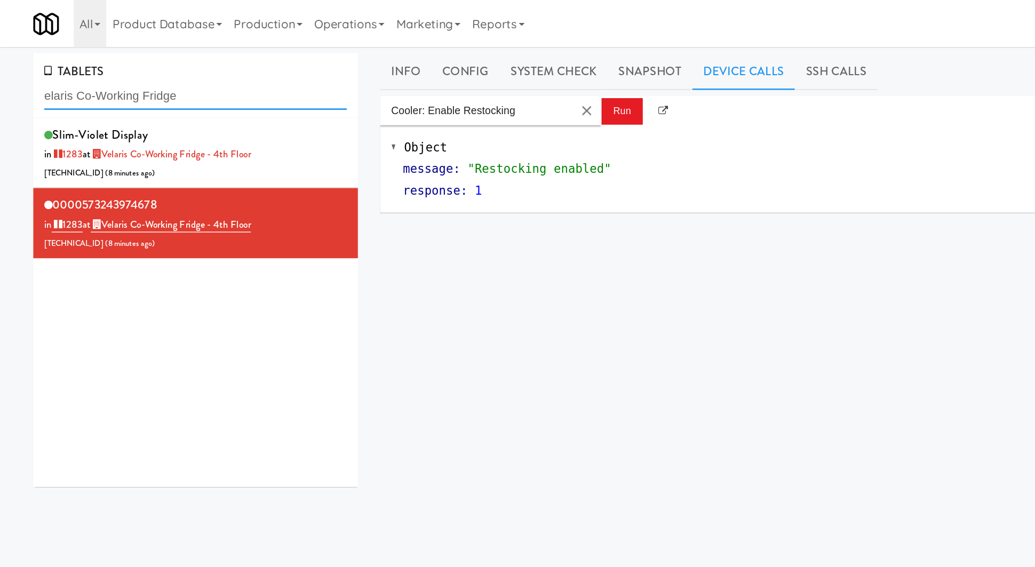
click at [115, 75] on input "elaris Co-Working Fridge" at bounding box center [141, 70] width 219 height 20
paste input "[CREDIT_CARD_NUMBER]"
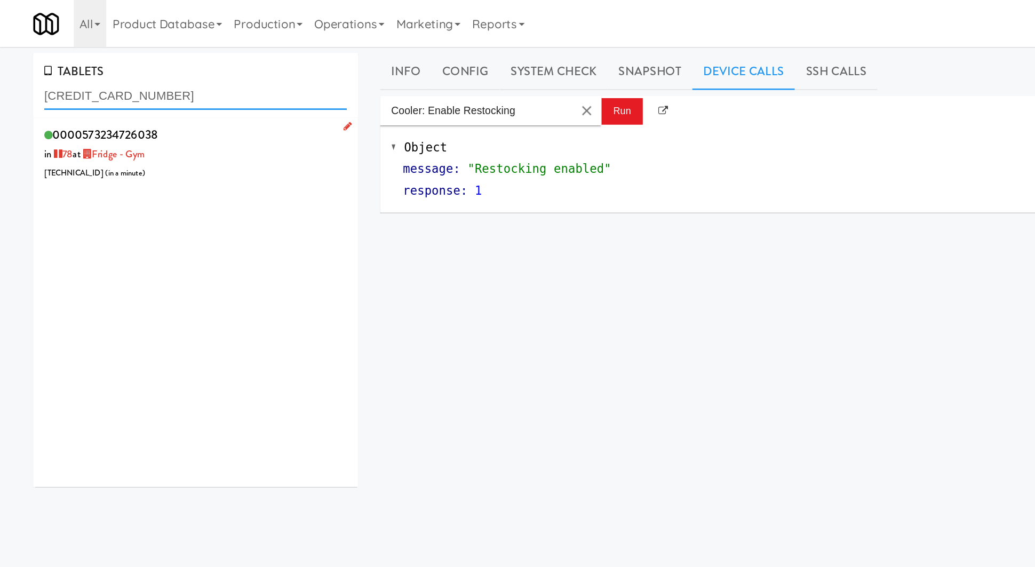
type input "[CREDIT_CARD_NUMBER]"
click at [194, 100] on div "0000573234726038 in 78 at [GEOGRAPHIC_DATA] [TECHNICAL_ID] ( in a minute )" at bounding box center [141, 111] width 219 height 42
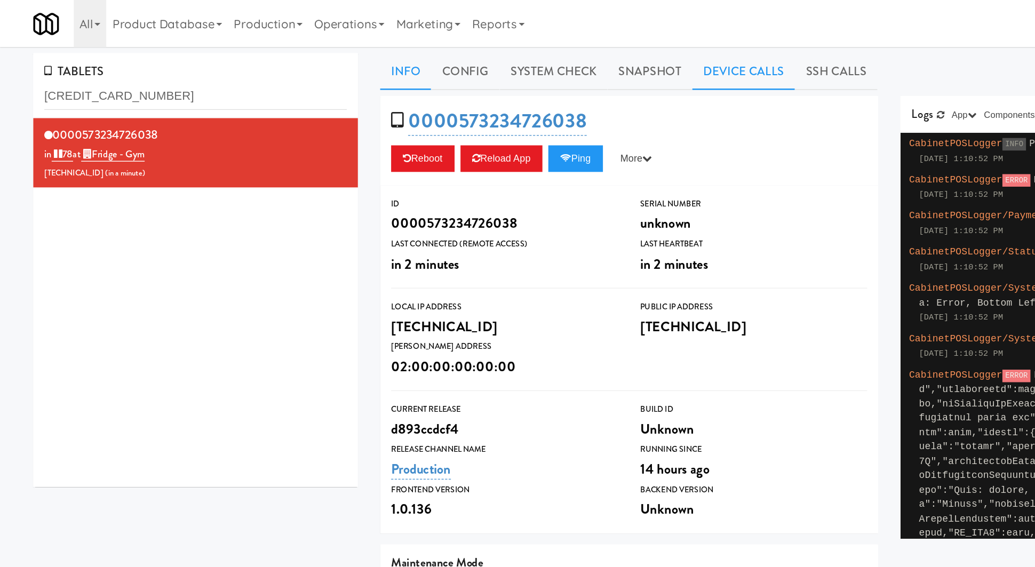
click at [519, 59] on link "Device Calls" at bounding box center [537, 51] width 74 height 27
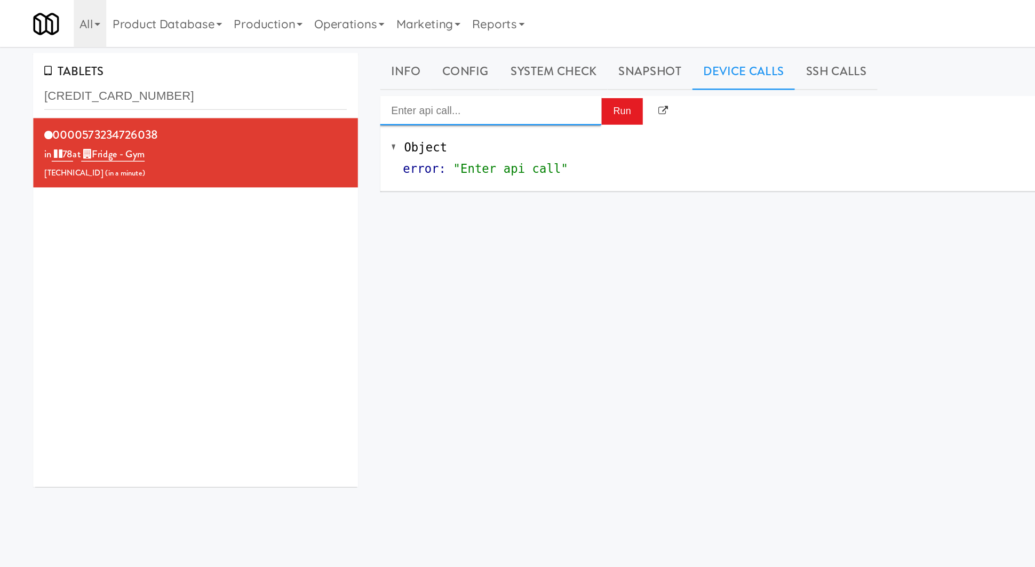
click at [402, 81] on input "Enter api call..." at bounding box center [355, 79] width 160 height 21
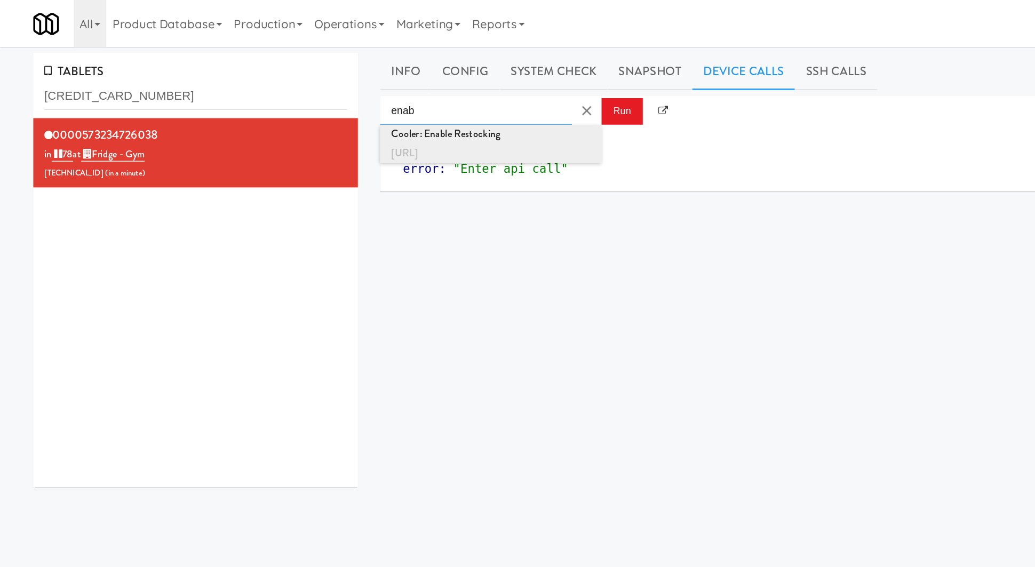
click at [402, 108] on div "[URL]" at bounding box center [355, 111] width 144 height 14
type input "Cooler: Enable Restocking"
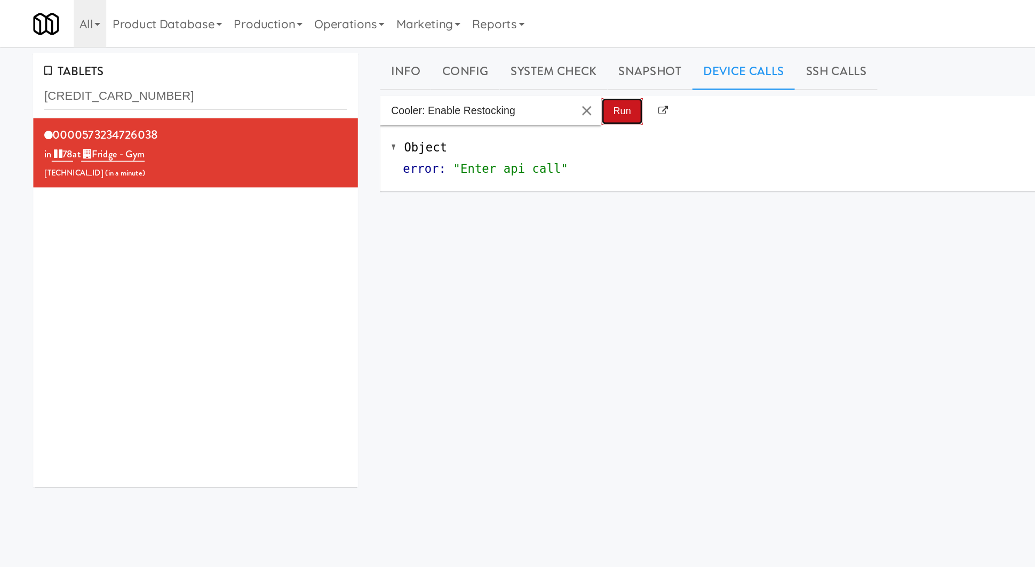
click at [454, 83] on button "Run" at bounding box center [450, 80] width 30 height 19
